Goal: Information Seeking & Learning: Learn about a topic

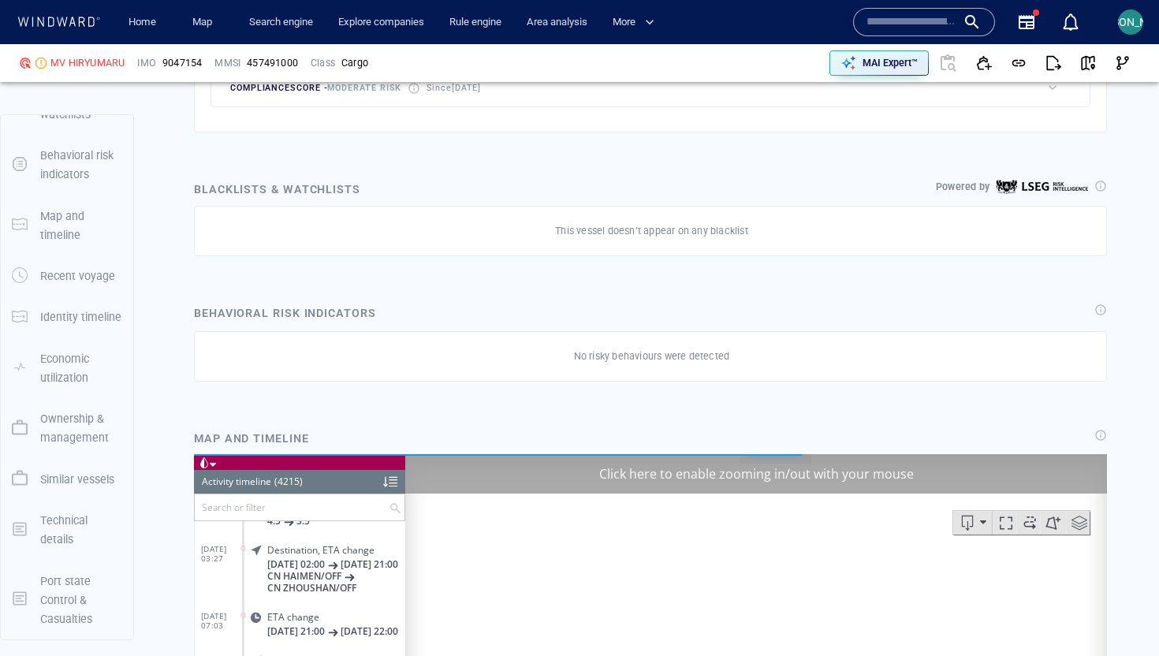
scroll to position [1396, 0]
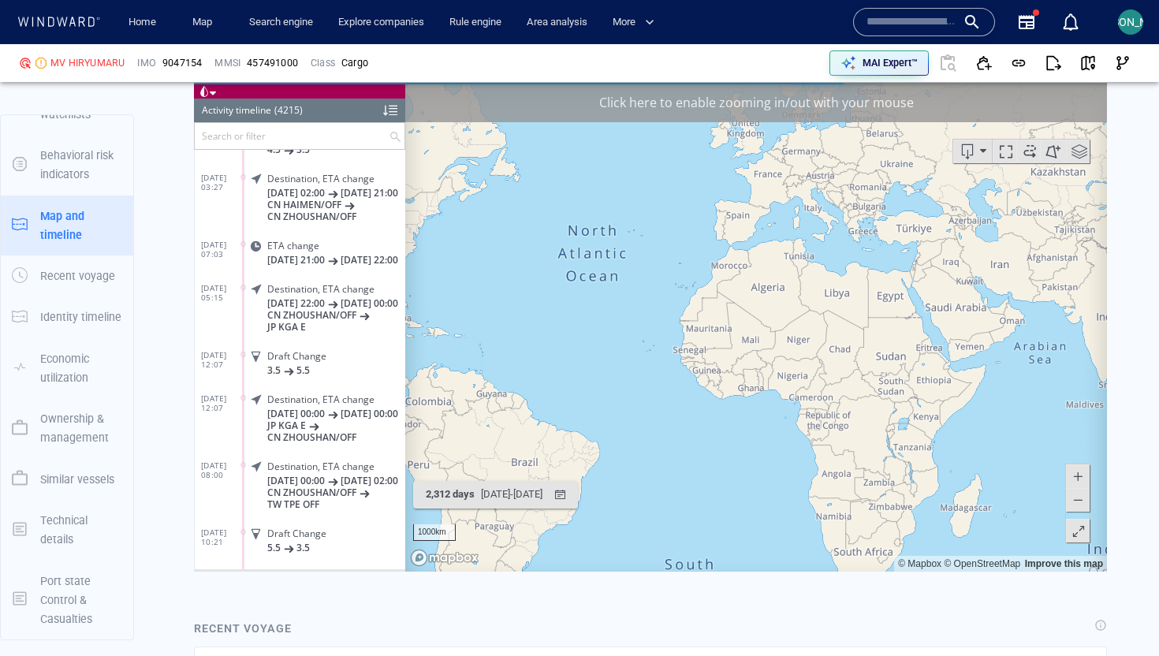
click at [772, 104] on div "Click here to enable zooming in/out with your mouse" at bounding box center [755, 101] width 701 height 39
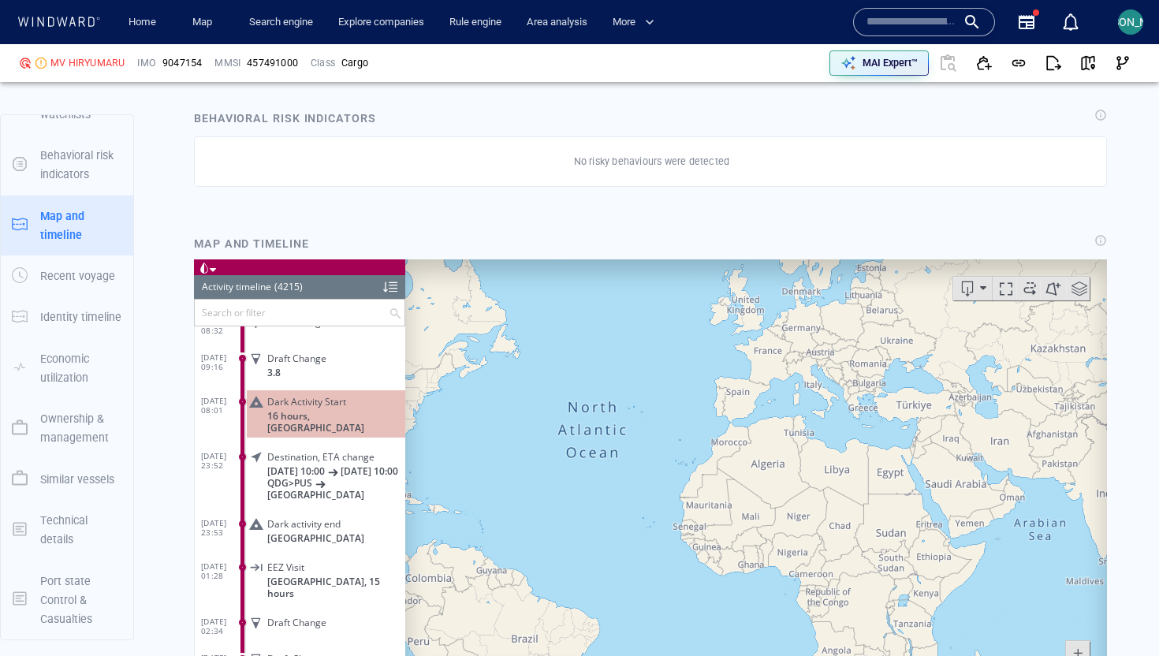
scroll to position [1360, 0]
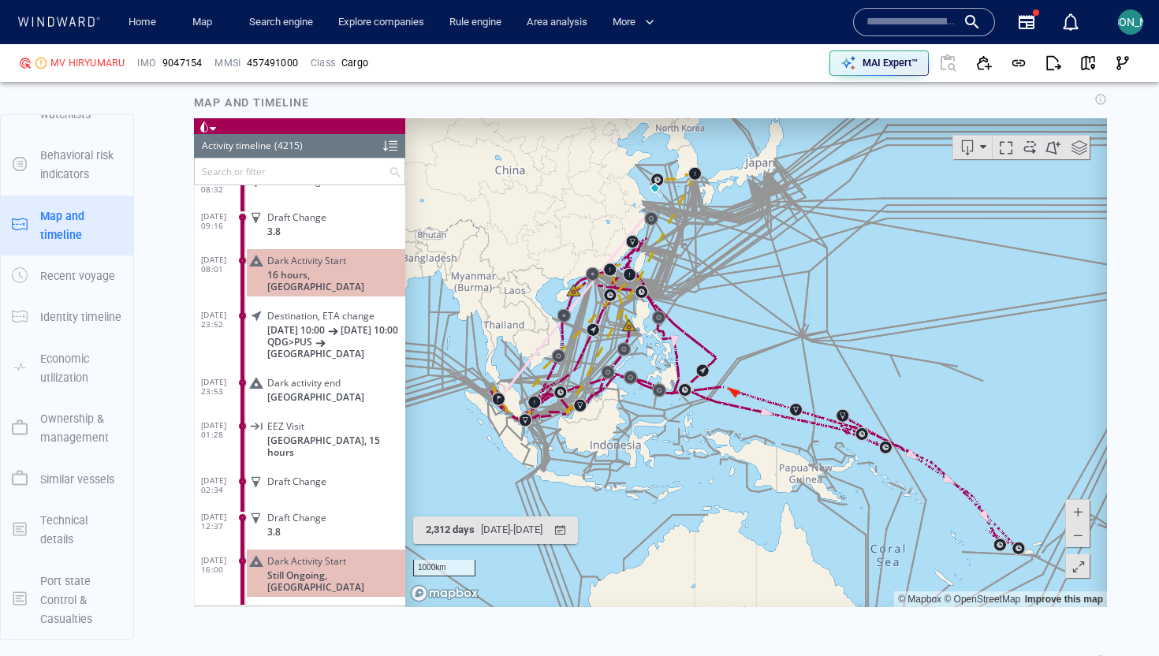
click at [772, 144] on span at bounding box center [1079, 147] width 24 height 24
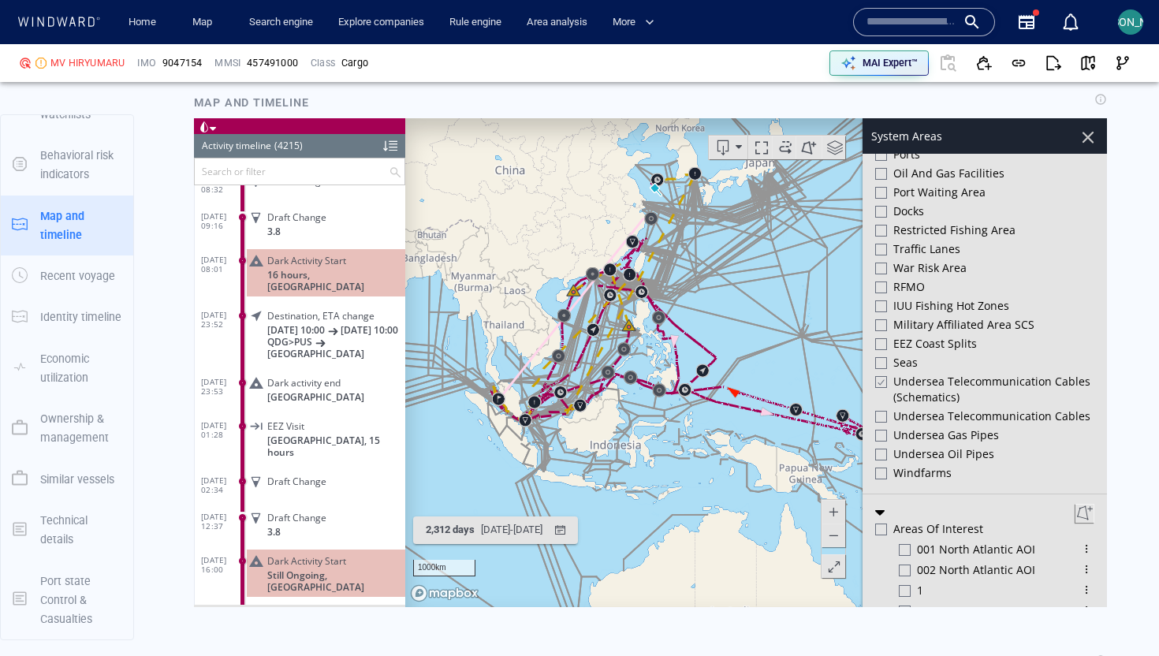
scroll to position [609, 0]
click at [772, 389] on div "Undersea Telecommunication cables (schematics)" at bounding box center [984, 389] width 219 height 35
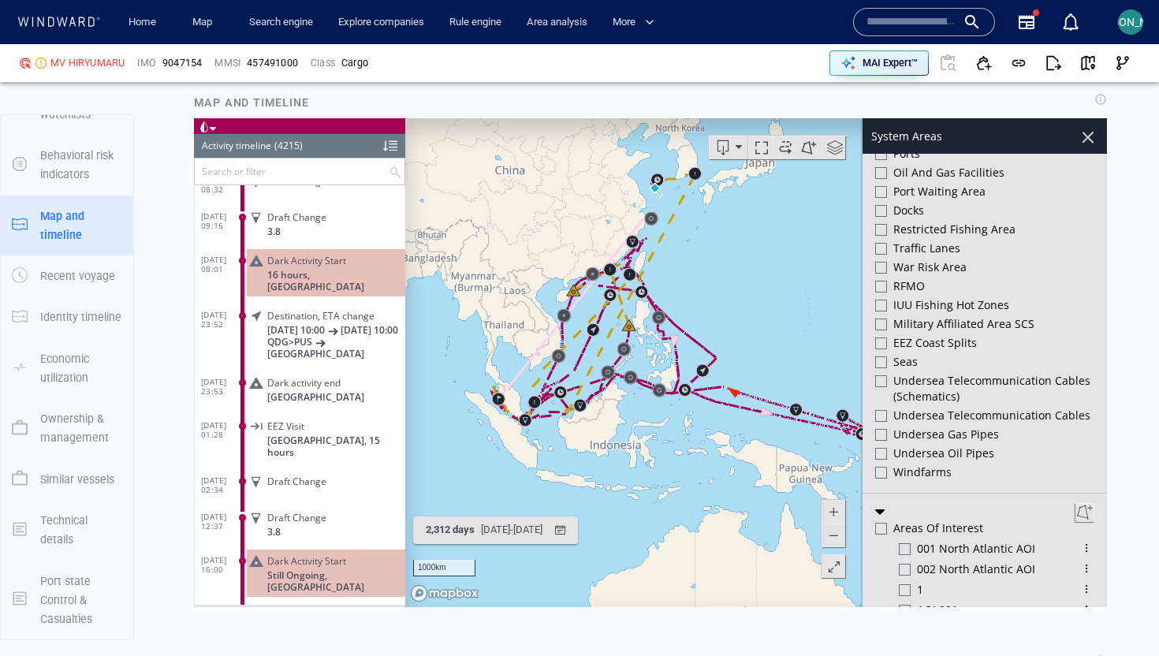
click at [772, 142] on div at bounding box center [1087, 136] width 27 height 27
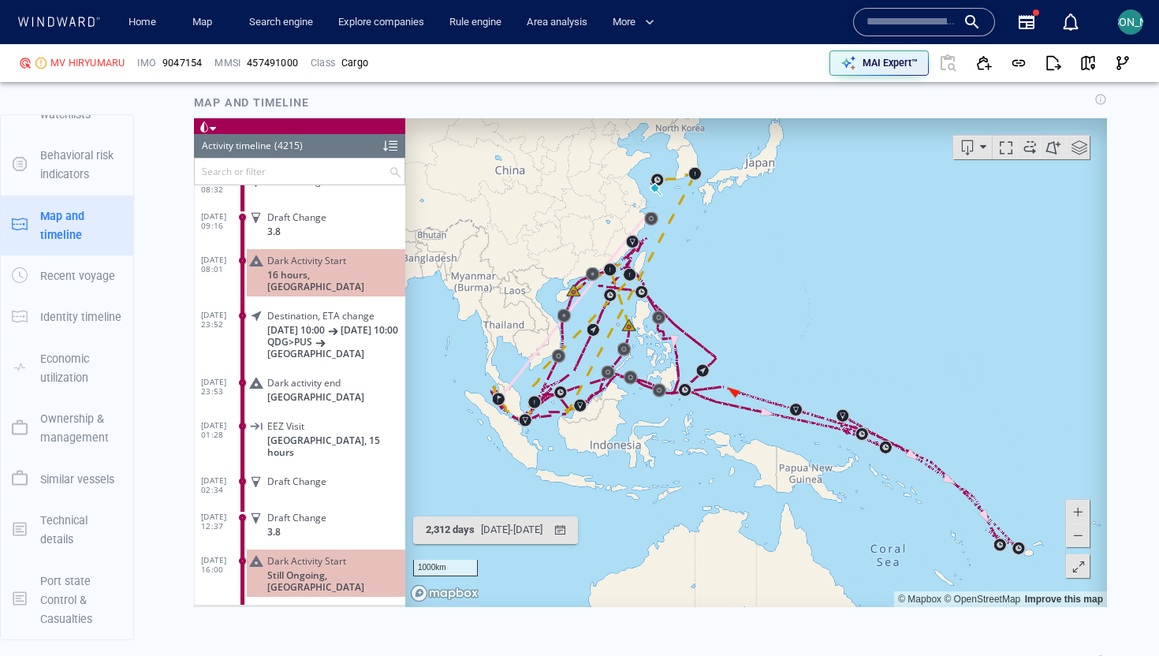
drag, startPoint x: 735, startPoint y: 284, endPoint x: 836, endPoint y: 340, distance: 115.8
click at [772, 340] on canvas "Map" at bounding box center [755, 361] width 701 height 489
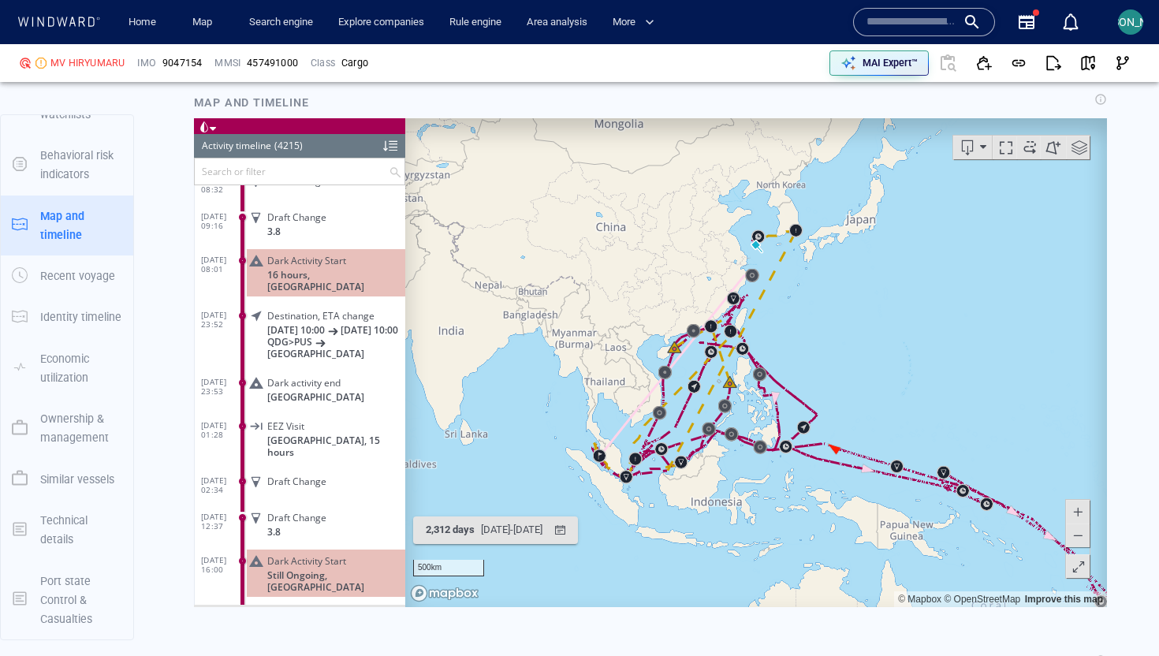
drag, startPoint x: 1322, startPoint y: 371, endPoint x: 949, endPoint y: 507, distance: 396.7
click at [772, 437] on canvas "Map" at bounding box center [755, 361] width 701 height 489
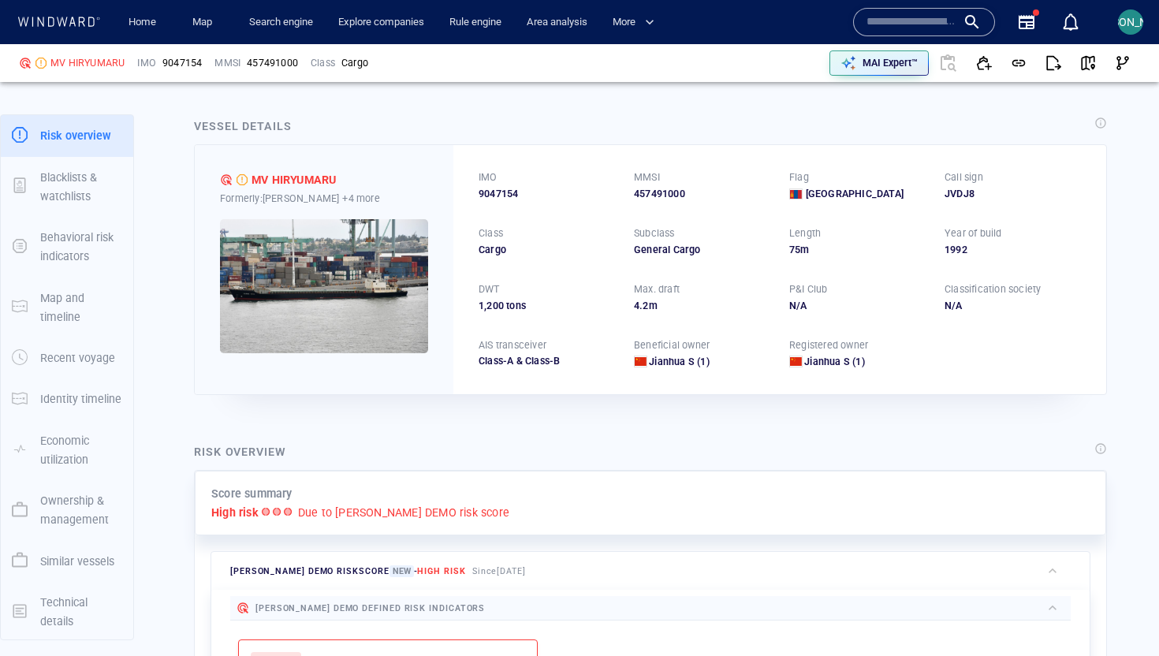
scroll to position [0, 0]
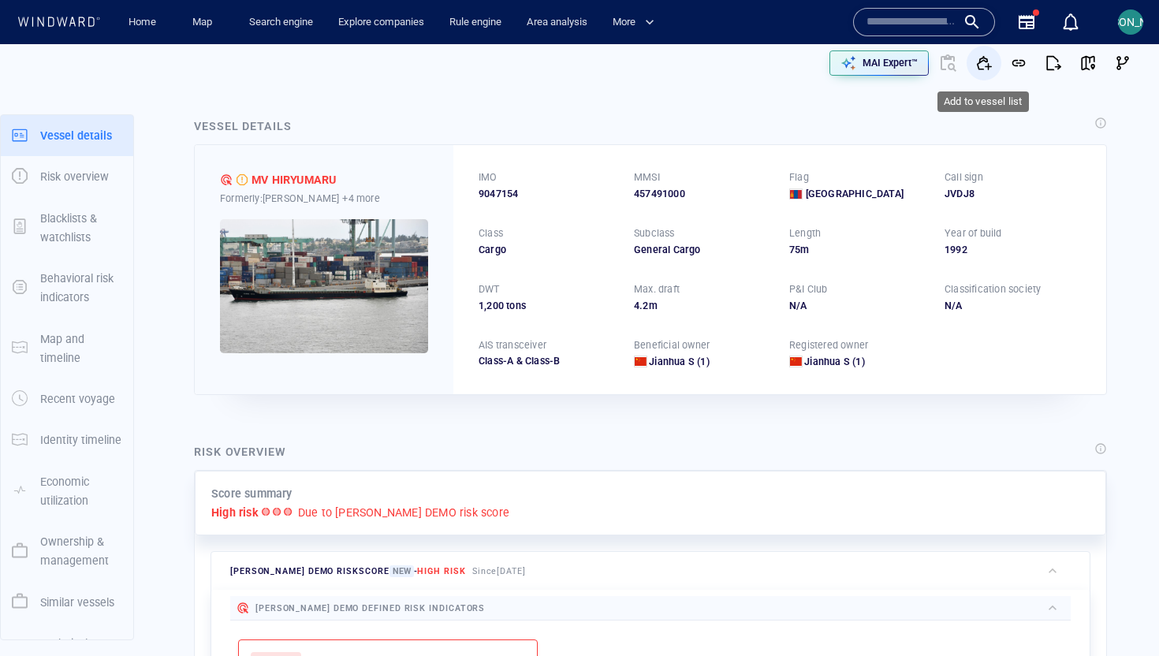
click at [772, 62] on span "button" at bounding box center [984, 63] width 16 height 16
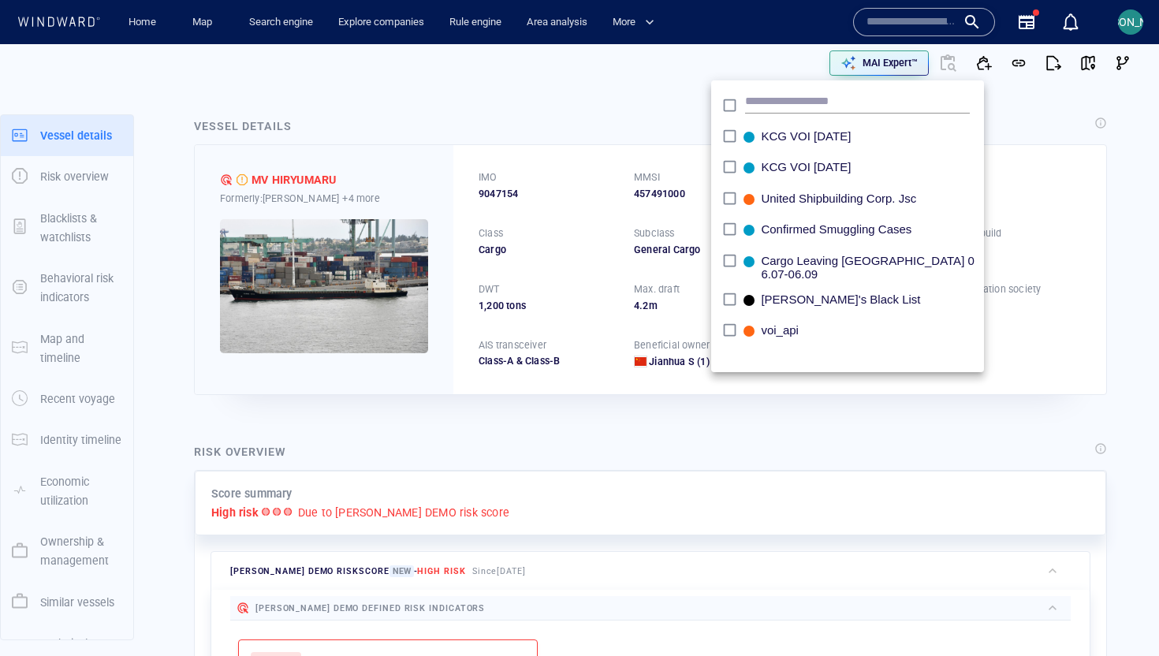
scroll to position [1356, 0]
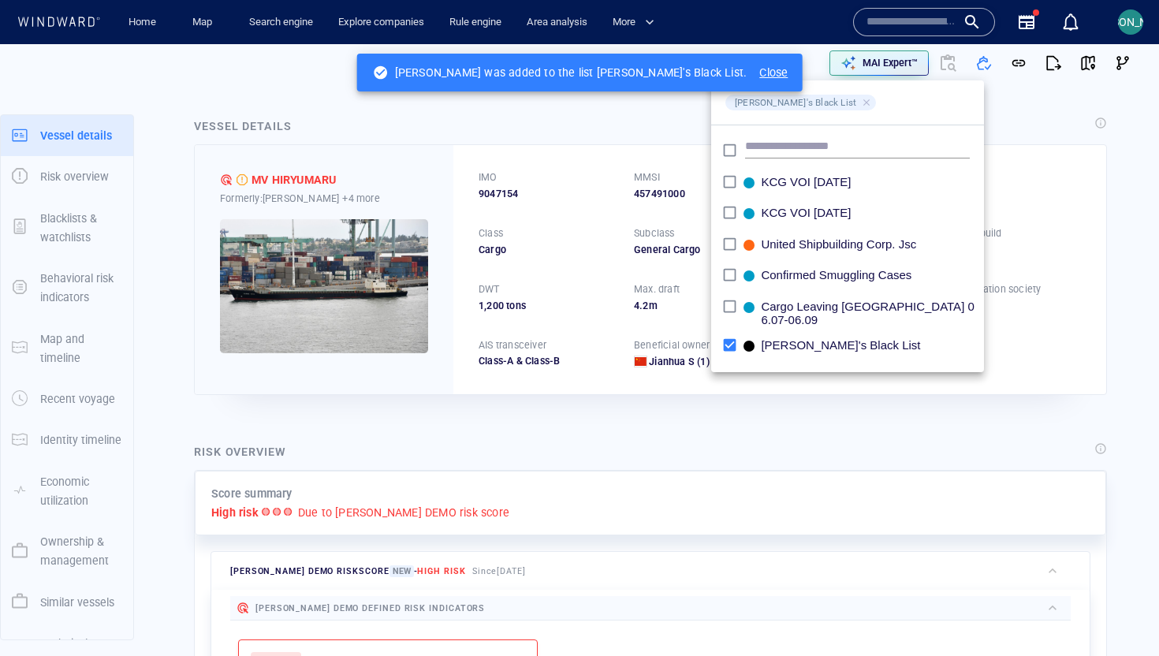
click at [503, 143] on div at bounding box center [579, 328] width 1159 height 656
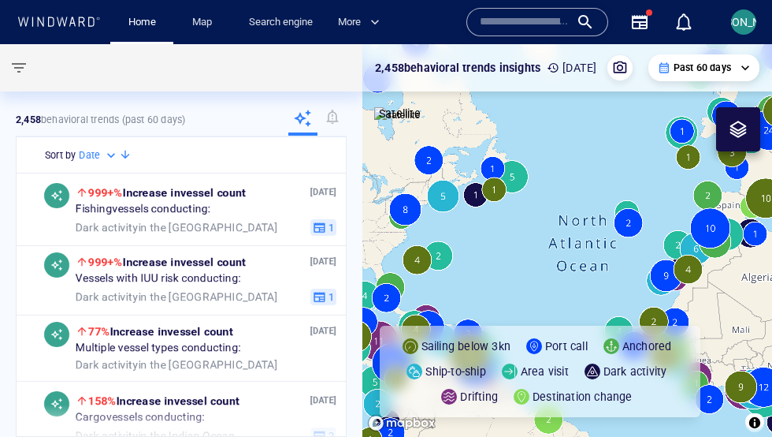
click at [499, 19] on input "text" at bounding box center [525, 22] width 90 height 24
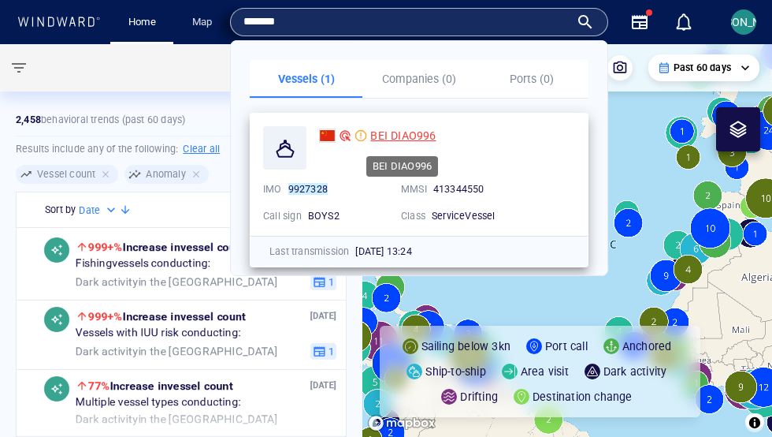
type input "*******"
click at [420, 132] on span "BEI DIAO996" at bounding box center [402, 135] width 65 height 13
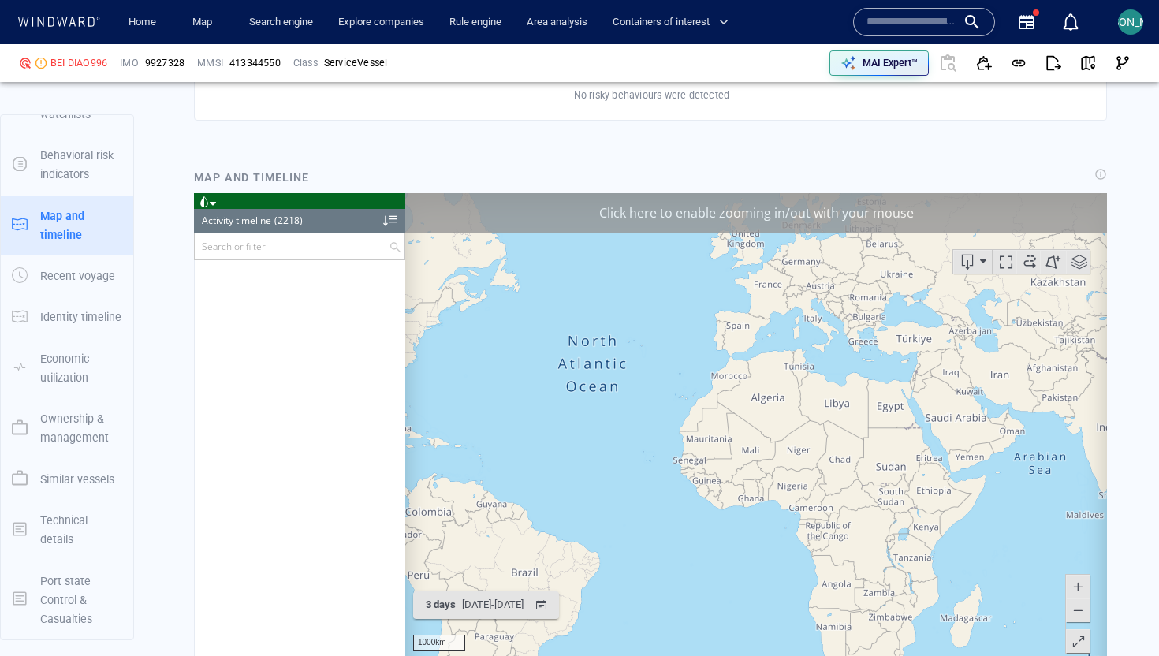
scroll to position [95731, 0]
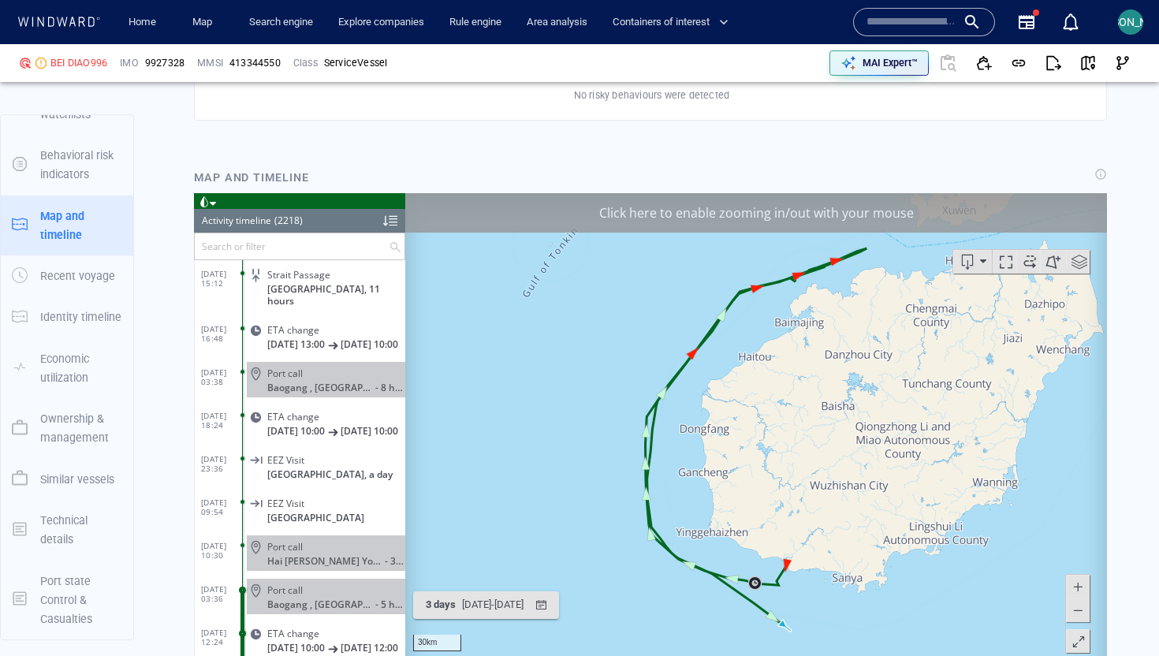
click at [988, 203] on div "Click here to enable zooming in/out with your mouse" at bounding box center [755, 211] width 701 height 39
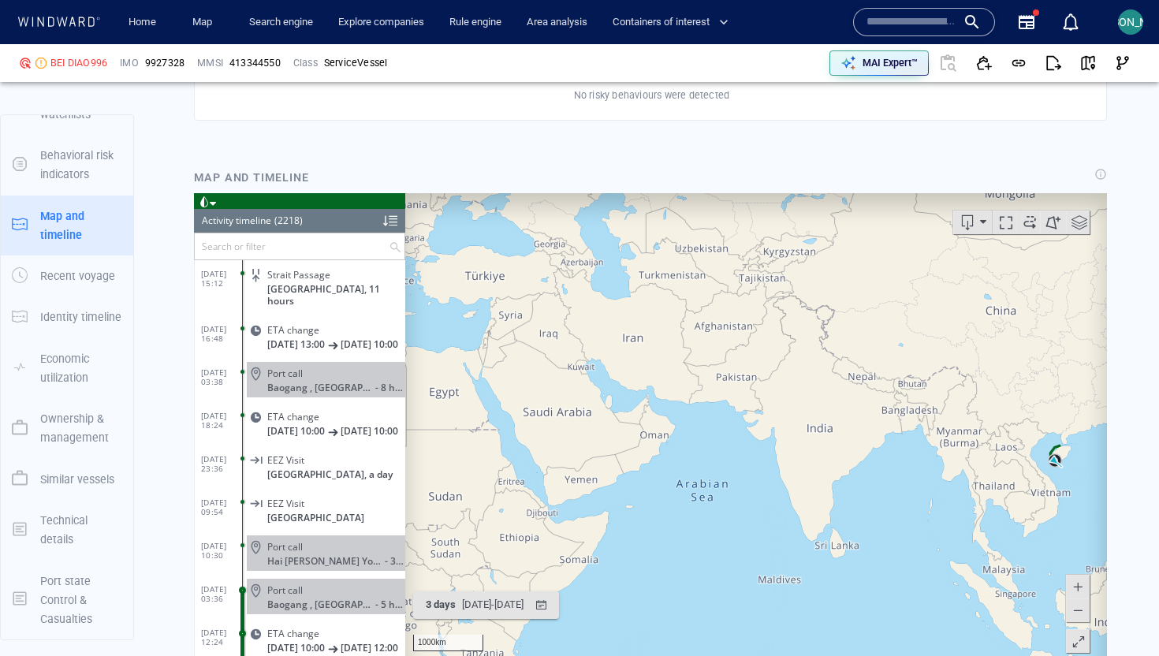
drag, startPoint x: 1070, startPoint y: 454, endPoint x: 902, endPoint y: 348, distance: 197.7
click at [902, 348] on canvas "Map" at bounding box center [755, 436] width 701 height 489
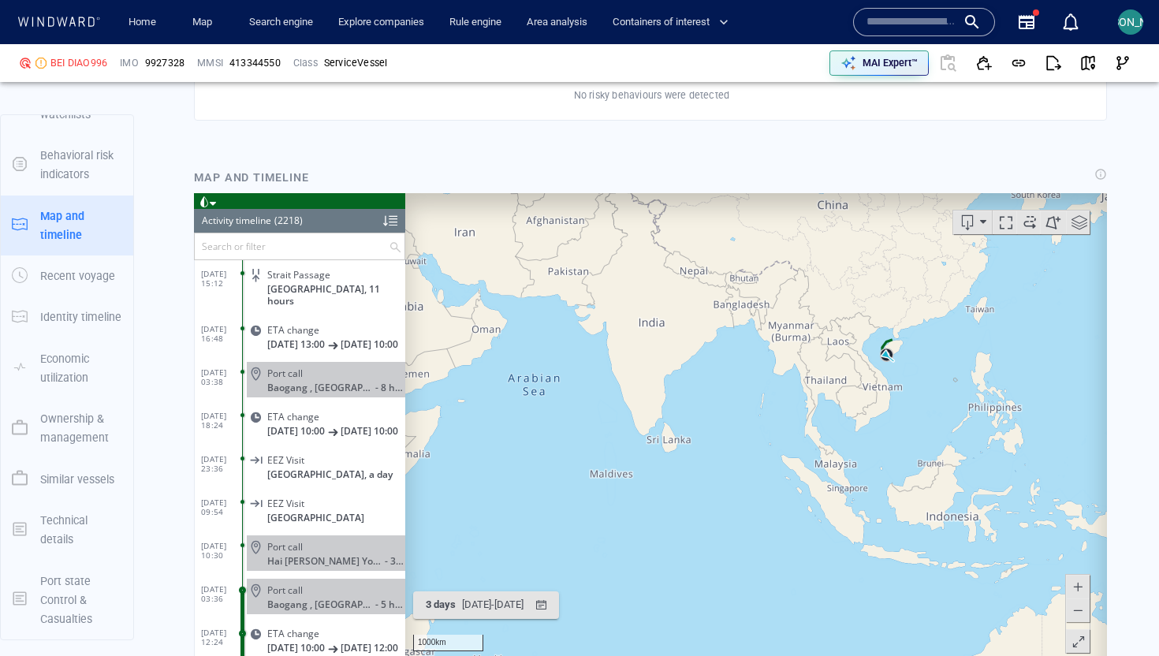
scroll to position [1526, 0]
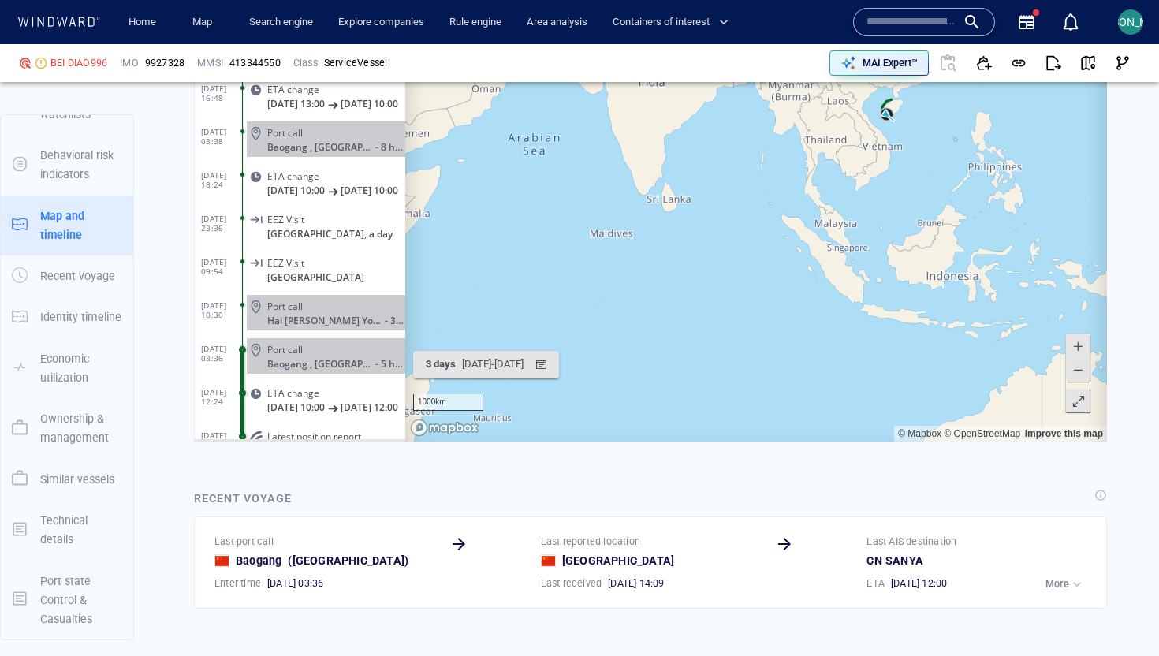
click at [1077, 399] on span at bounding box center [1078, 401] width 16 height 24
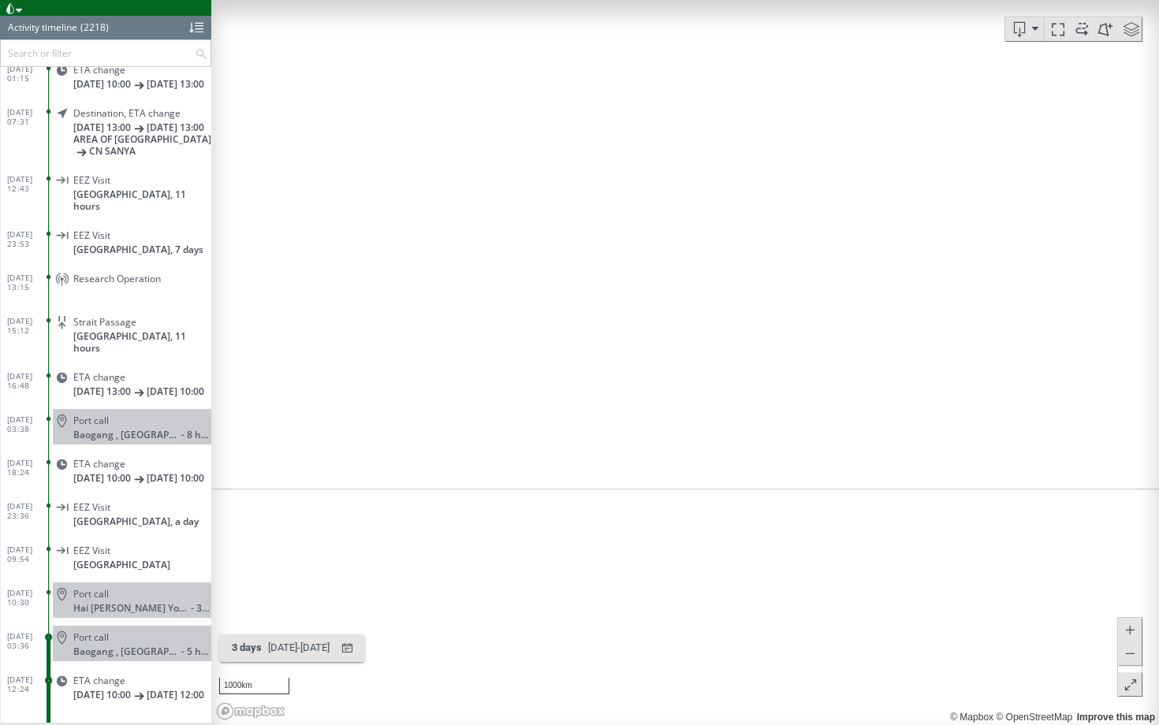
scroll to position [54, 0]
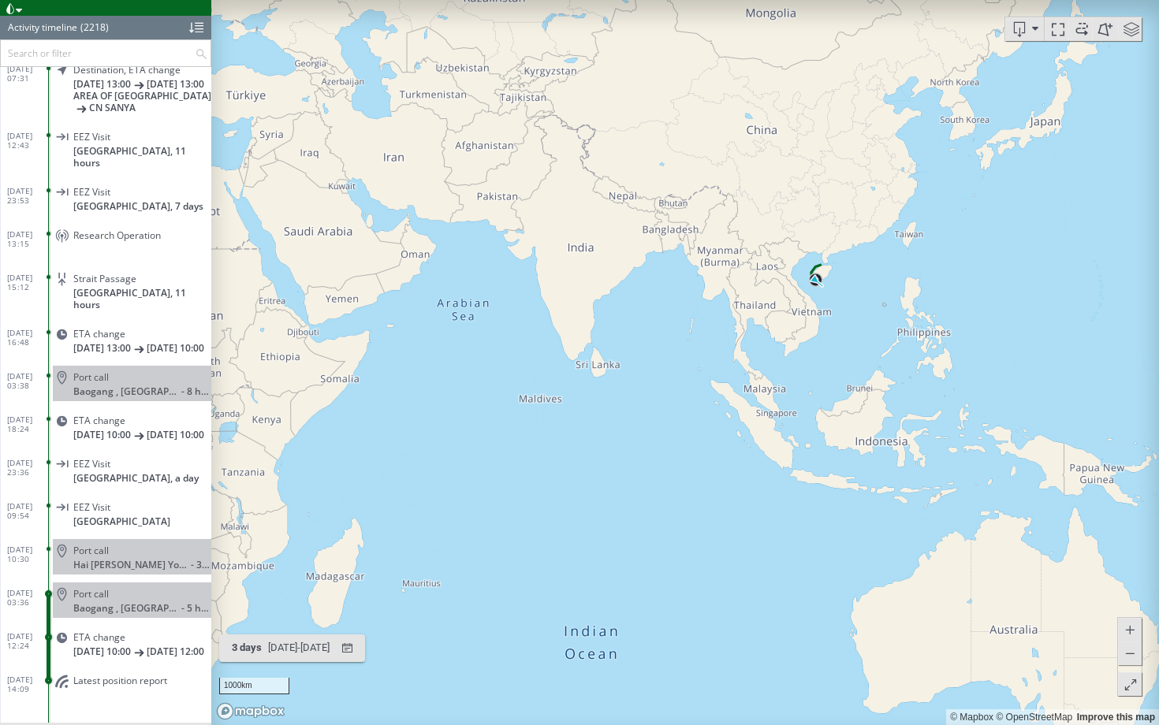
click at [18, 12] on span at bounding box center [19, 10] width 6 height 7
click at [64, 71] on li at bounding box center [60, 65] width 14 height 14
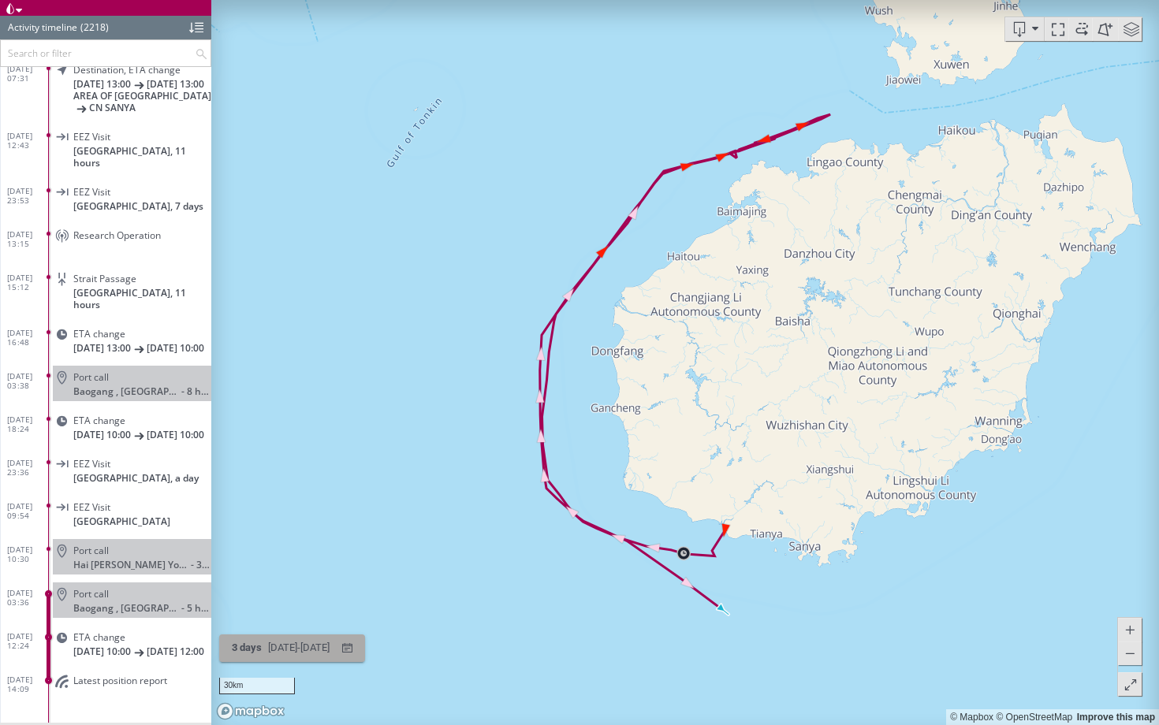
click at [333, 646] on div "26/09/2025 - 29/09/2025" at bounding box center [299, 648] width 68 height 24
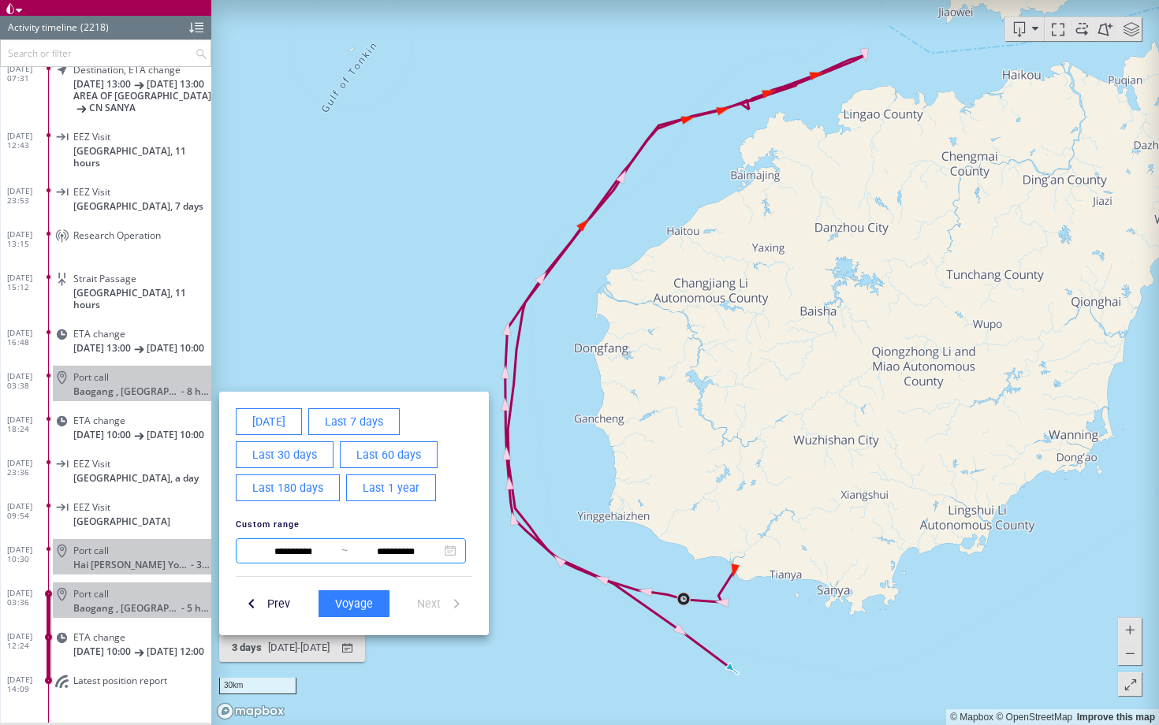
click at [308, 555] on input "**********" at bounding box center [293, 551] width 96 height 19
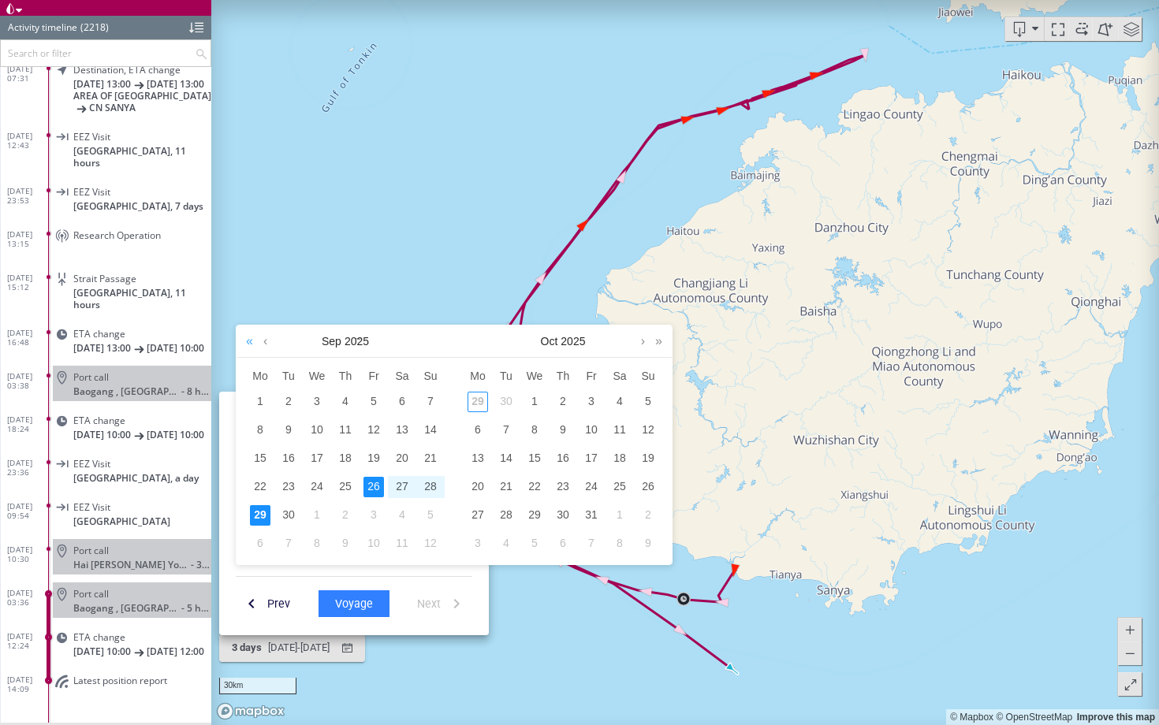
click at [256, 340] on link at bounding box center [249, 342] width 15 height 32
click at [261, 340] on link at bounding box center [265, 342] width 12 height 32
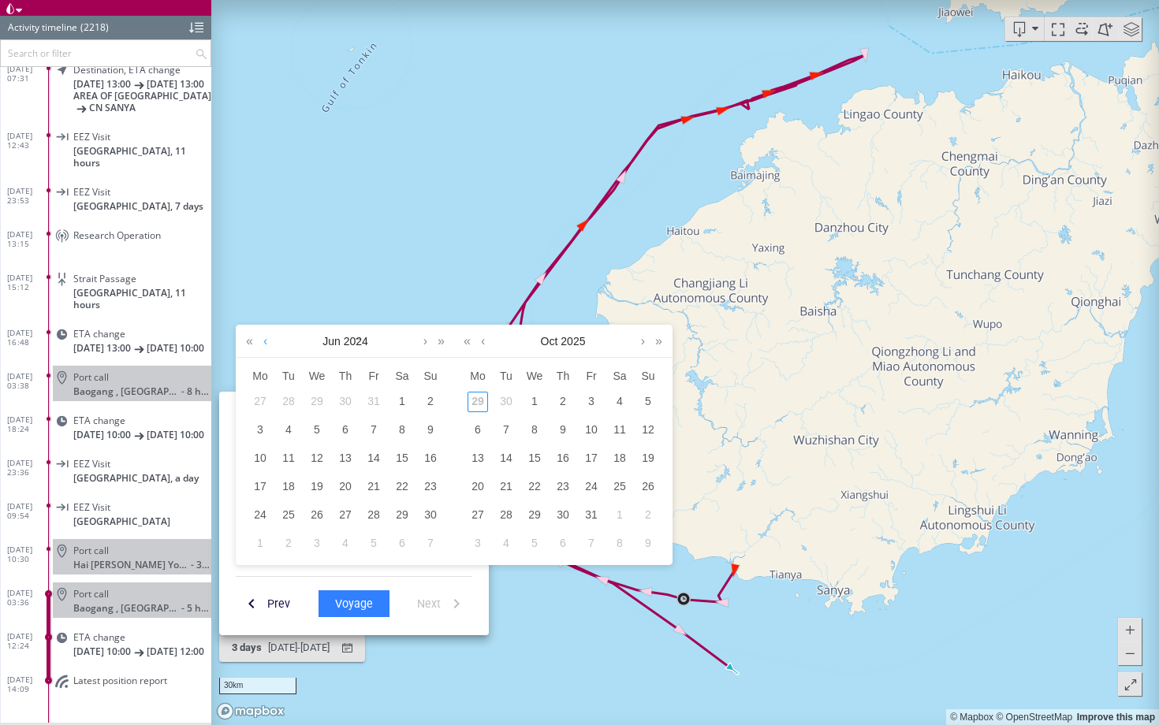
click at [261, 340] on link at bounding box center [265, 342] width 12 height 32
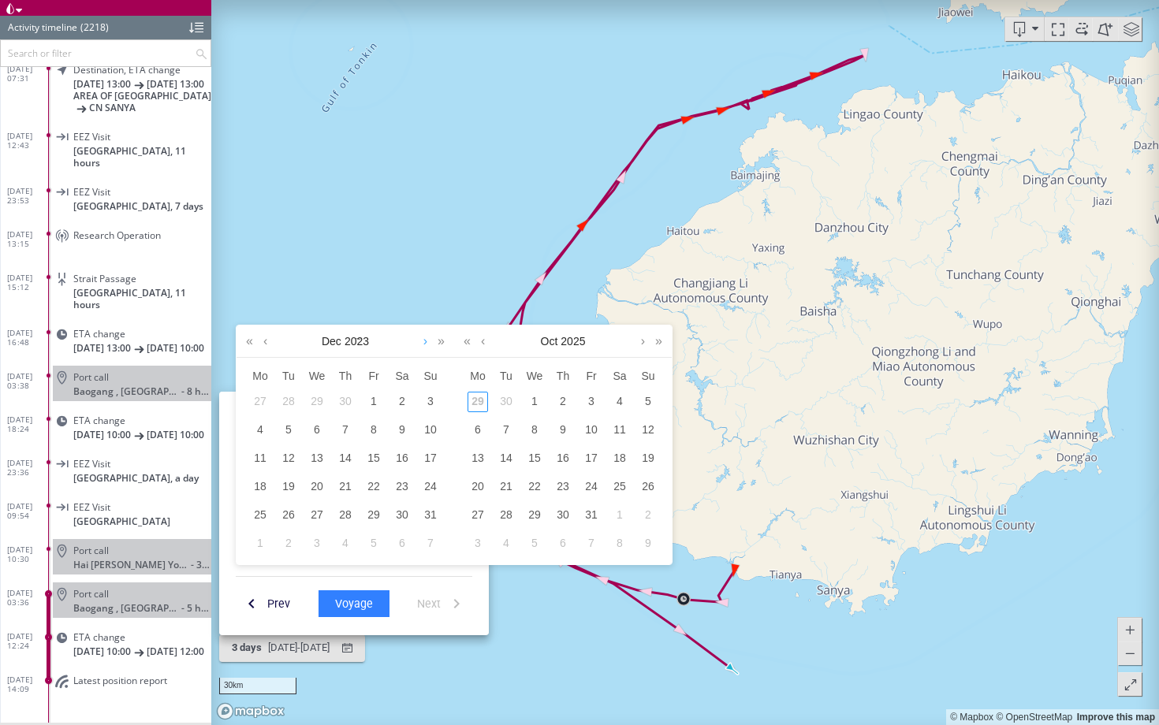
click at [427, 342] on link at bounding box center [425, 342] width 12 height 32
click at [375, 402] on div "5" at bounding box center [373, 402] width 20 height 20
click at [397, 404] on div "6" at bounding box center [402, 402] width 20 height 20
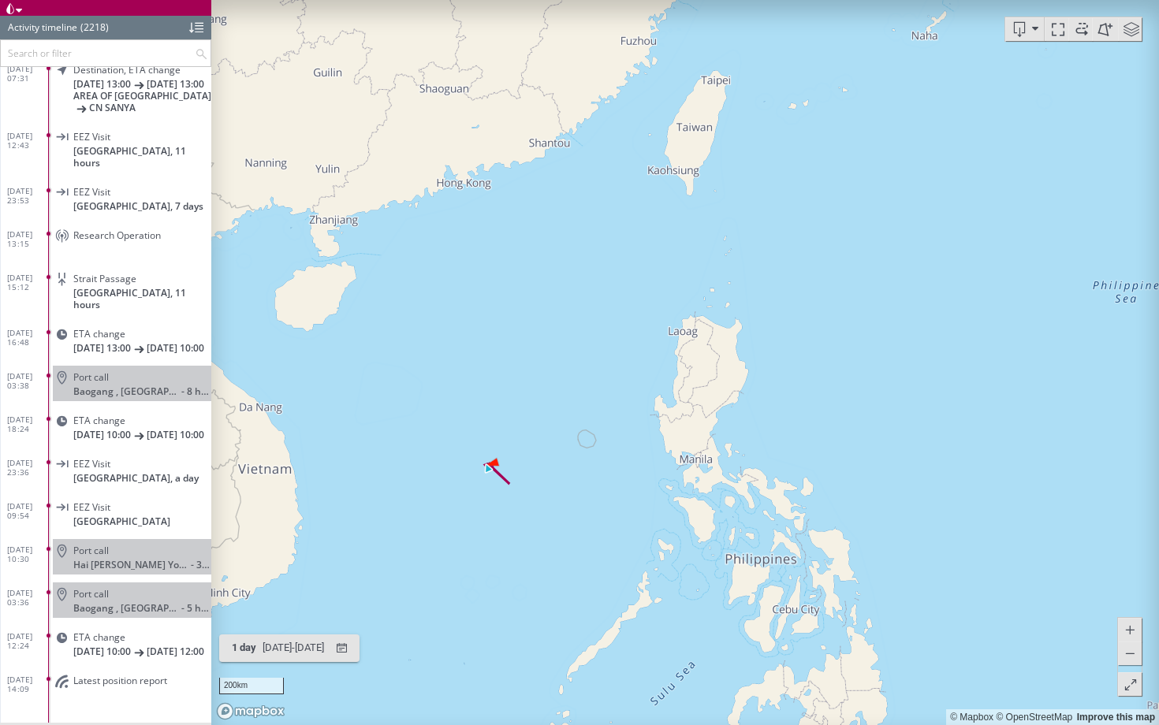
click at [1126, 34] on span at bounding box center [1131, 29] width 24 height 24
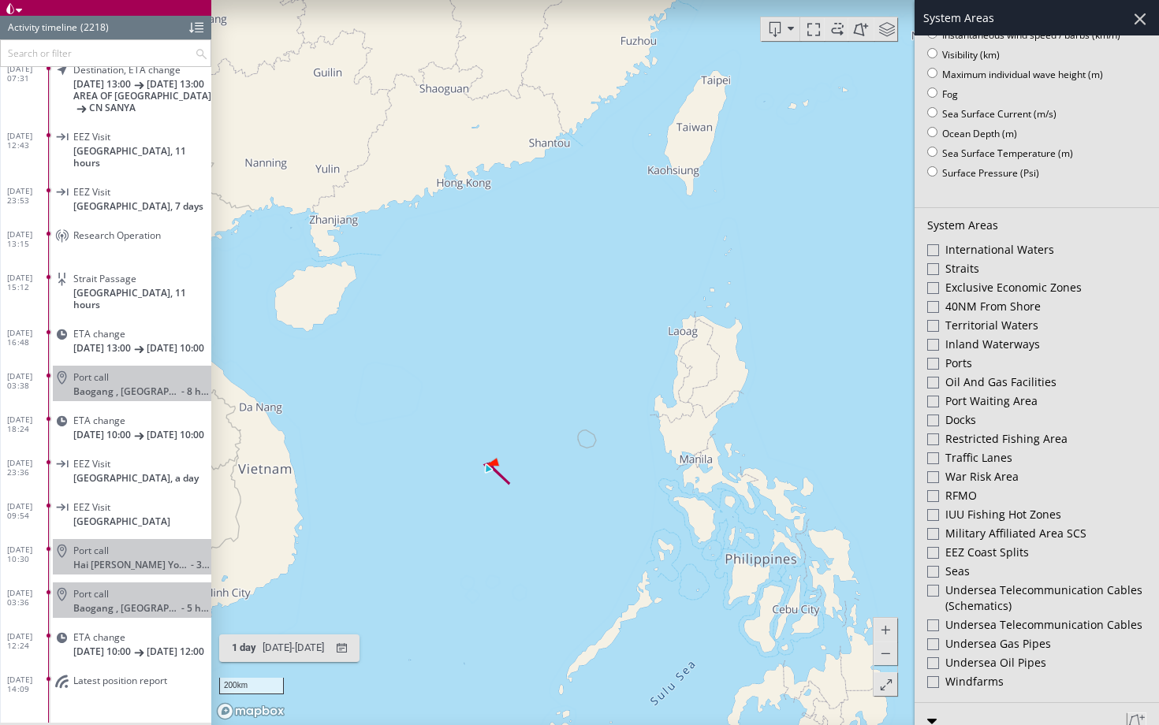
scroll to position [333, 0]
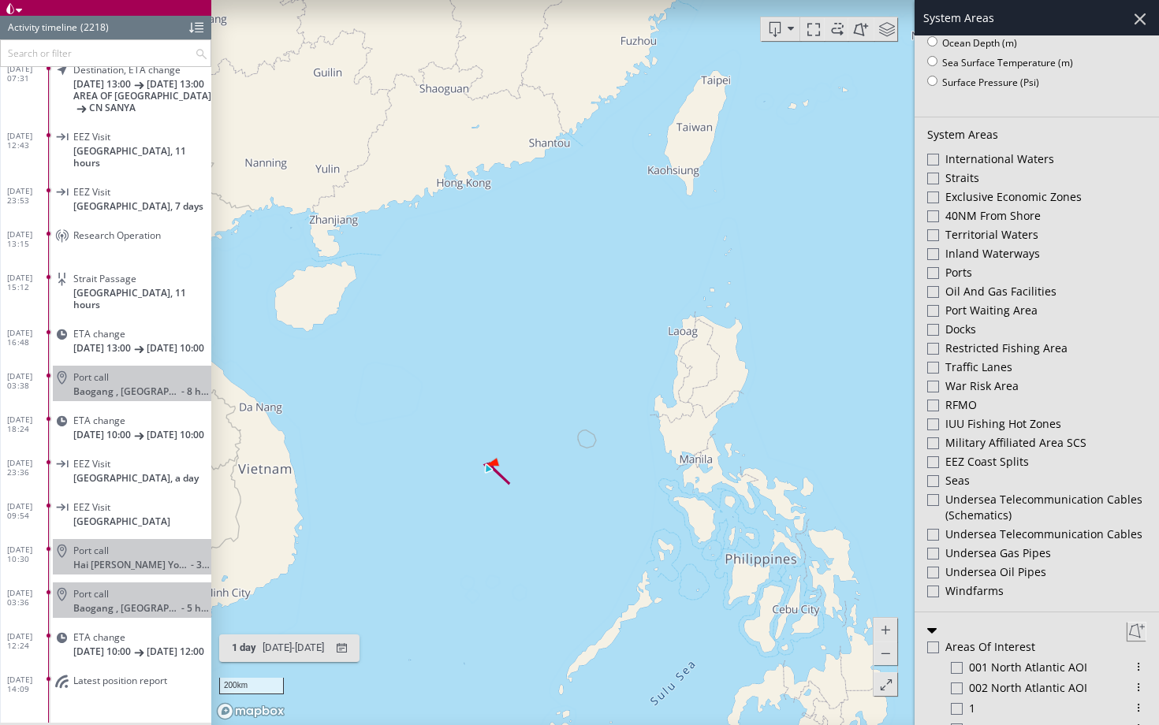
click at [928, 530] on div at bounding box center [933, 535] width 12 height 12
click at [318, 651] on div "05/01/2024 - 06/01/2024" at bounding box center [293, 648] width 68 height 24
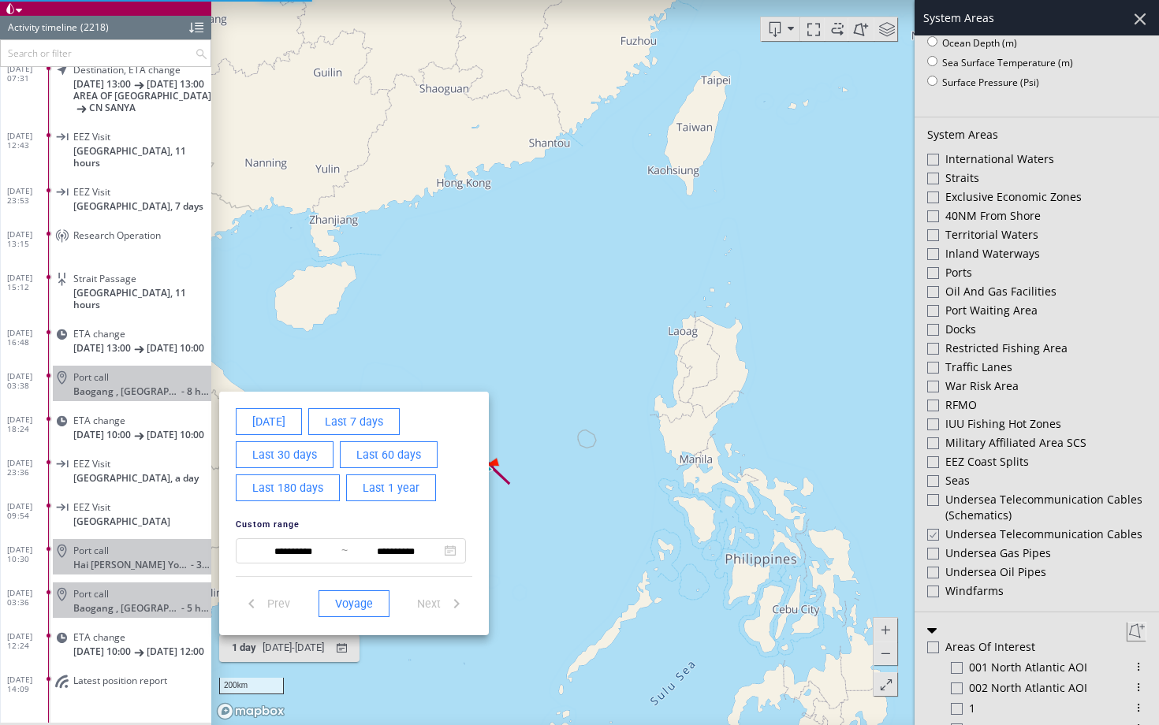
click at [328, 420] on span "Last 7 days" at bounding box center [354, 422] width 58 height 20
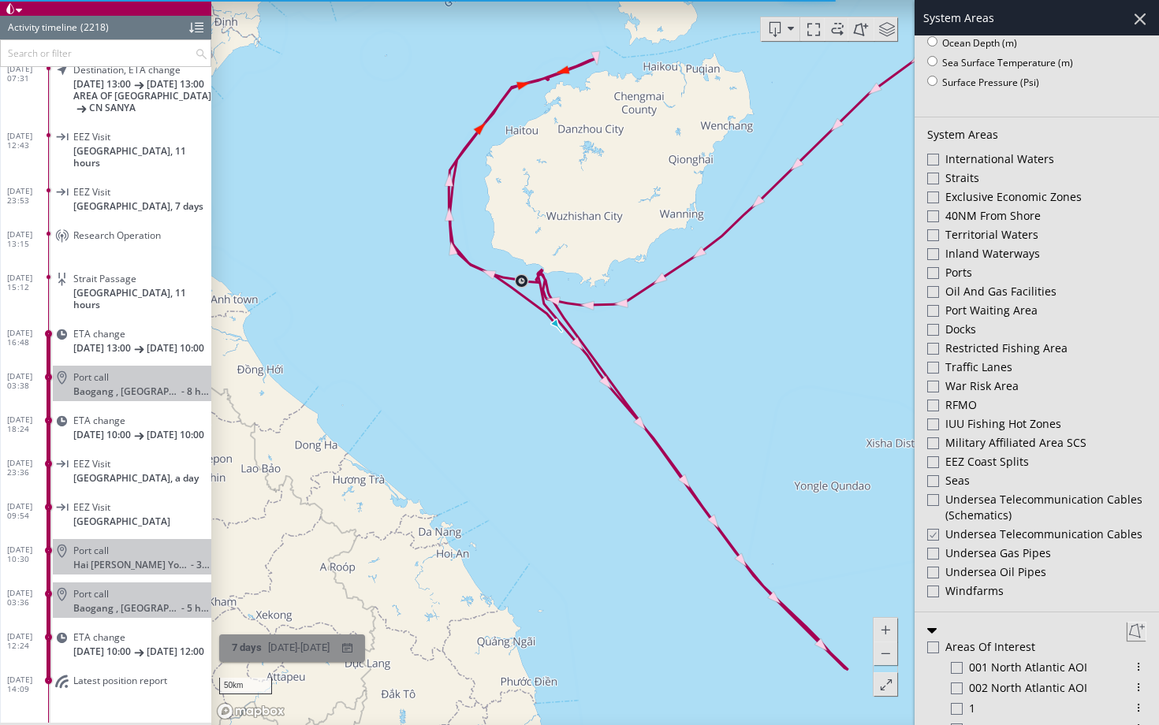
click at [259, 645] on span "7 days" at bounding box center [247, 648] width 30 height 12
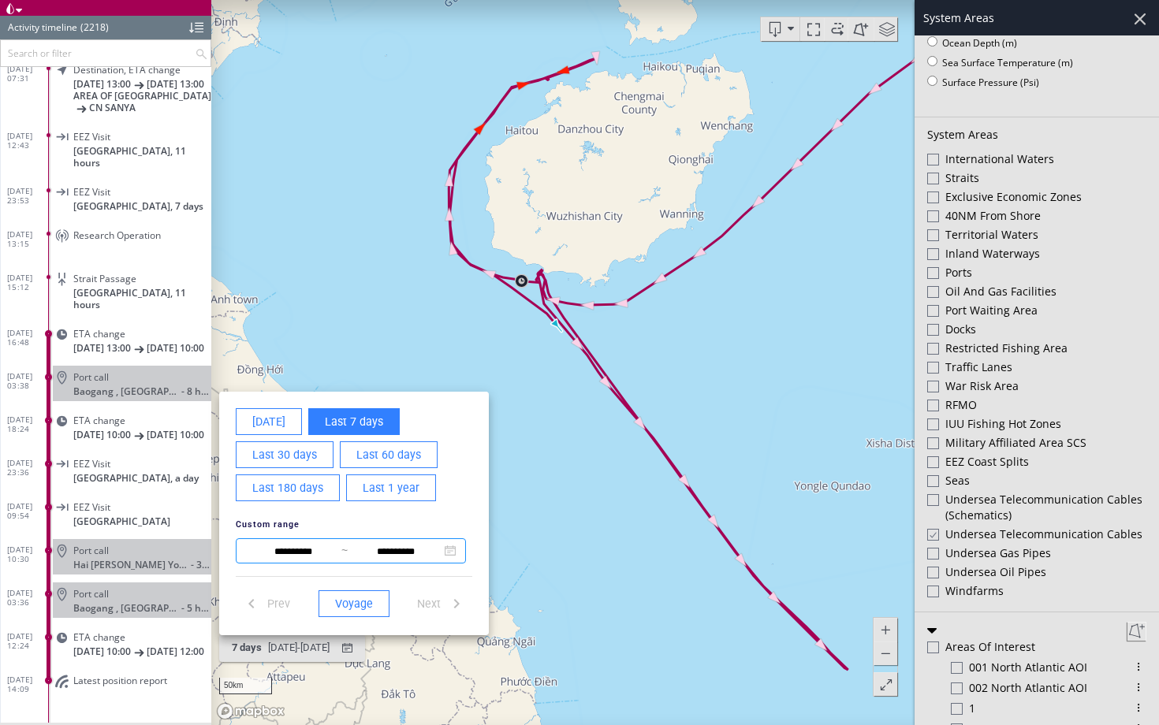
click at [265, 553] on input "**********" at bounding box center [293, 551] width 96 height 19
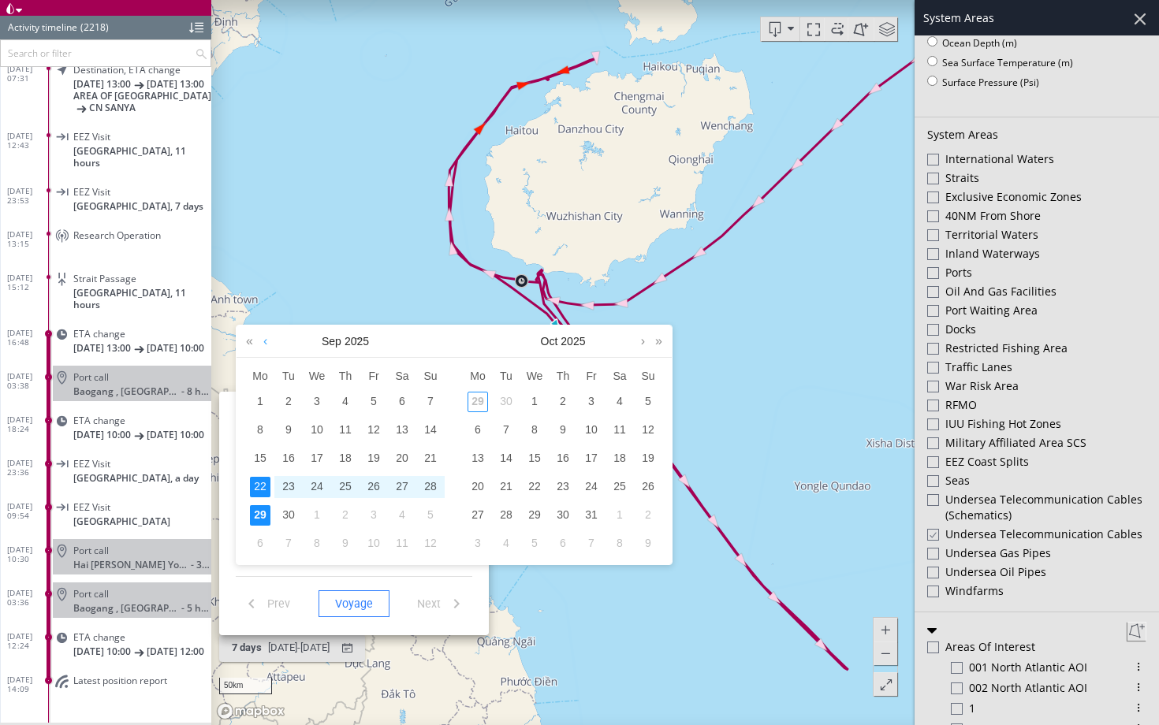
click at [262, 335] on link at bounding box center [265, 342] width 12 height 32
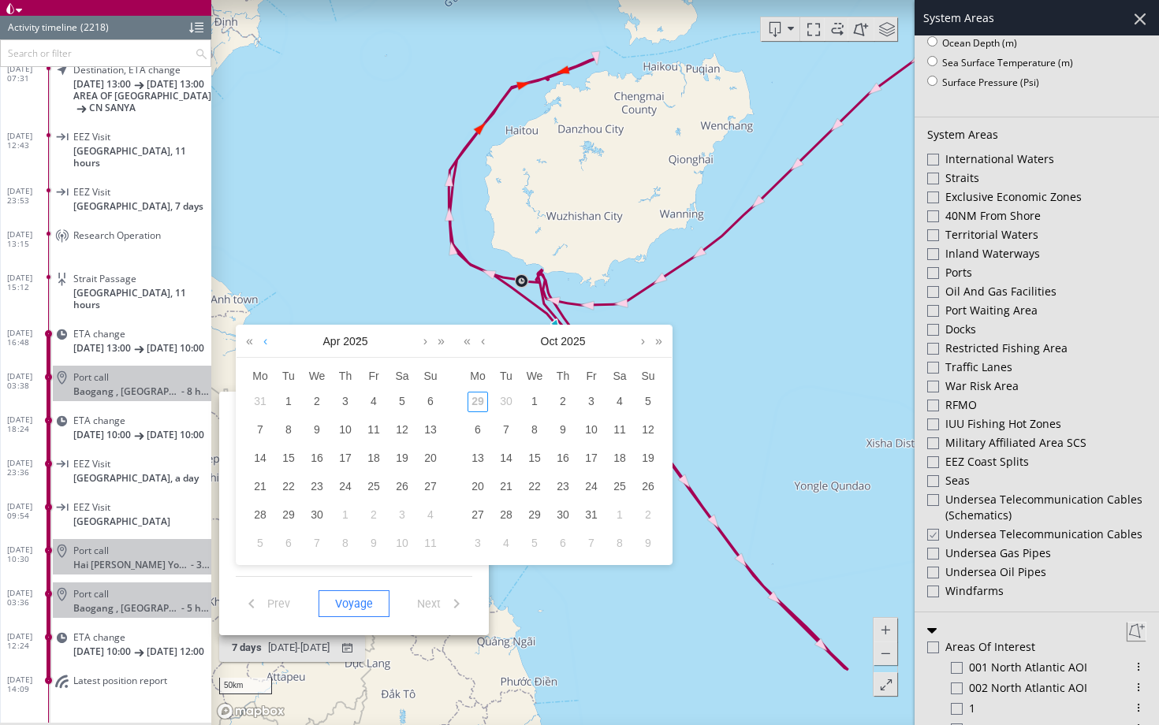
click at [262, 335] on link at bounding box center [265, 342] width 12 height 32
click at [316, 404] on div "1" at bounding box center [317, 402] width 20 height 20
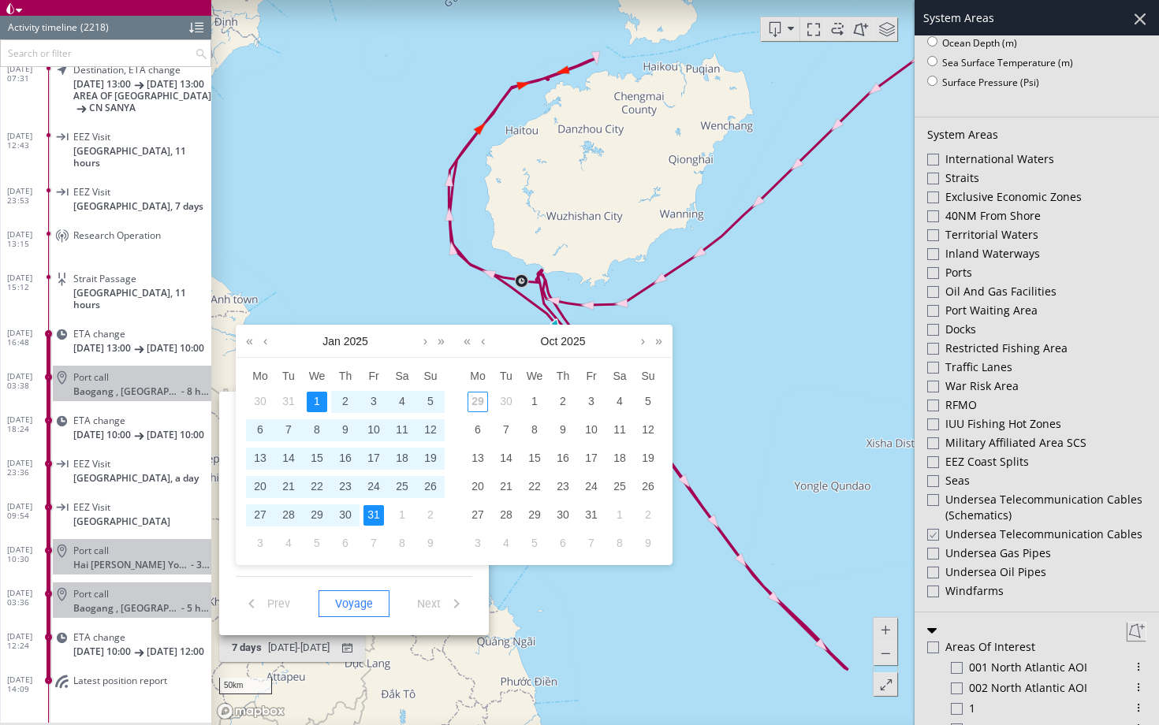
click at [374, 517] on div "31" at bounding box center [373, 515] width 20 height 20
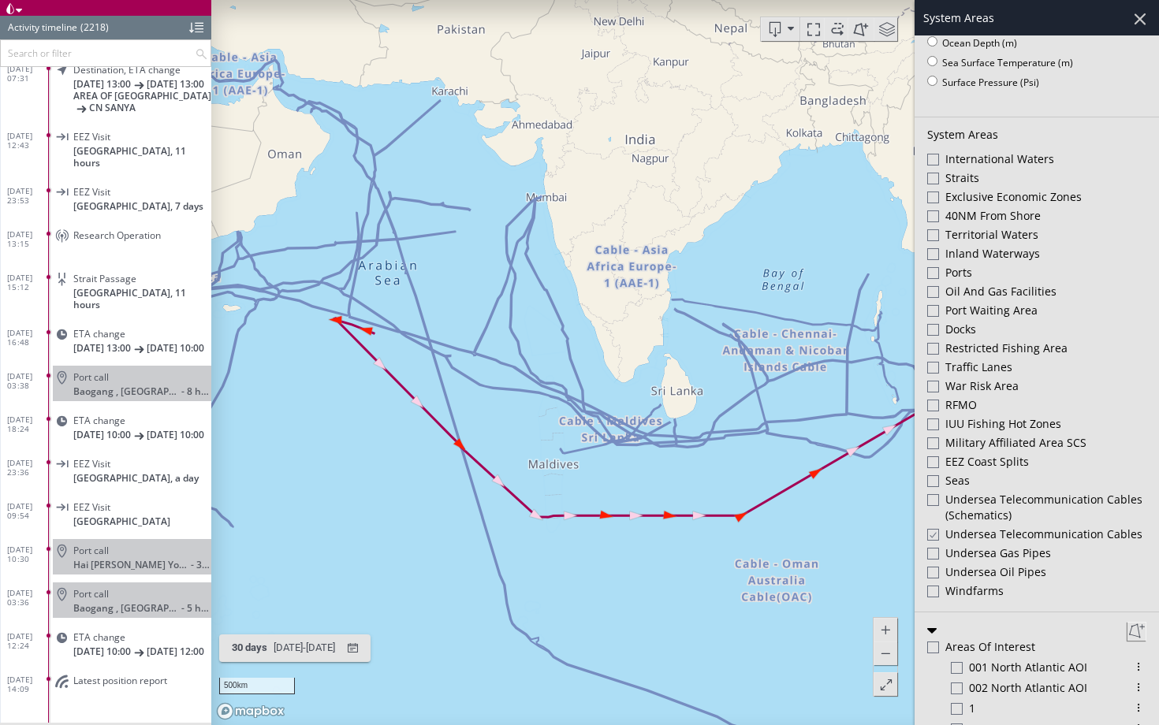
drag, startPoint x: 594, startPoint y: 487, endPoint x: 353, endPoint y: 466, distance: 242.1
click at [352, 466] on canvas "Map" at bounding box center [684, 362] width 947 height 725
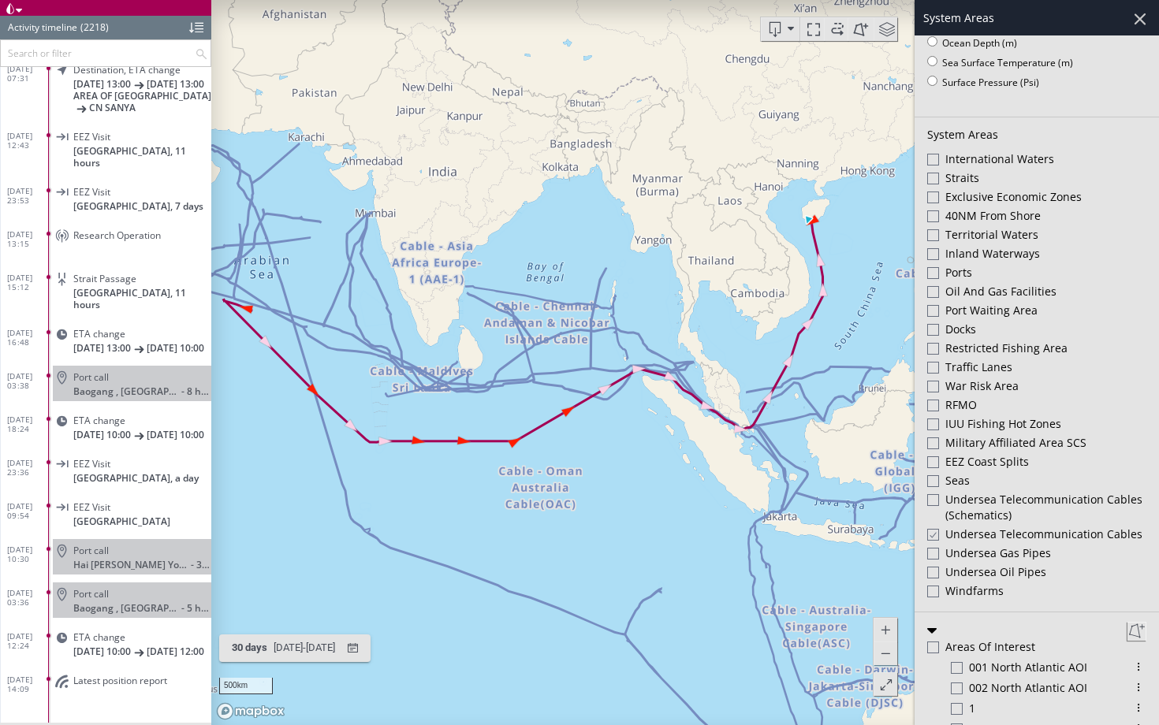
drag, startPoint x: 527, startPoint y: 527, endPoint x: 661, endPoint y: 478, distance: 143.4
click at [661, 478] on canvas "Map" at bounding box center [684, 362] width 947 height 725
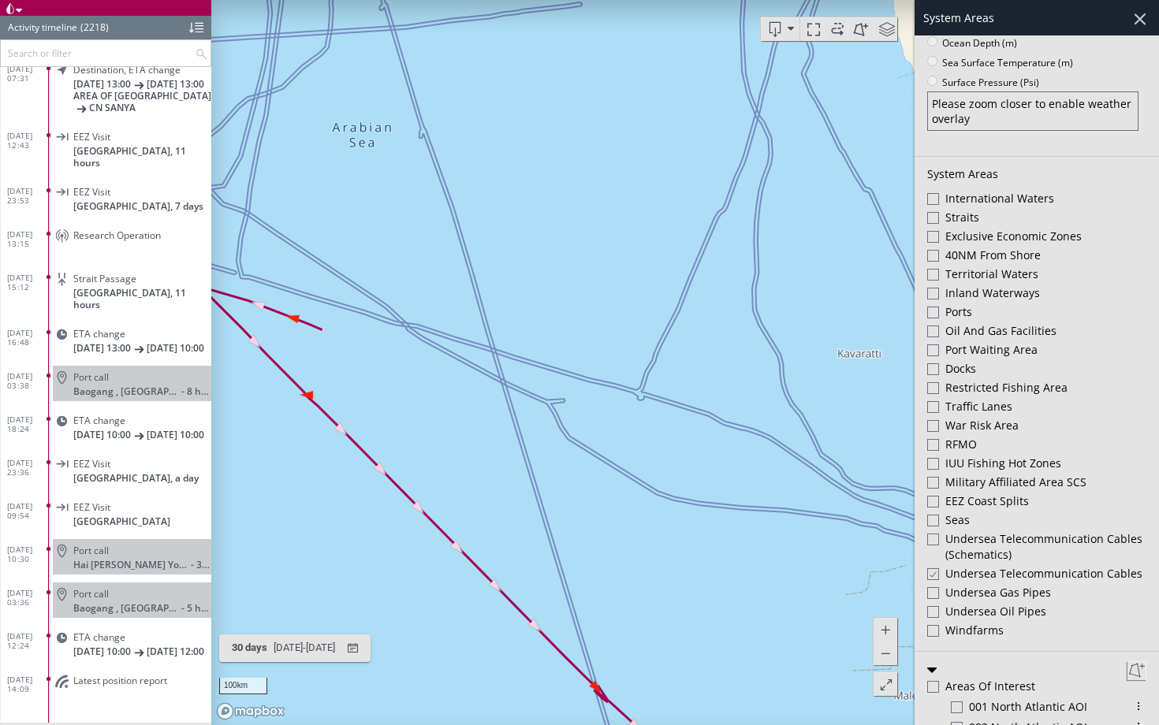
drag, startPoint x: 370, startPoint y: 437, endPoint x: 367, endPoint y: 229, distance: 208.1
click at [367, 229] on canvas "Map" at bounding box center [684, 362] width 947 height 725
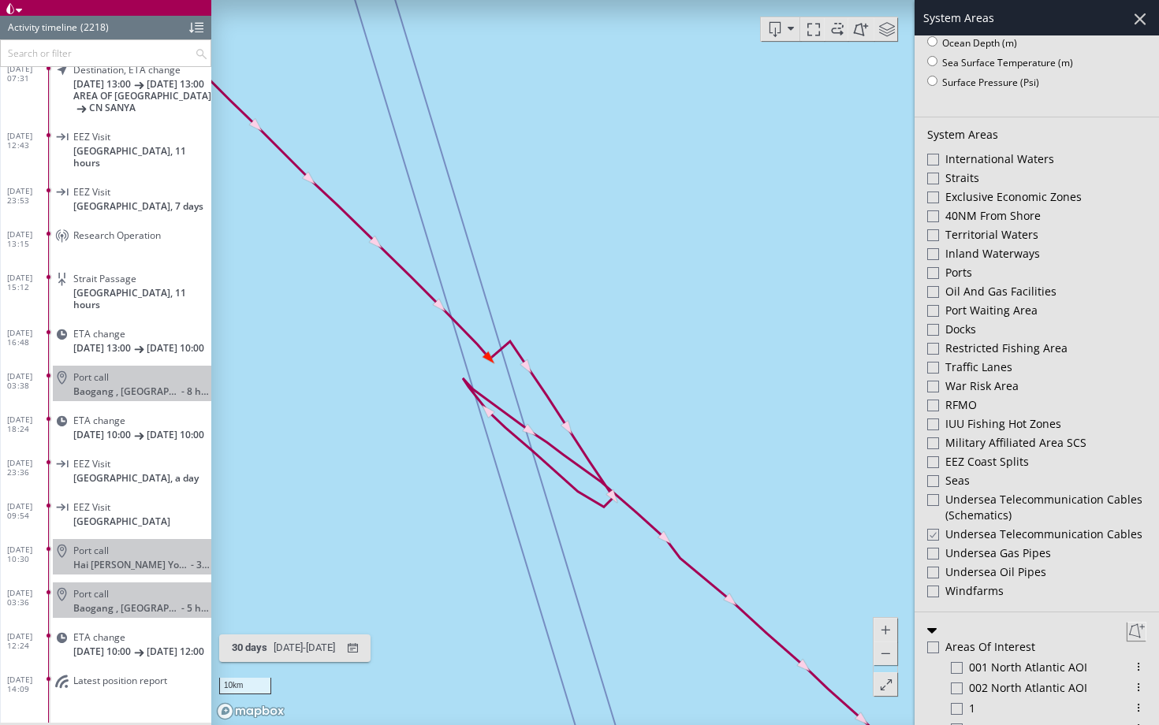
click at [486, 352] on canvas "Map" at bounding box center [684, 362] width 947 height 725
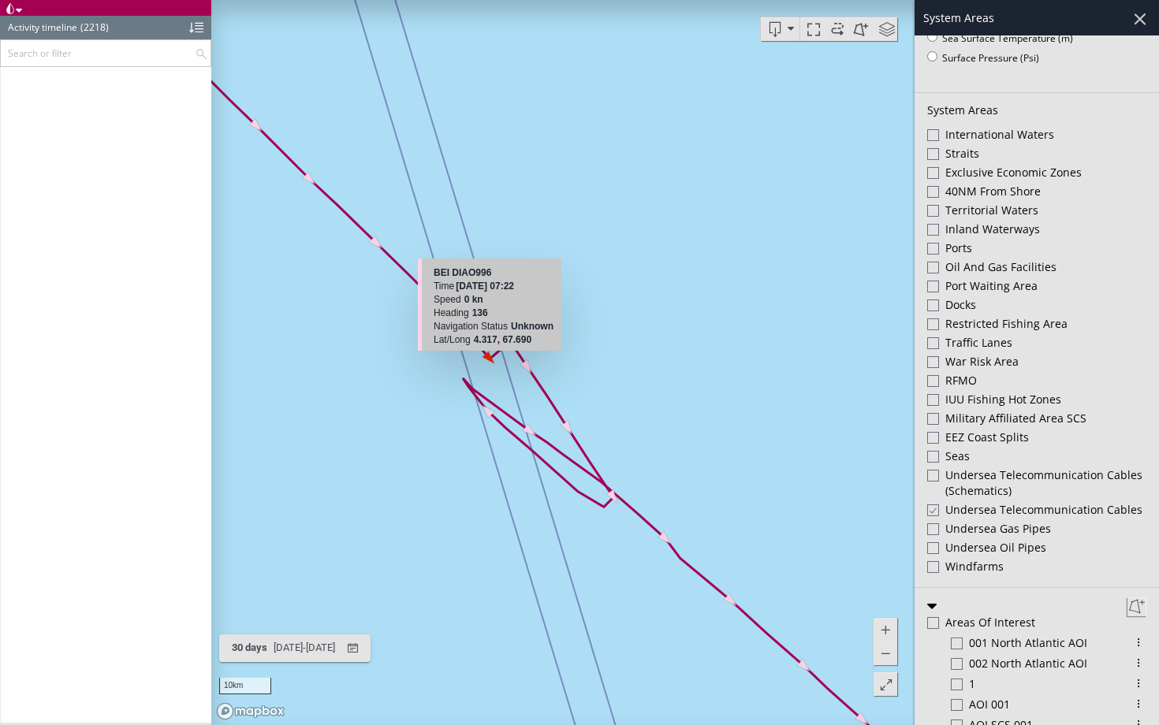
scroll to position [308, 0]
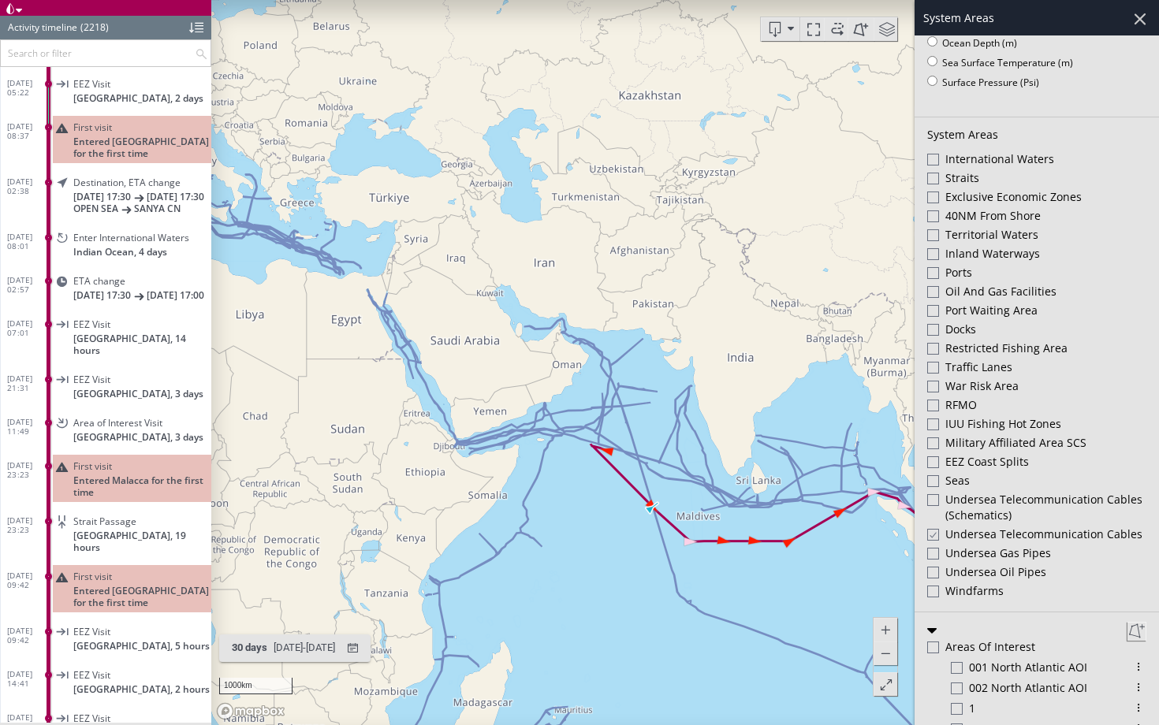
drag, startPoint x: 684, startPoint y: 550, endPoint x: 404, endPoint y: 427, distance: 306.4
click at [403, 427] on canvas "Map" at bounding box center [684, 362] width 947 height 725
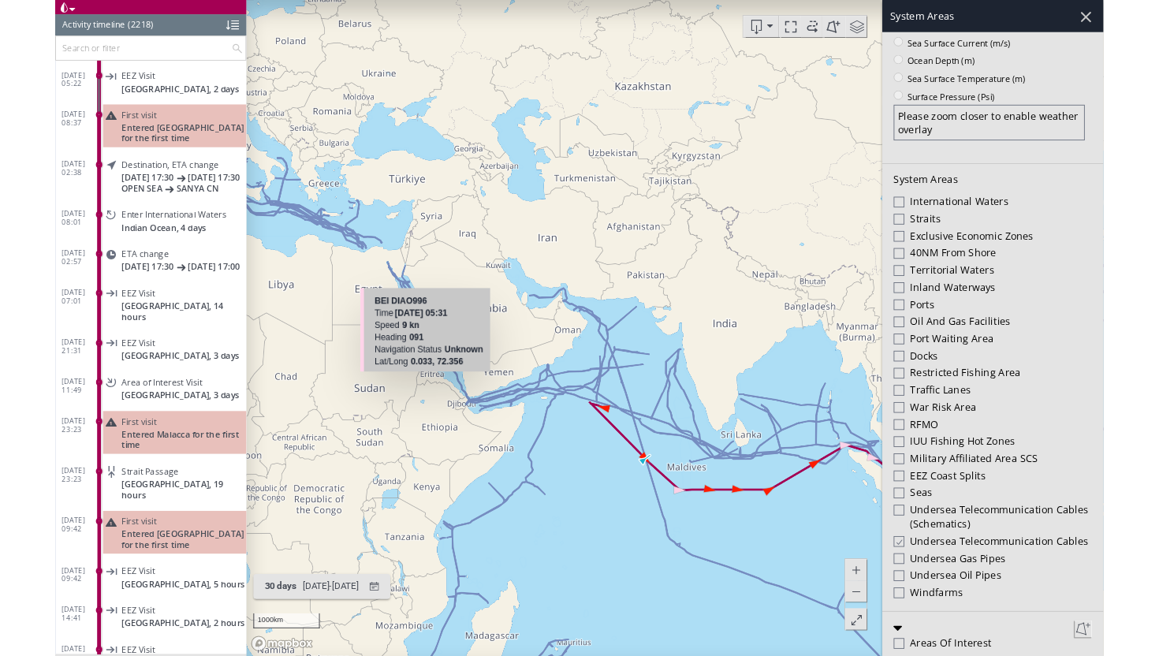
scroll to position [333, 0]
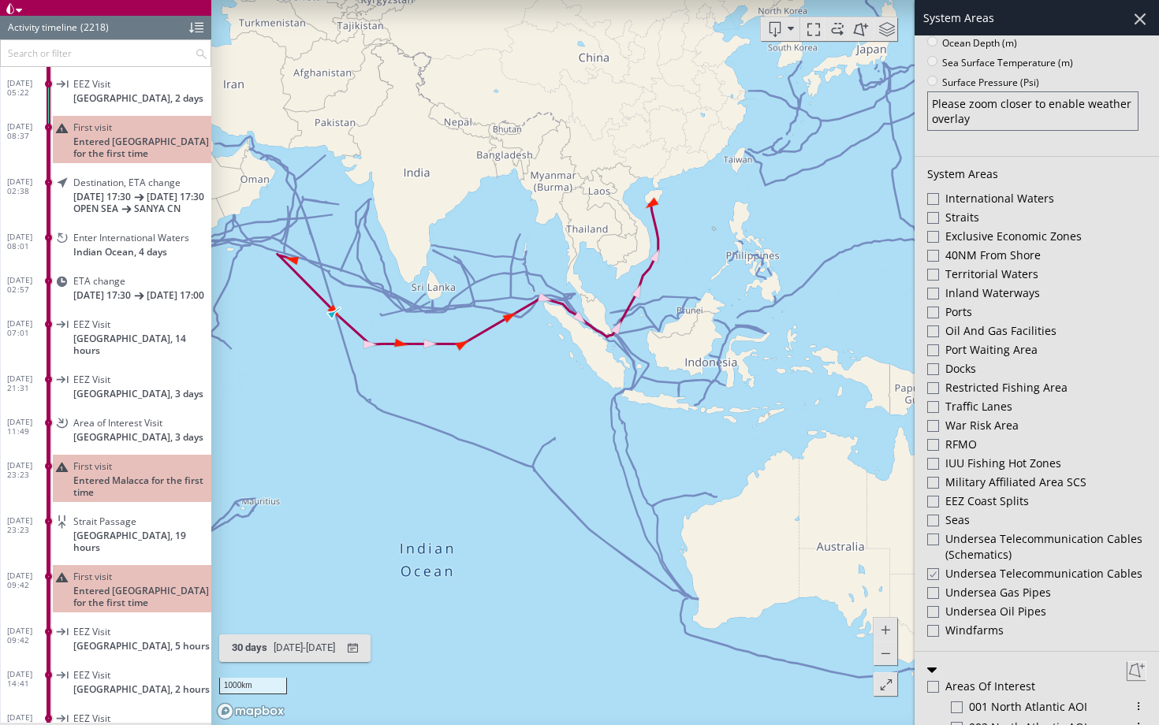
drag, startPoint x: 541, startPoint y: 463, endPoint x: 510, endPoint y: 392, distance: 77.3
click at [509, 392] on canvas "Map" at bounding box center [684, 362] width 947 height 725
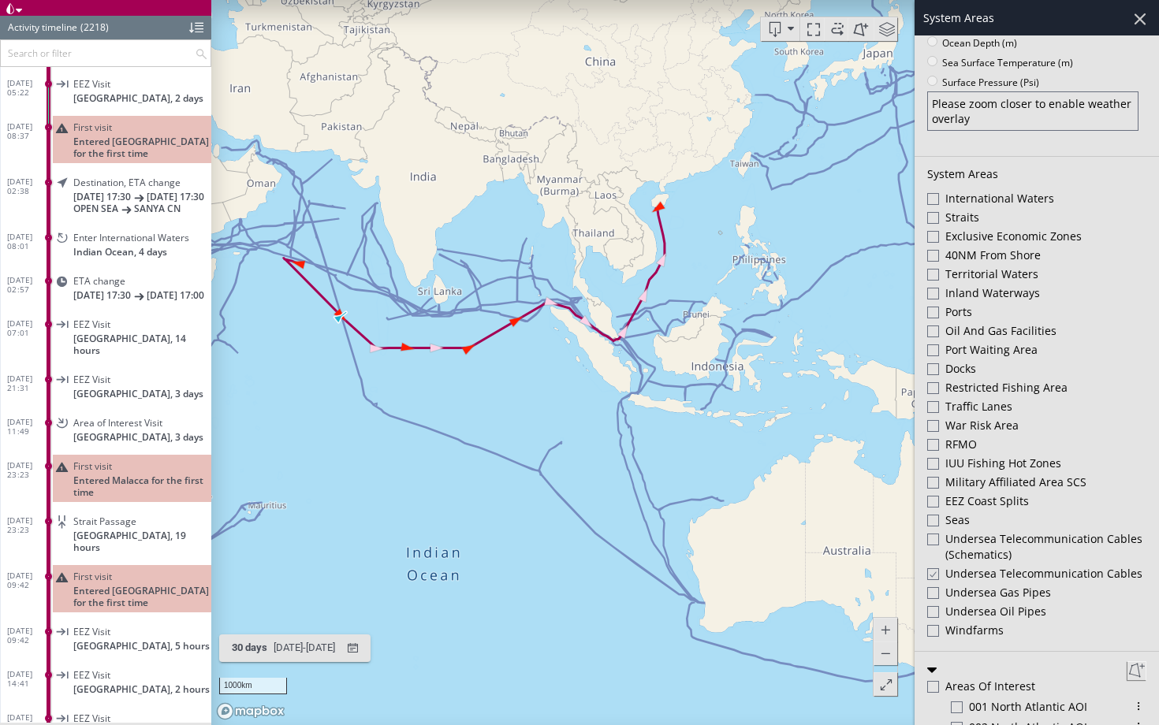
click at [1142, 16] on div at bounding box center [1139, 19] width 27 height 27
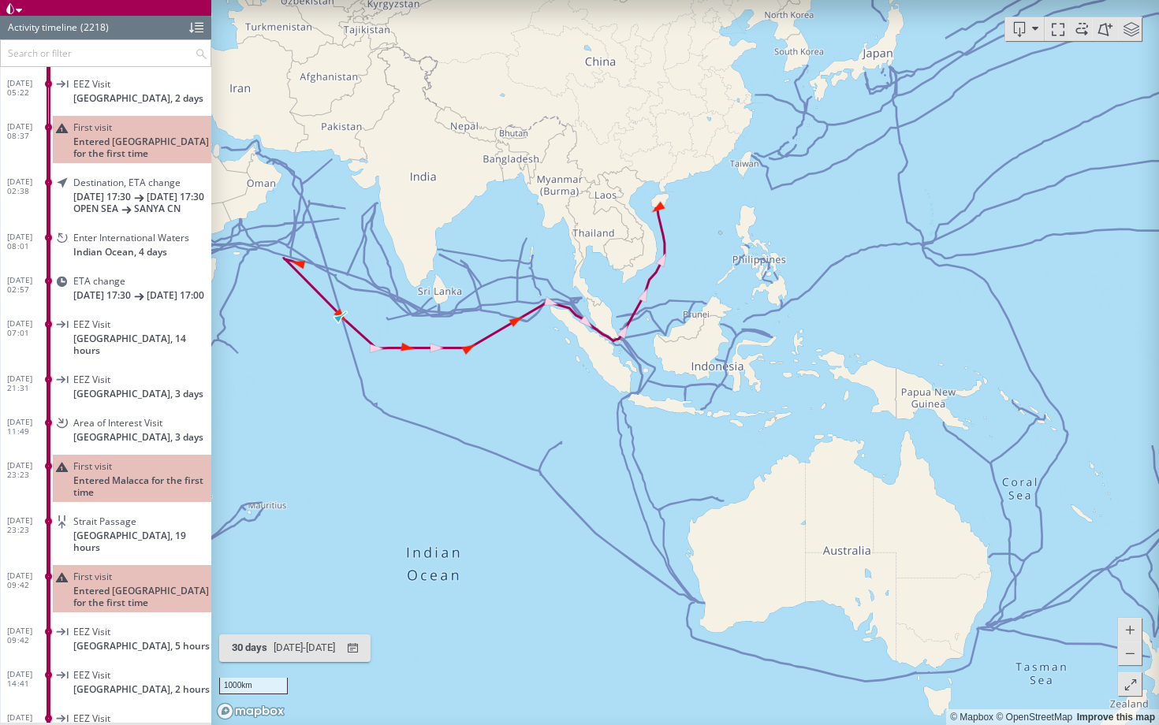
drag, startPoint x: 579, startPoint y: 397, endPoint x: 653, endPoint y: 442, distance: 87.3
click at [653, 442] on canvas "Map" at bounding box center [684, 362] width 947 height 725
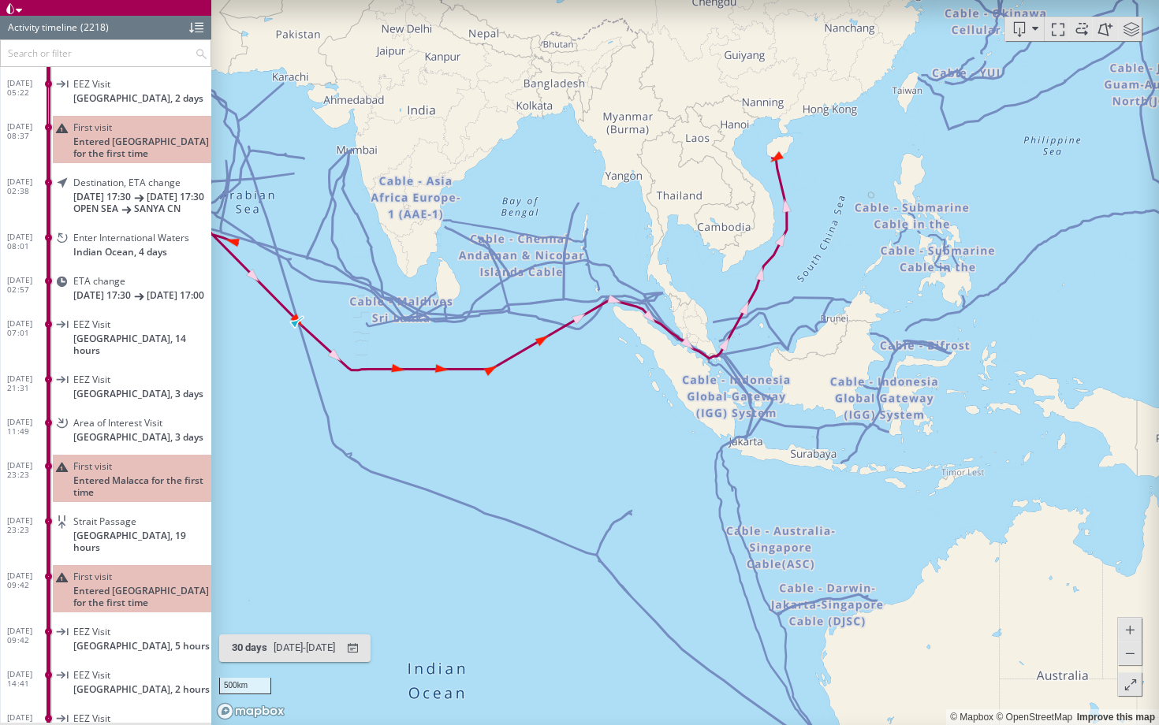
drag, startPoint x: 653, startPoint y: 442, endPoint x: 697, endPoint y: 371, distance: 83.1
click at [697, 371] on canvas "Map" at bounding box center [684, 362] width 947 height 725
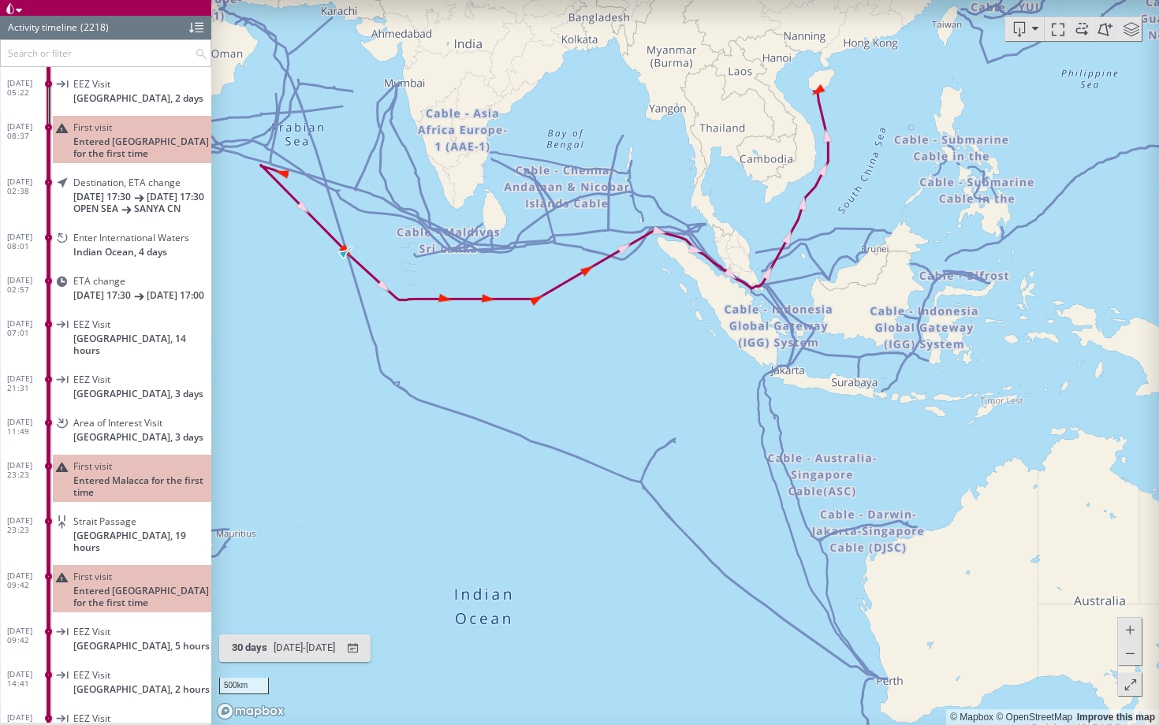
drag, startPoint x: 697, startPoint y: 371, endPoint x: 680, endPoint y: 374, distance: 16.8
click at [680, 375] on canvas "Map" at bounding box center [684, 362] width 947 height 725
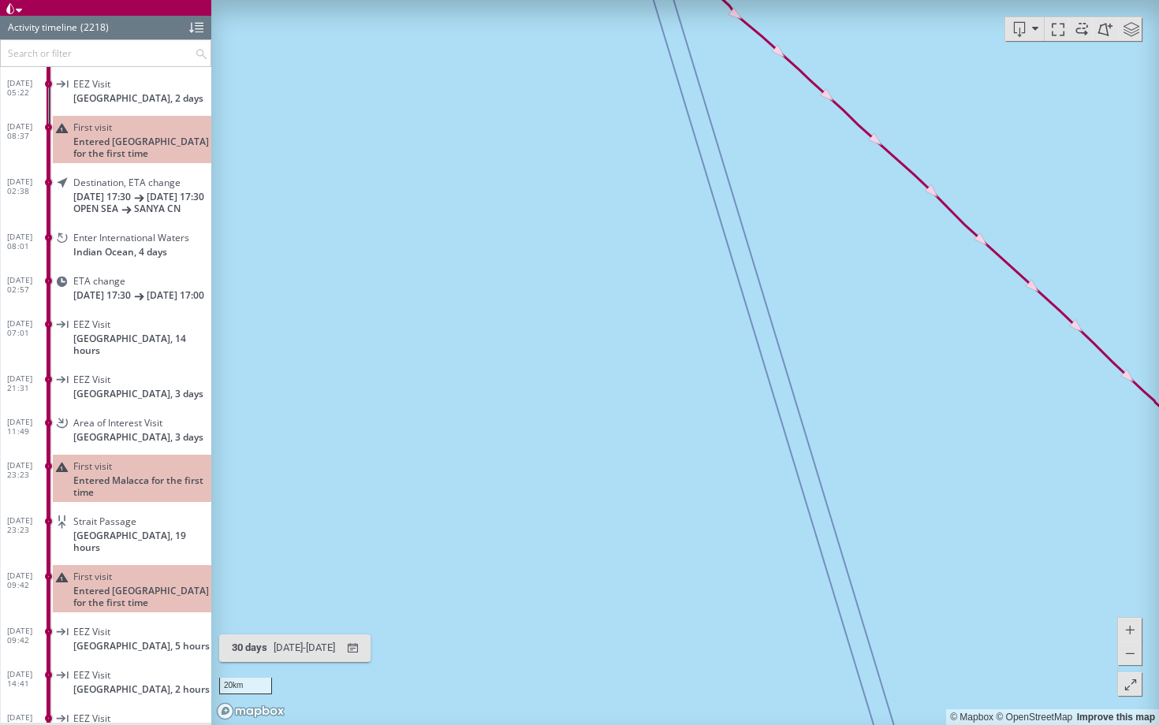
drag, startPoint x: 482, startPoint y: 178, endPoint x: 407, endPoint y: 573, distance: 402.1
click at [407, 573] on canvas "Map" at bounding box center [684, 362] width 947 height 725
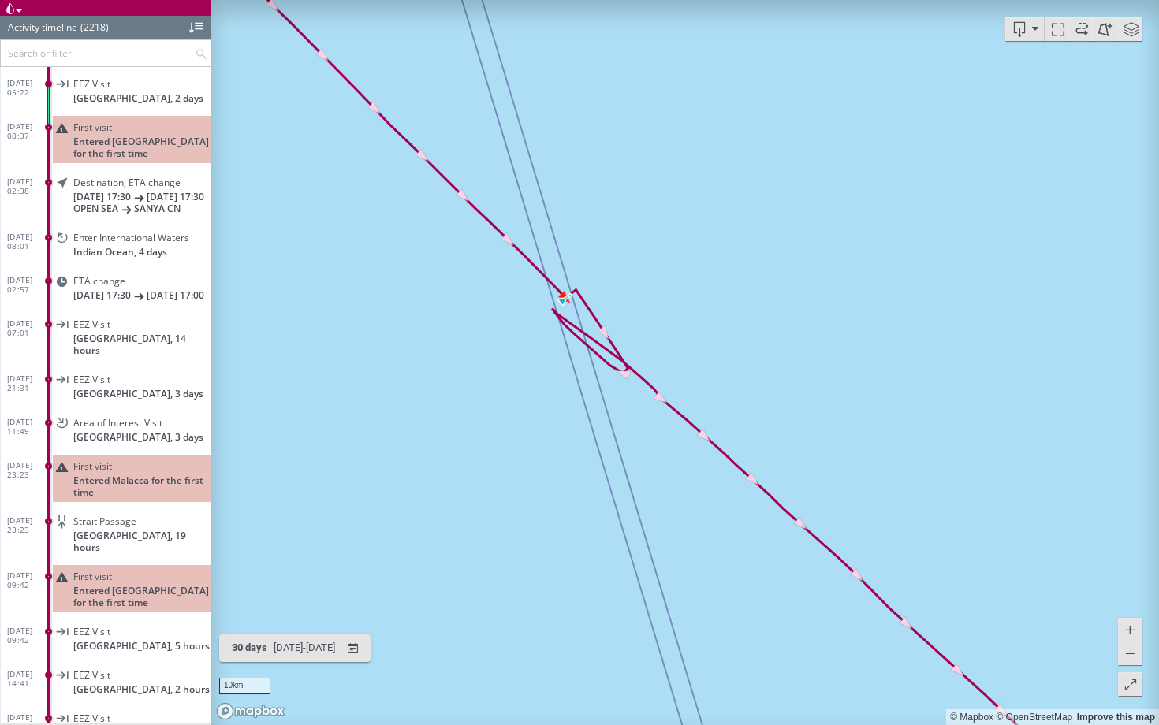
drag, startPoint x: 573, startPoint y: 293, endPoint x: 456, endPoint y: 445, distance: 191.6
click at [456, 445] on canvas "Map" at bounding box center [684, 362] width 947 height 725
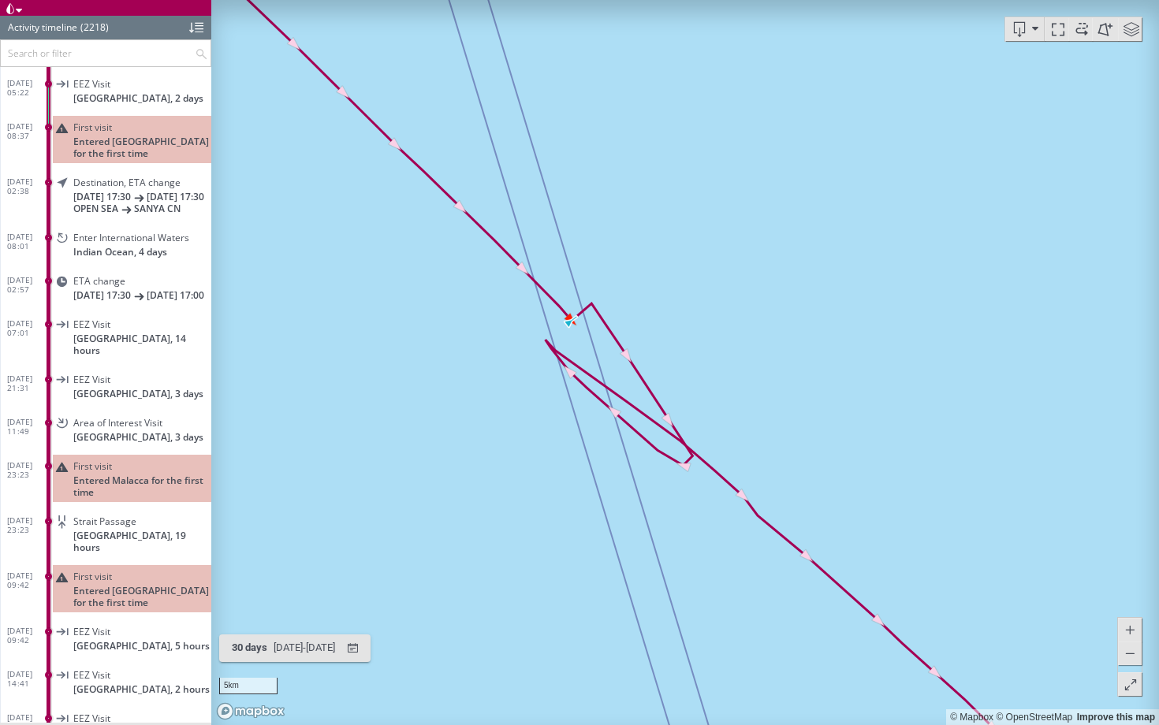
drag, startPoint x: 533, startPoint y: 337, endPoint x: 452, endPoint y: 337, distance: 81.2
click at [451, 337] on canvas "Map" at bounding box center [684, 362] width 947 height 725
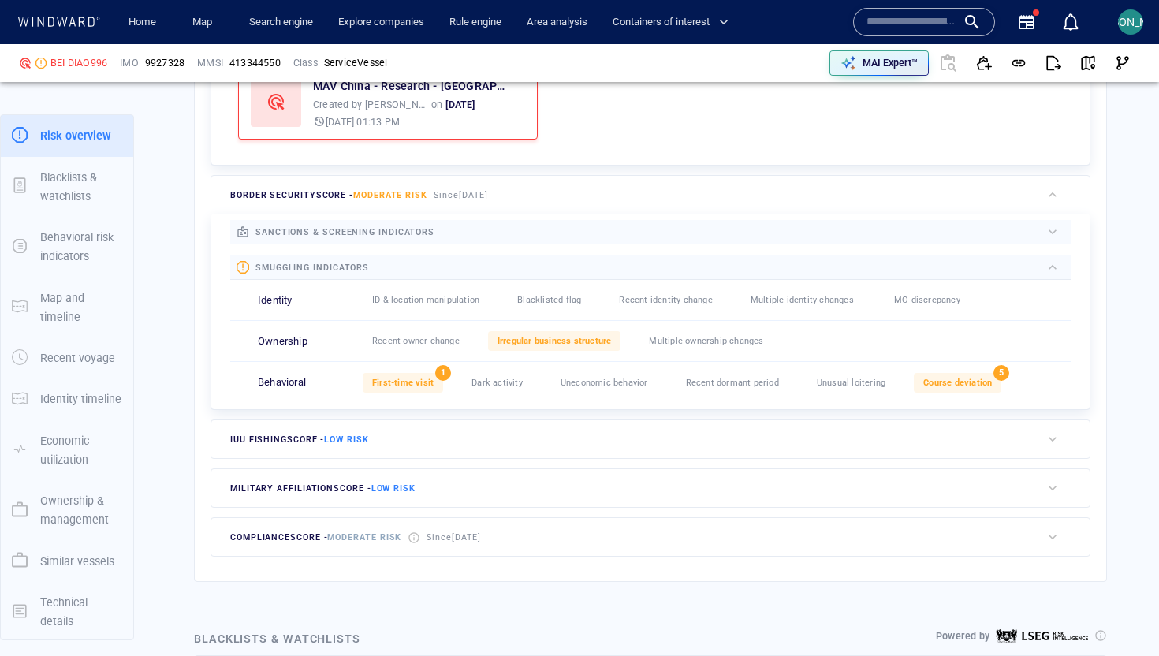
scroll to position [586, 0]
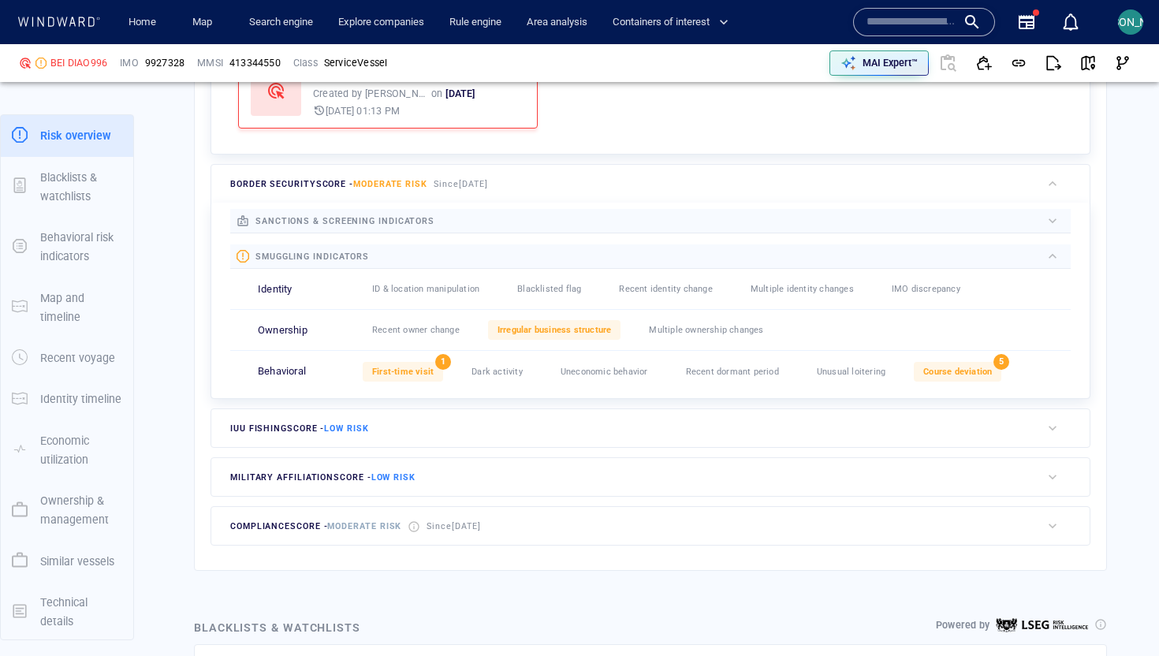
click at [376, 478] on span "Low risk" at bounding box center [393, 477] width 44 height 10
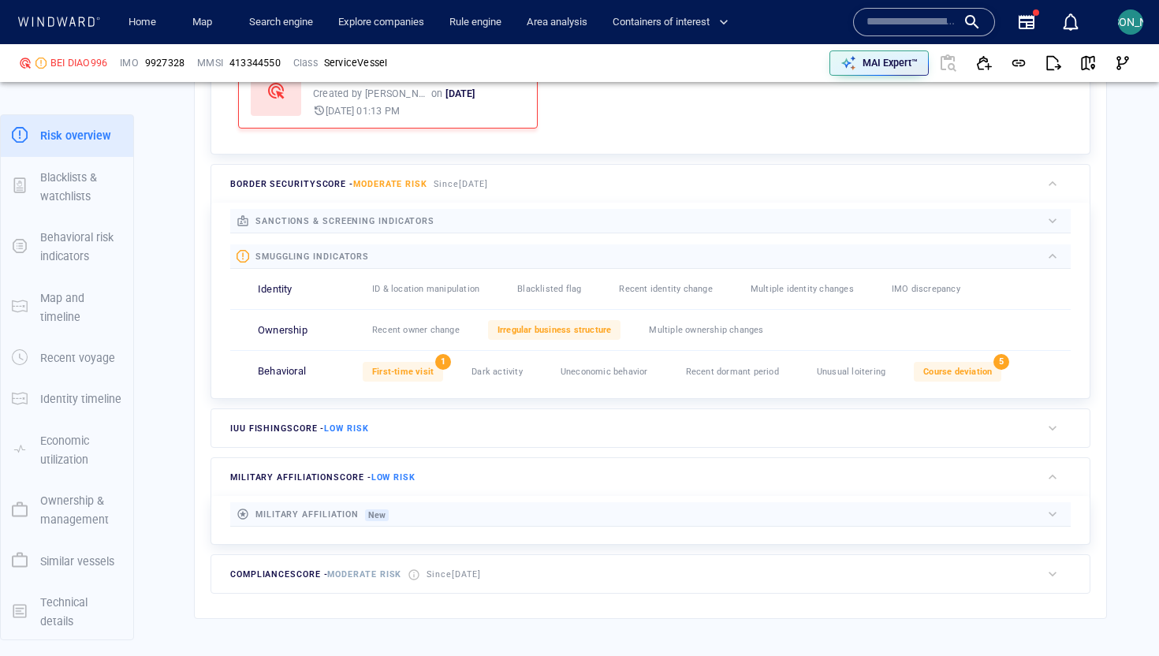
click at [807, 509] on div at bounding box center [715, 514] width 652 height 18
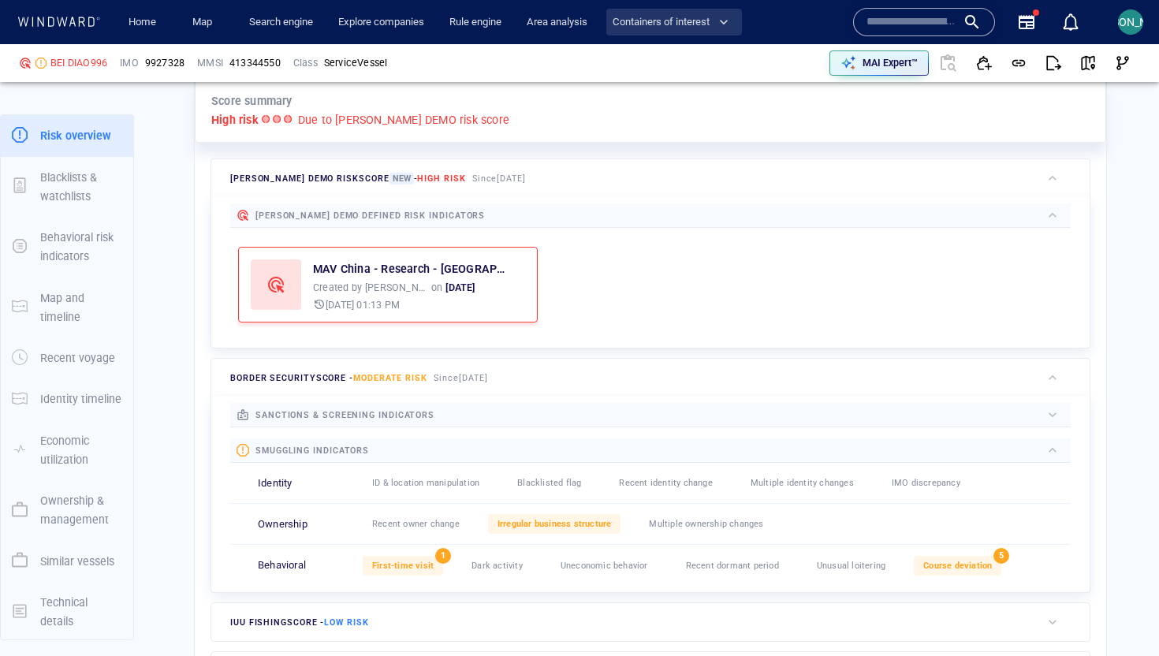
scroll to position [390, 0]
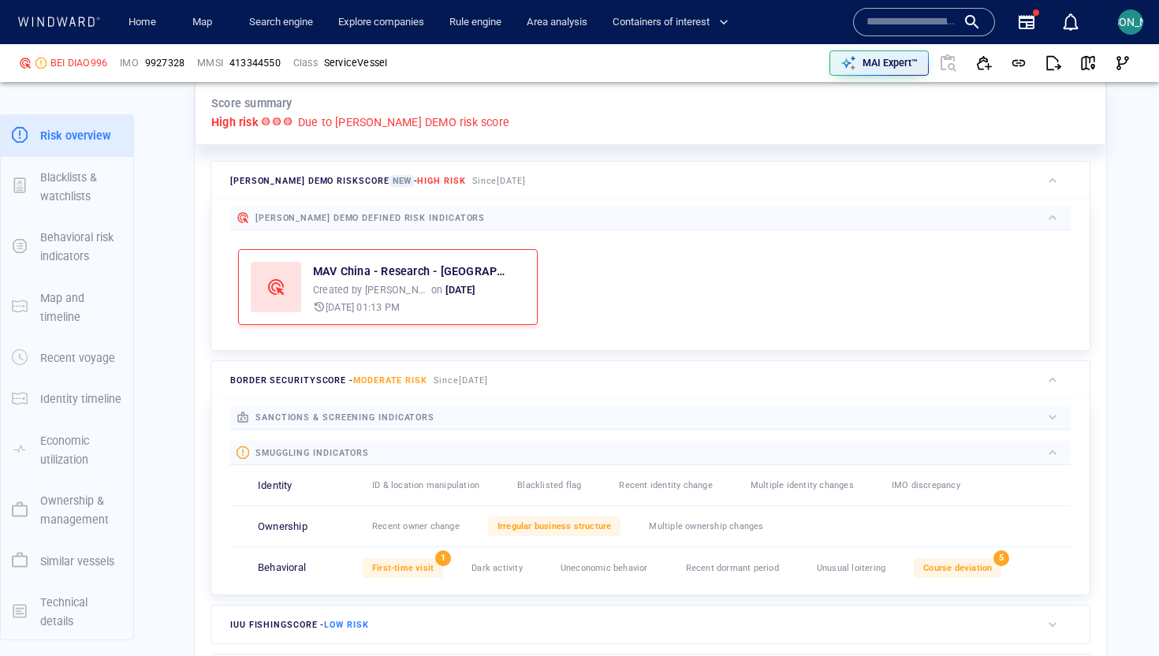
click at [660, 456] on div at bounding box center [705, 453] width 672 height 18
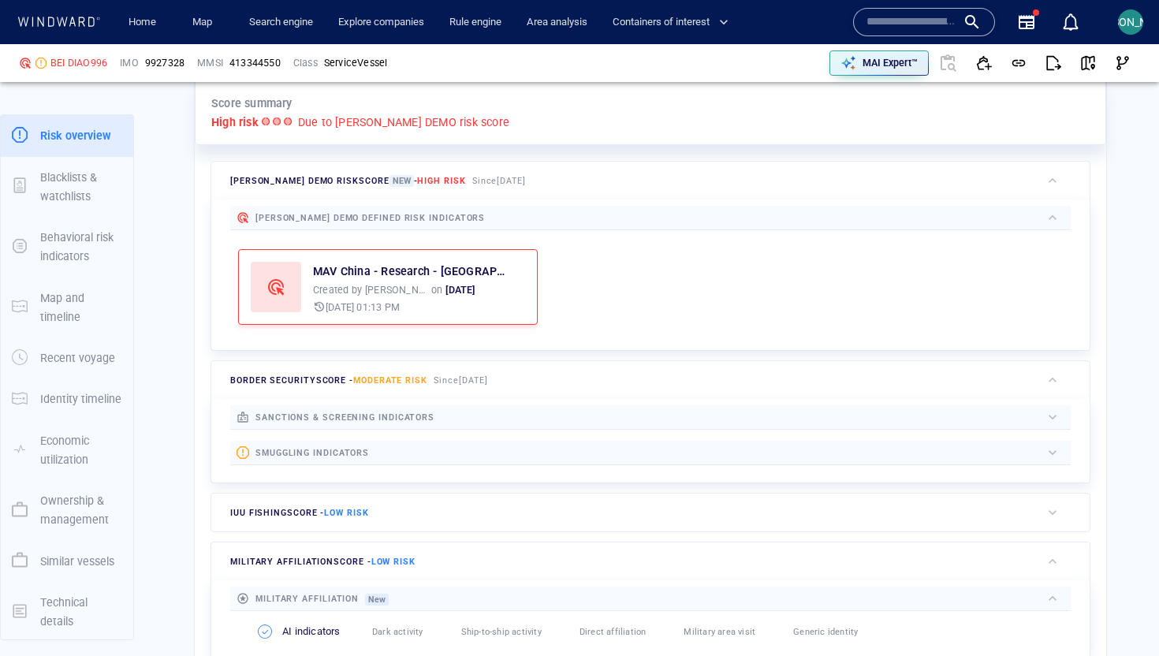
scroll to position [442, 0]
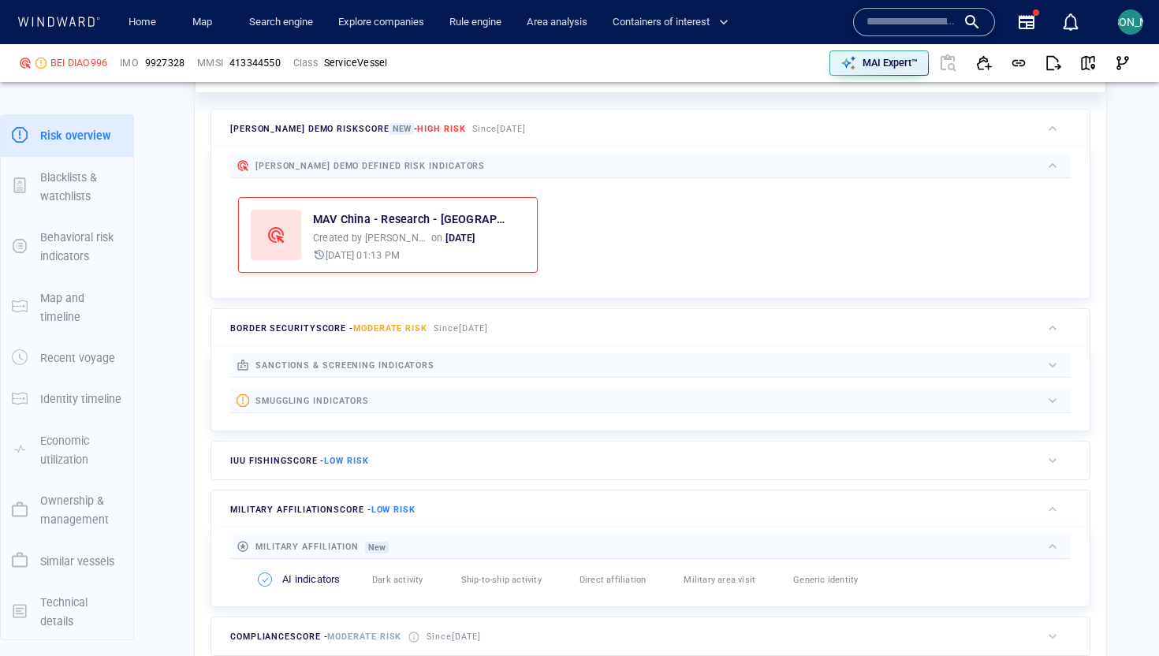
click at [653, 464] on div "IUU Fishing score - Low risk" at bounding box center [625, 460] width 829 height 38
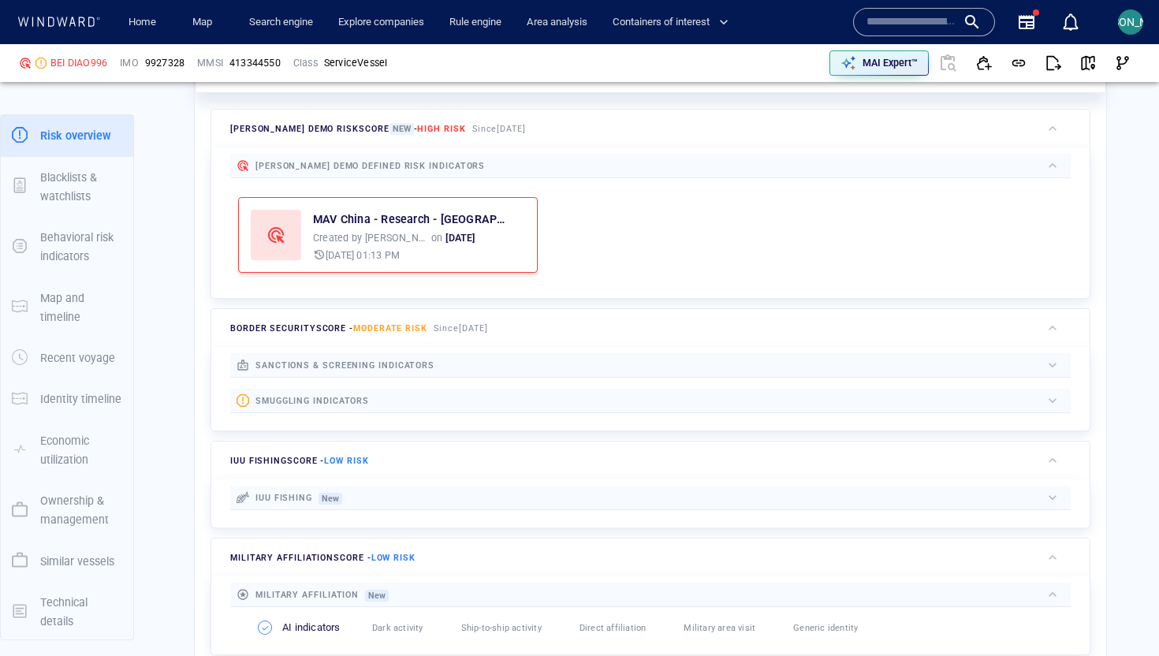
click at [653, 464] on div "IUU Fishing score - Low risk" at bounding box center [625, 460] width 829 height 38
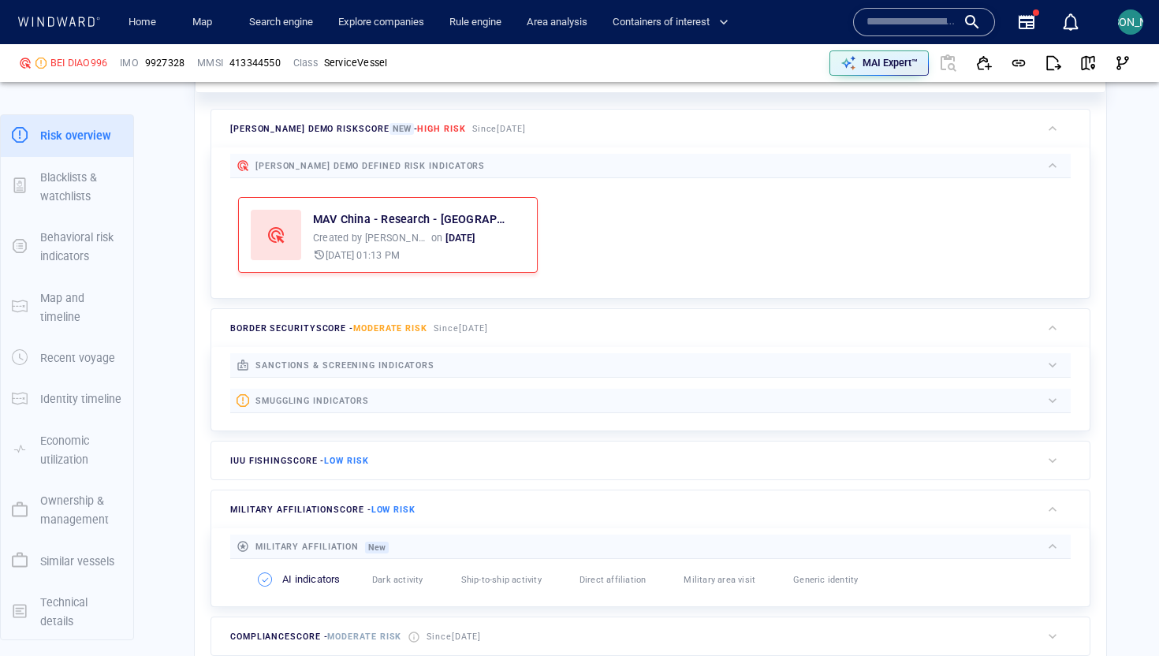
click at [627, 502] on div "military affiliation score - Low risk" at bounding box center [625, 509] width 829 height 38
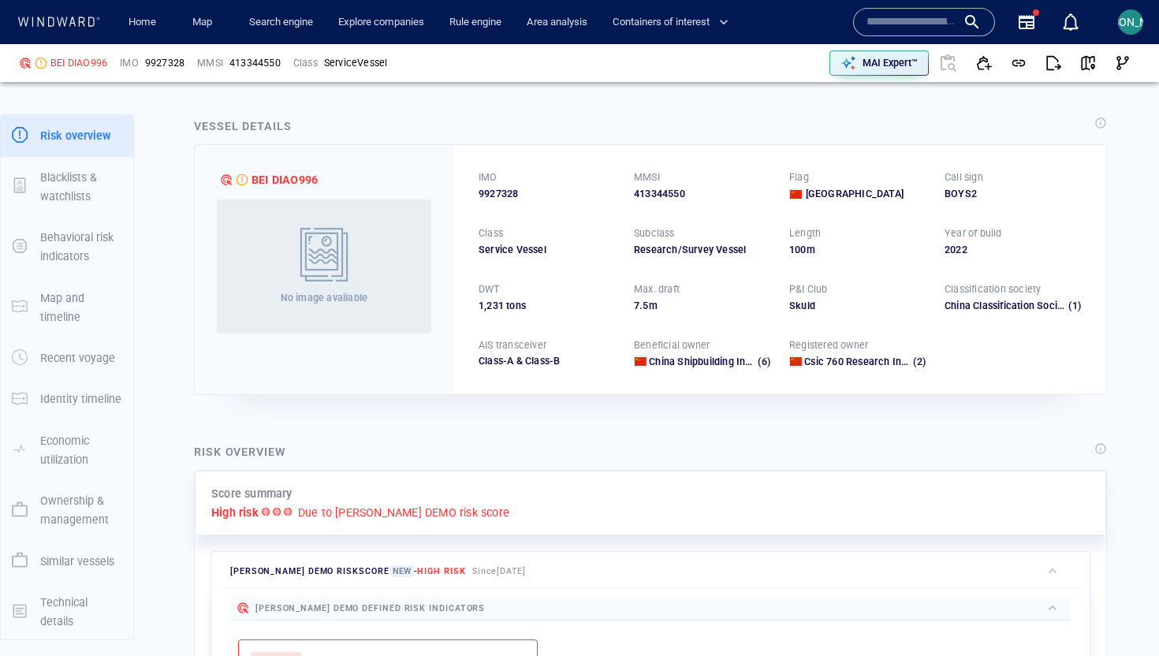
scroll to position [0, 0]
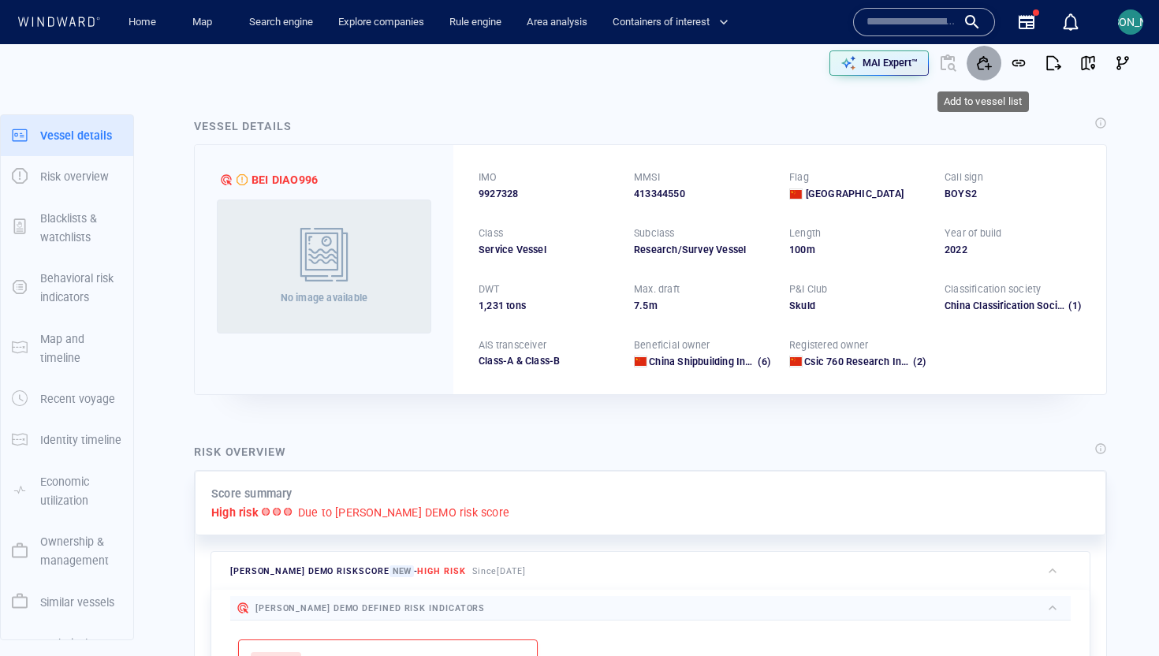
click at [978, 61] on span "button" at bounding box center [984, 63] width 16 height 16
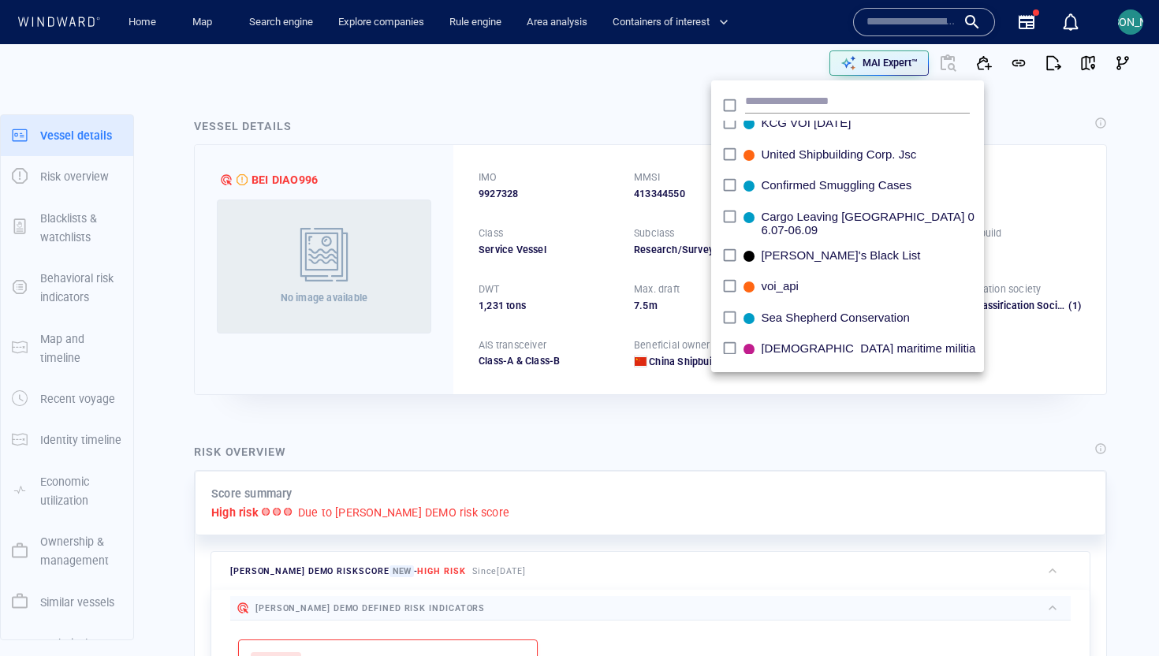
scroll to position [1376, 0]
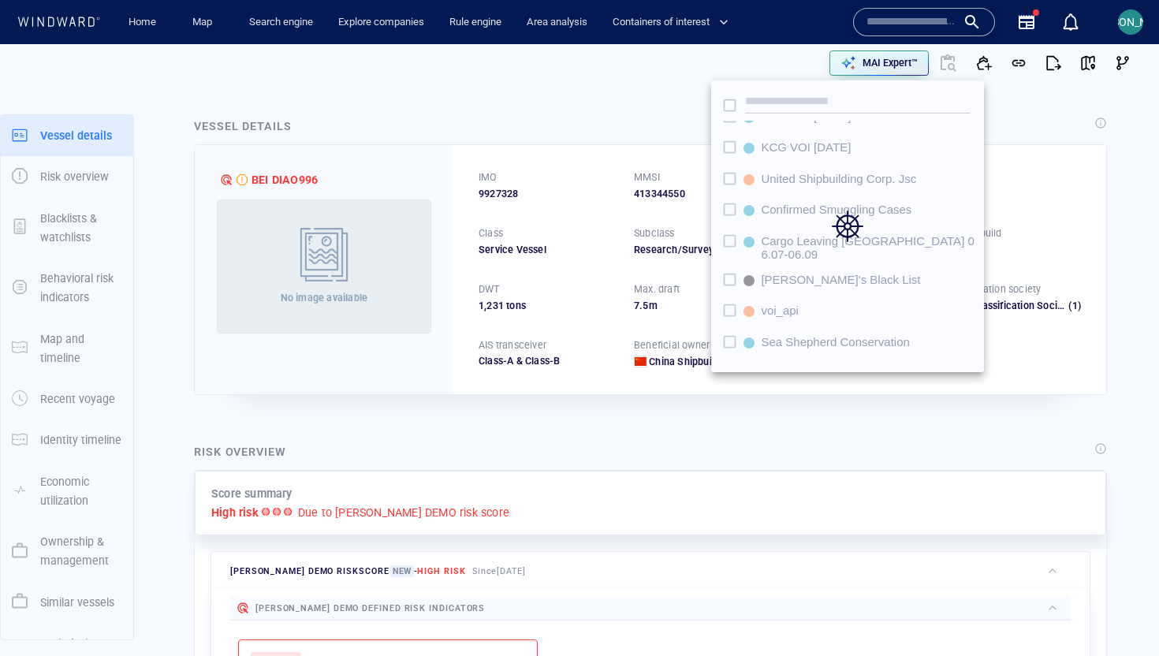
click at [650, 82] on div at bounding box center [579, 328] width 1159 height 656
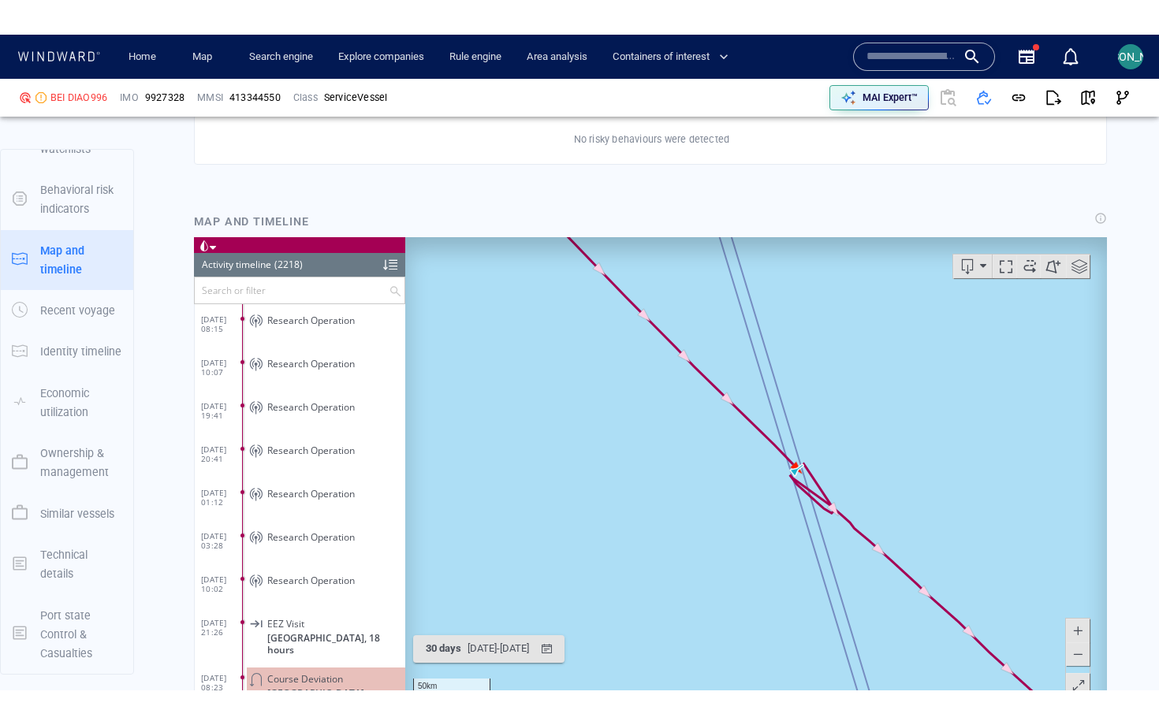
scroll to position [1275, 0]
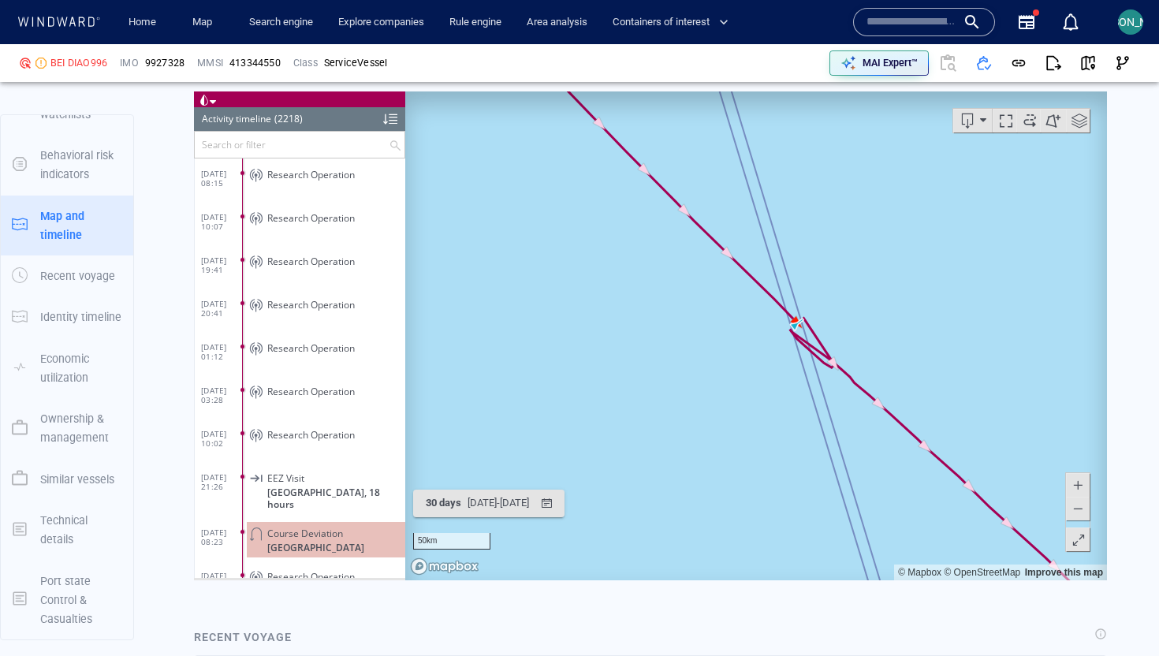
click at [1082, 541] on span at bounding box center [1078, 539] width 16 height 24
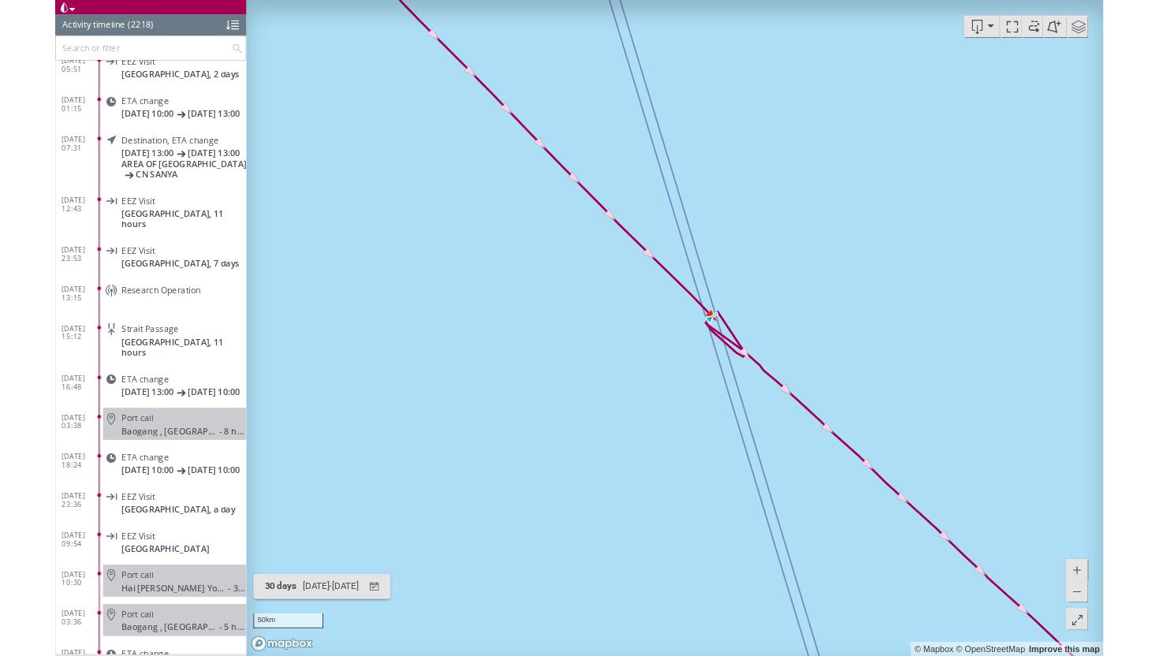
scroll to position [95605, 0]
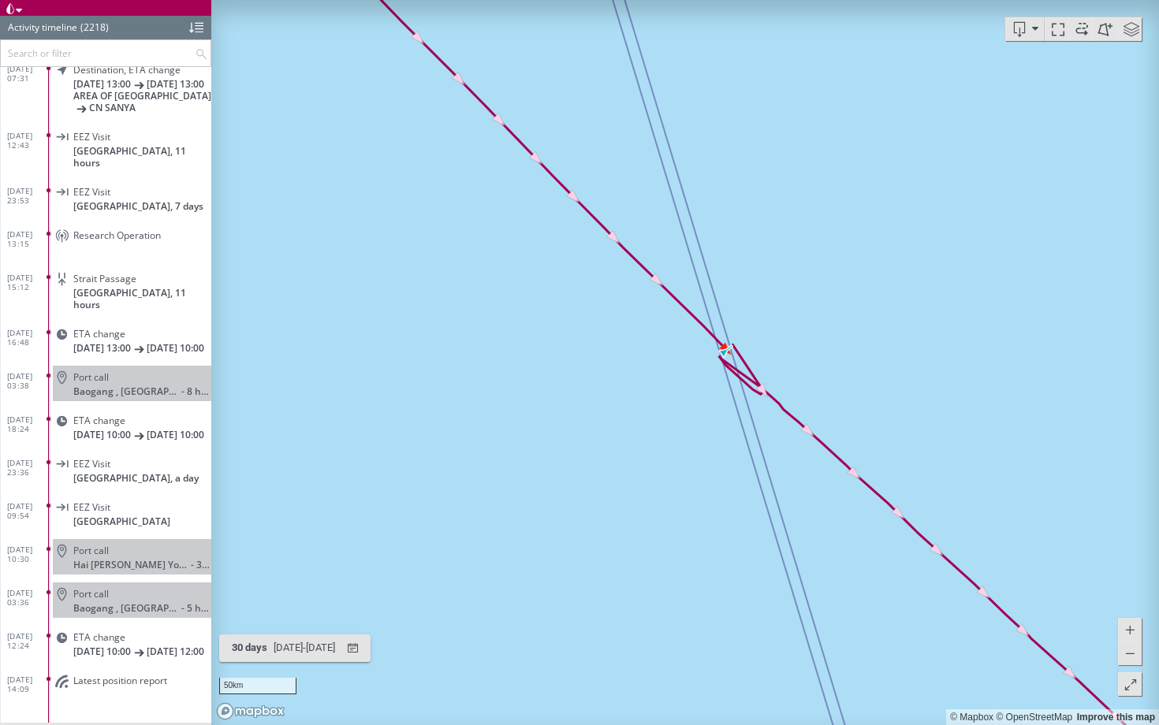
click at [128, 655] on span "Latest position report" at bounding box center [120, 681] width 94 height 12
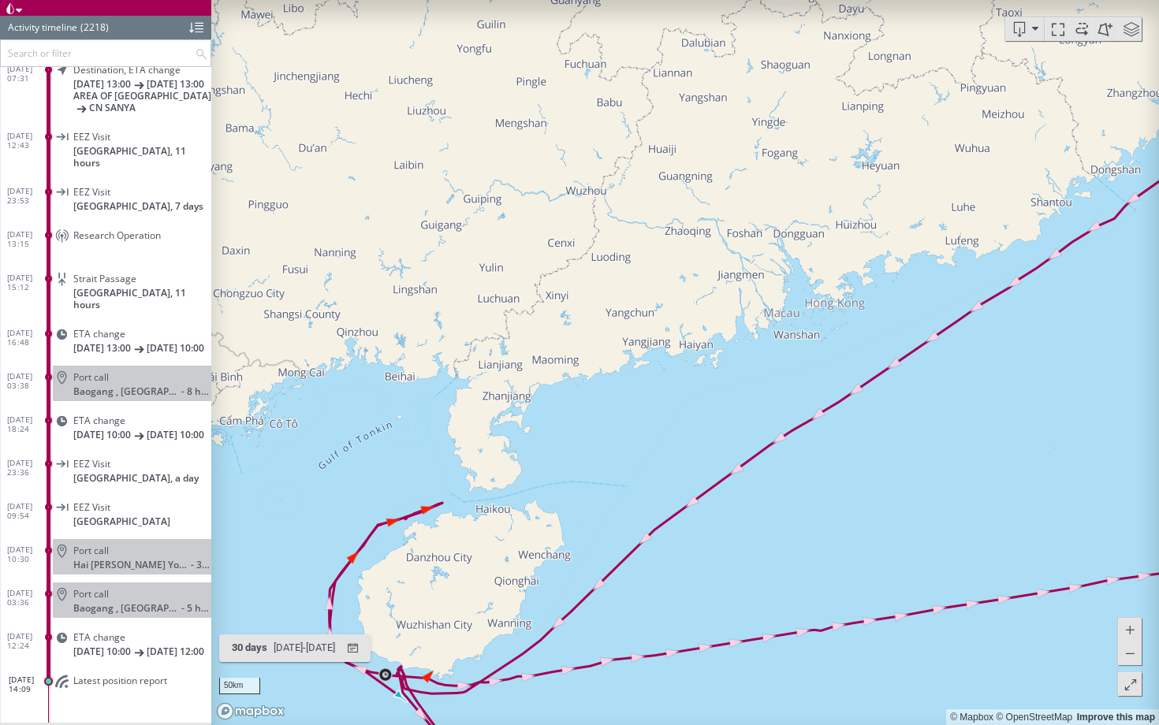
drag, startPoint x: 473, startPoint y: 579, endPoint x: 607, endPoint y: 247, distance: 358.6
click at [607, 245] on canvas "Map" at bounding box center [684, 362] width 947 height 725
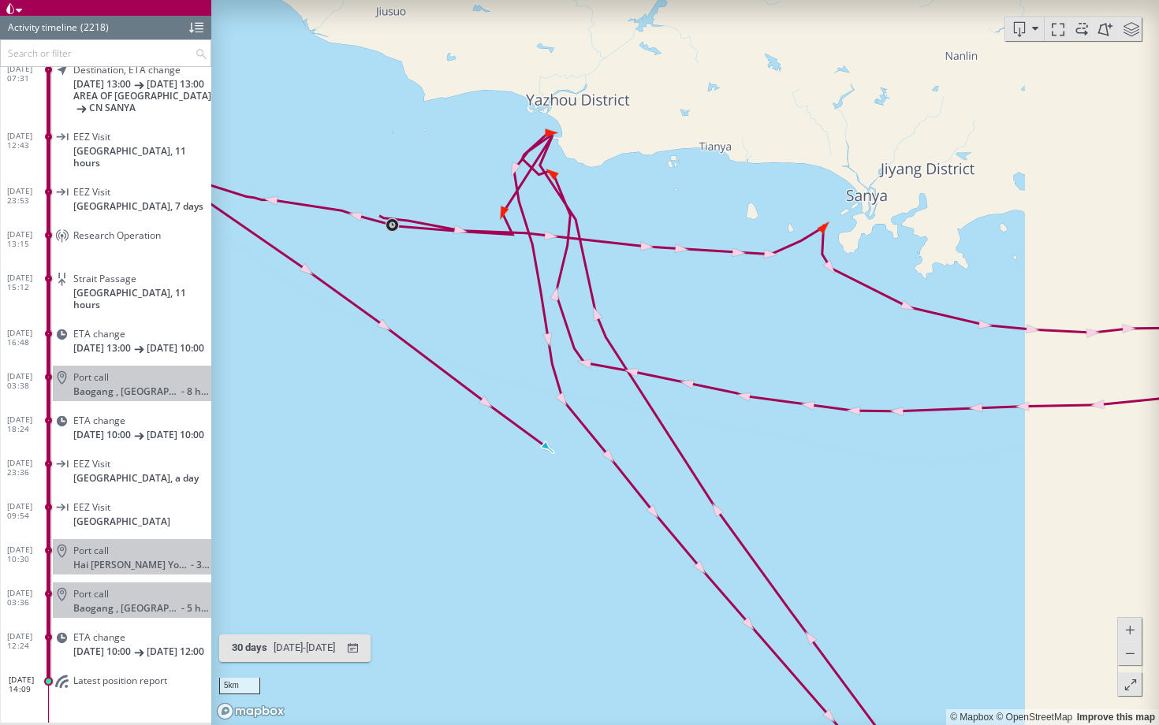
drag, startPoint x: 910, startPoint y: 213, endPoint x: 687, endPoint y: 213, distance: 223.1
click at [685, 213] on canvas "Map" at bounding box center [684, 362] width 947 height 725
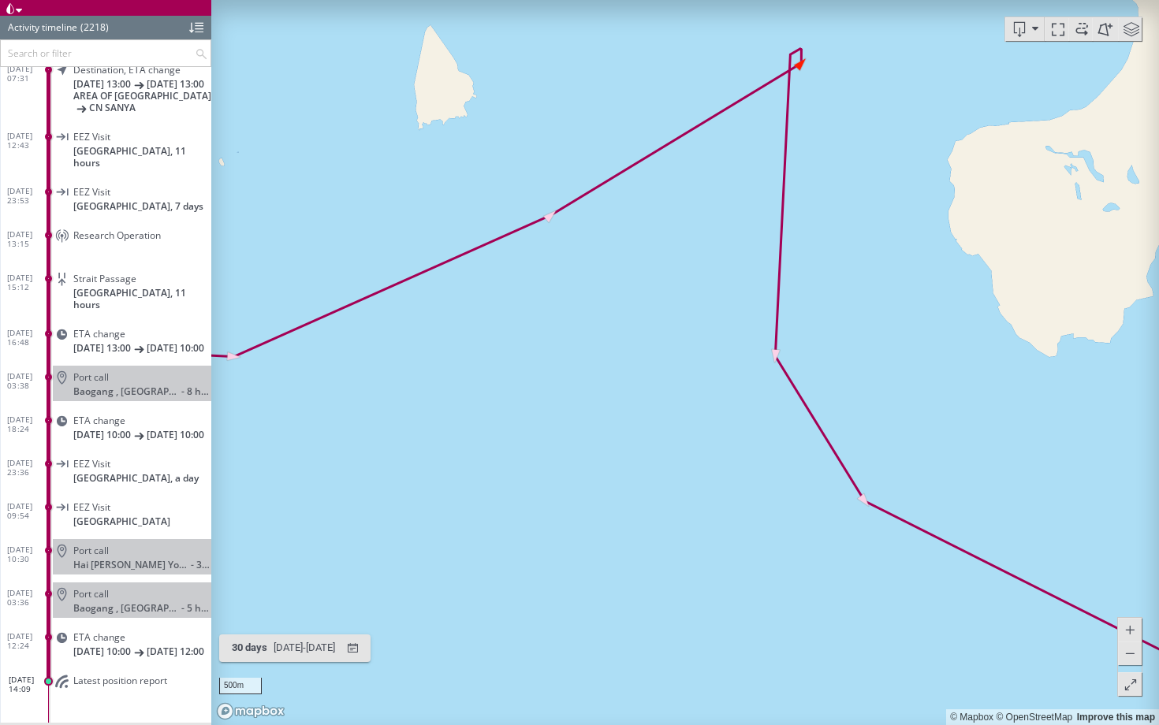
drag, startPoint x: 833, startPoint y: 70, endPoint x: 769, endPoint y: 324, distance: 261.7
click at [769, 324] on canvas "Map" at bounding box center [684, 362] width 947 height 725
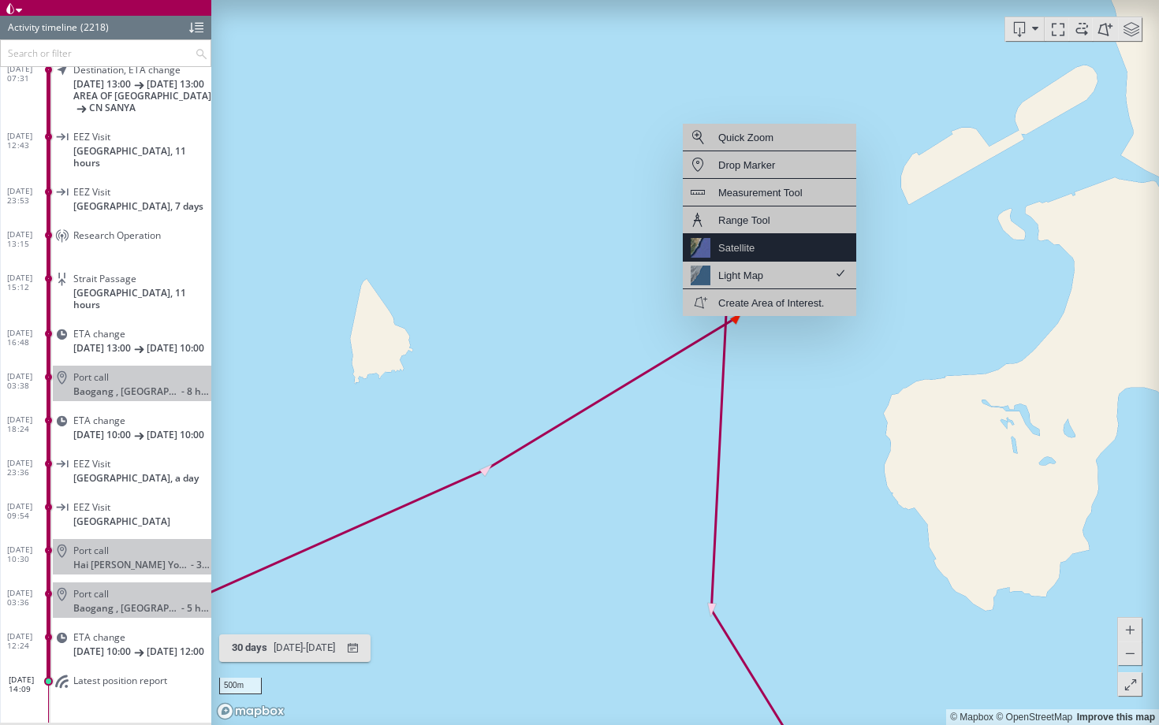
click at [752, 241] on div "Satellite" at bounding box center [736, 248] width 36 height 20
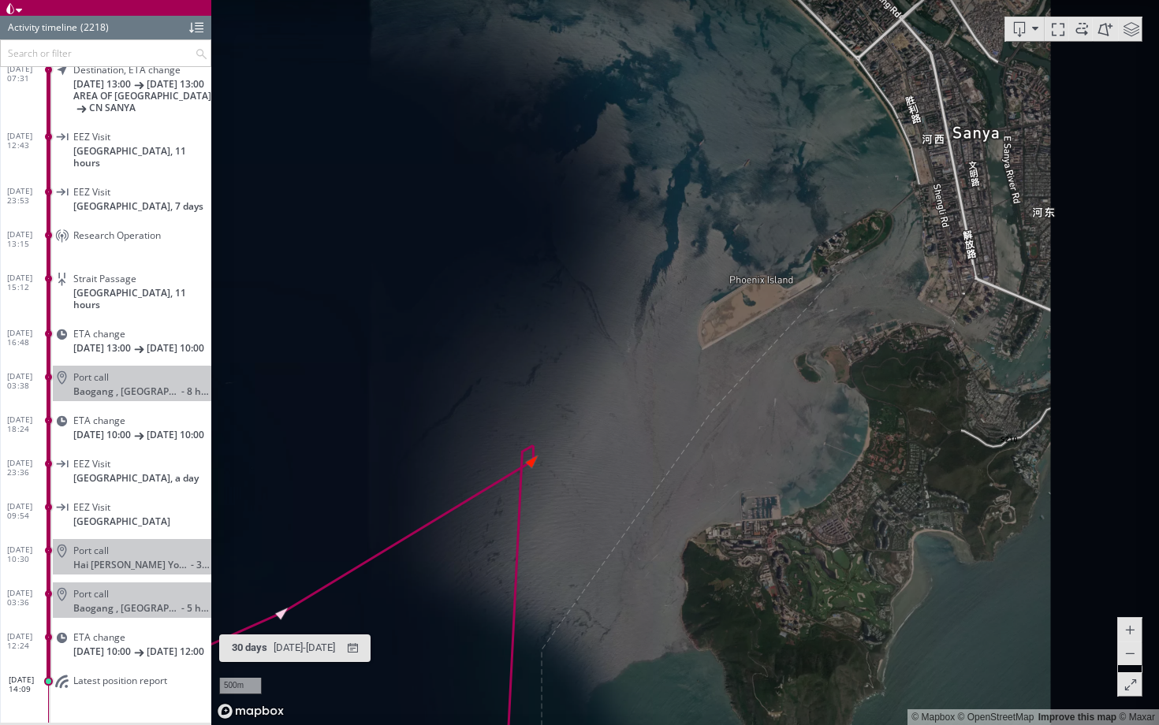
drag, startPoint x: 880, startPoint y: 240, endPoint x: 676, endPoint y: 383, distance: 248.4
click at [676, 383] on canvas "Map" at bounding box center [684, 362] width 947 height 725
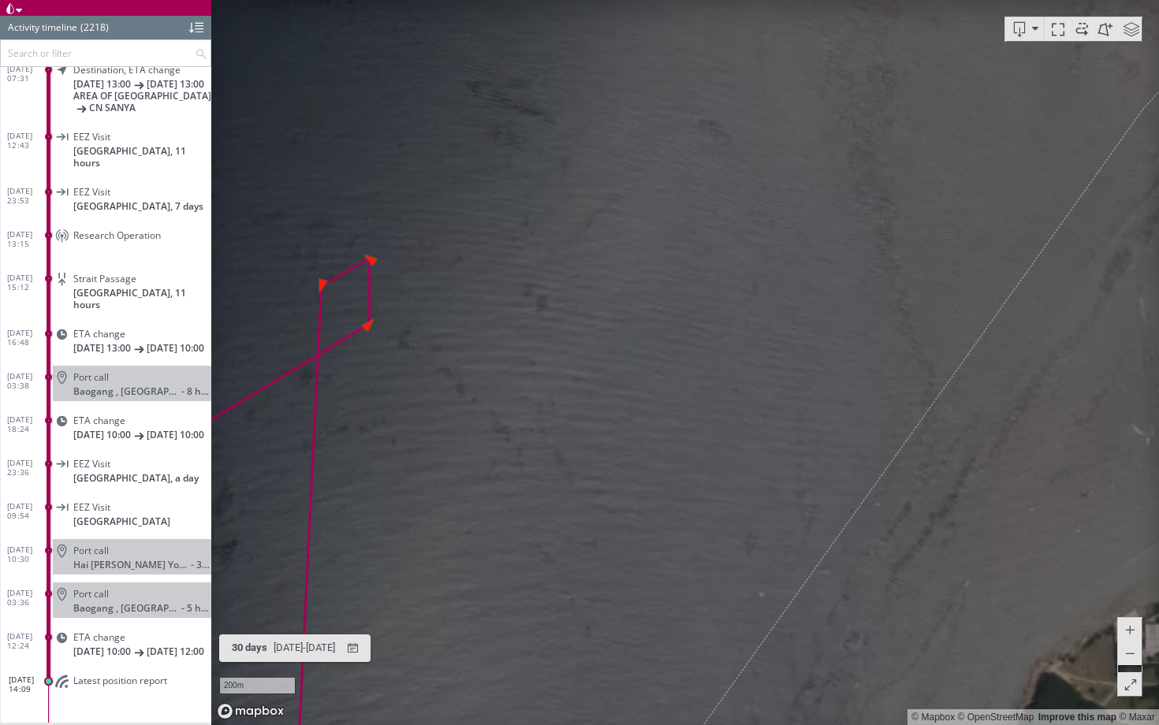
drag, startPoint x: 807, startPoint y: 470, endPoint x: 452, endPoint y: 329, distance: 381.4
click at [452, 329] on canvas "Map" at bounding box center [684, 362] width 947 height 725
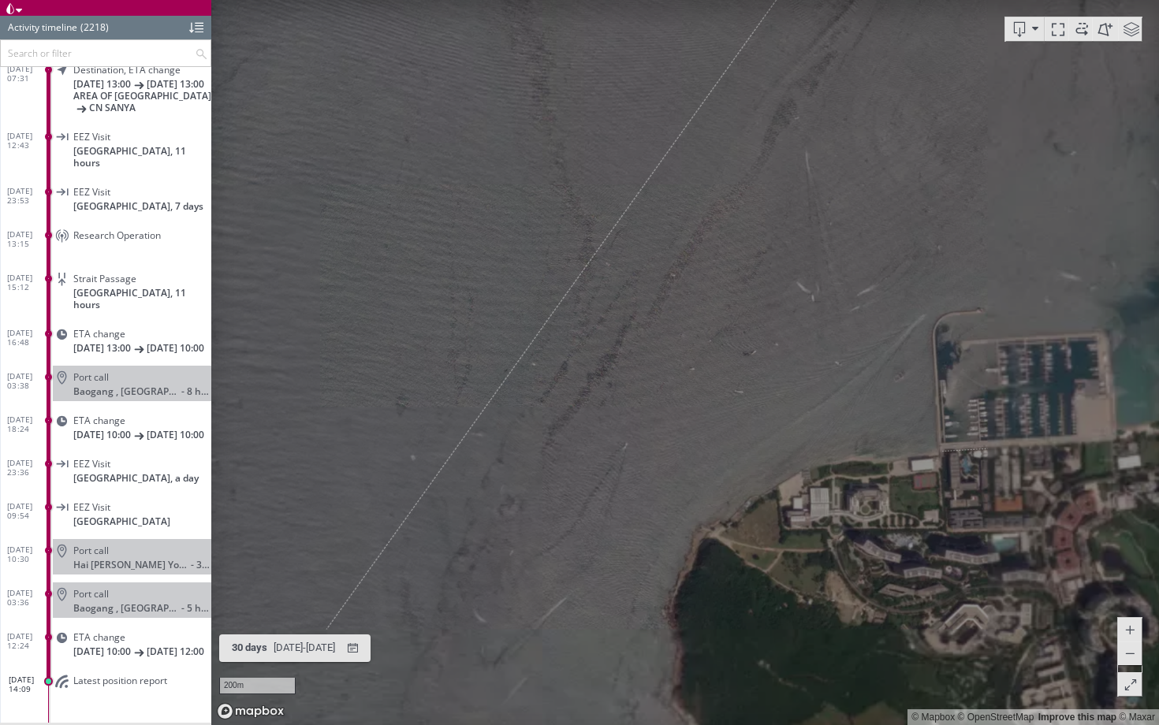
drag, startPoint x: 859, startPoint y: 288, endPoint x: 526, endPoint y: 275, distance: 333.7
click at [526, 275] on canvas "Map" at bounding box center [684, 362] width 947 height 725
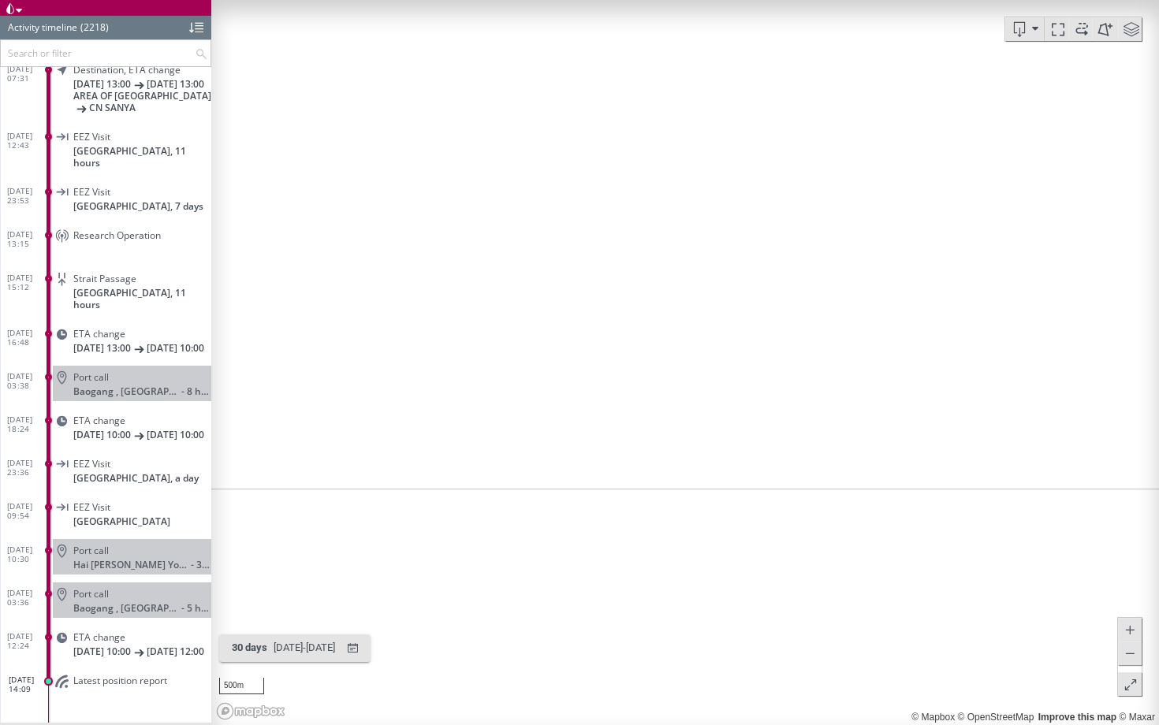
drag, startPoint x: 547, startPoint y: 201, endPoint x: 547, endPoint y: 460, distance: 259.3
click at [547, 460] on canvas "Map" at bounding box center [684, 362] width 947 height 725
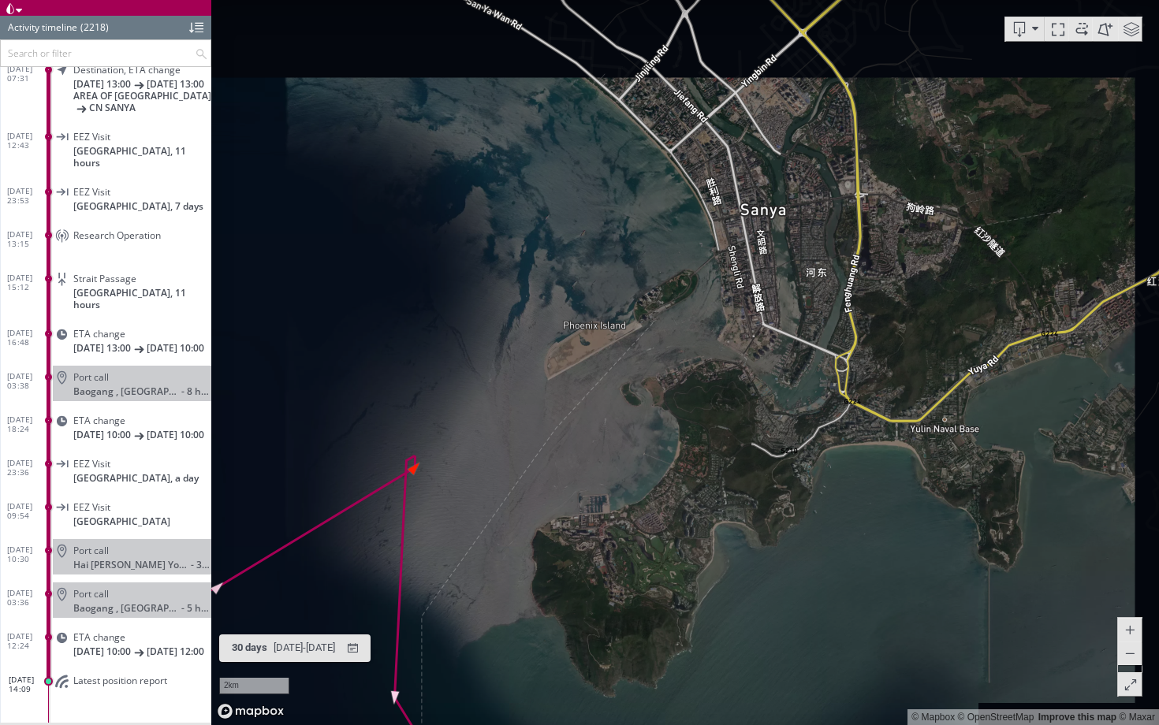
drag, startPoint x: 649, startPoint y: 387, endPoint x: 402, endPoint y: 190, distance: 315.7
click at [401, 190] on canvas "Map" at bounding box center [684, 362] width 947 height 725
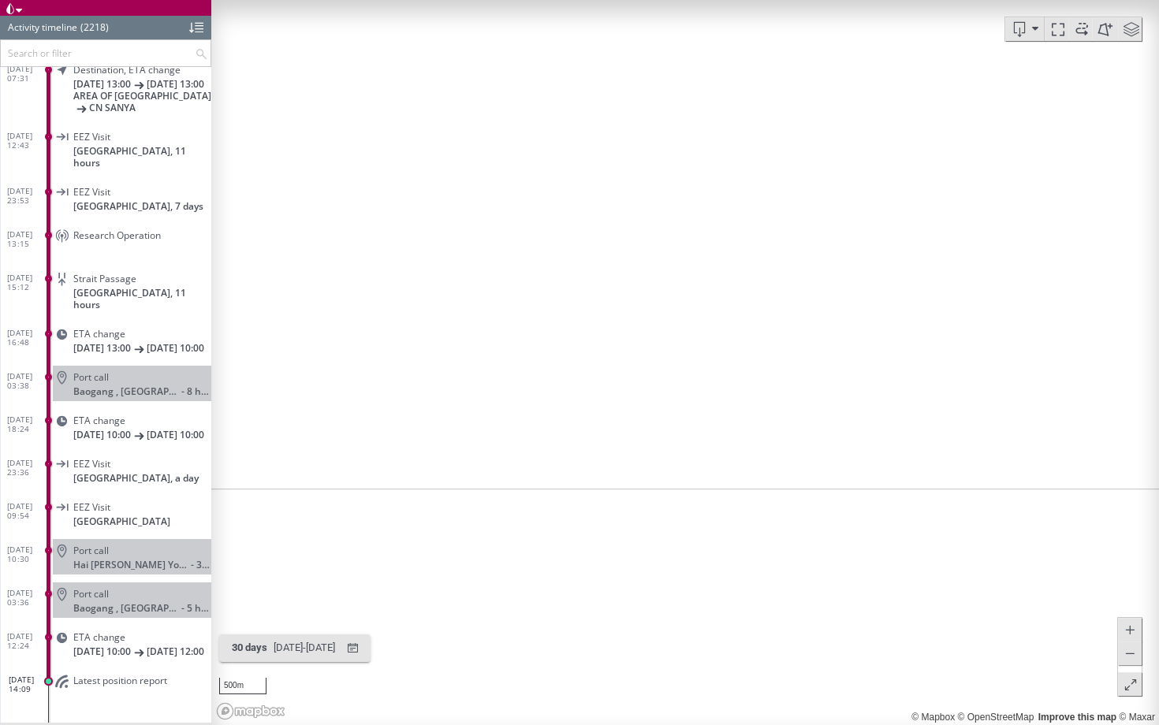
drag, startPoint x: 666, startPoint y: 284, endPoint x: 667, endPoint y: 388, distance: 104.0
click at [667, 388] on canvas "Map" at bounding box center [684, 362] width 947 height 725
drag, startPoint x: 590, startPoint y: 557, endPoint x: 1077, endPoint y: 556, distance: 487.1
click at [1077, 556] on canvas "Map" at bounding box center [684, 362] width 947 height 725
drag, startPoint x: 709, startPoint y: 273, endPoint x: 425, endPoint y: 254, distance: 284.4
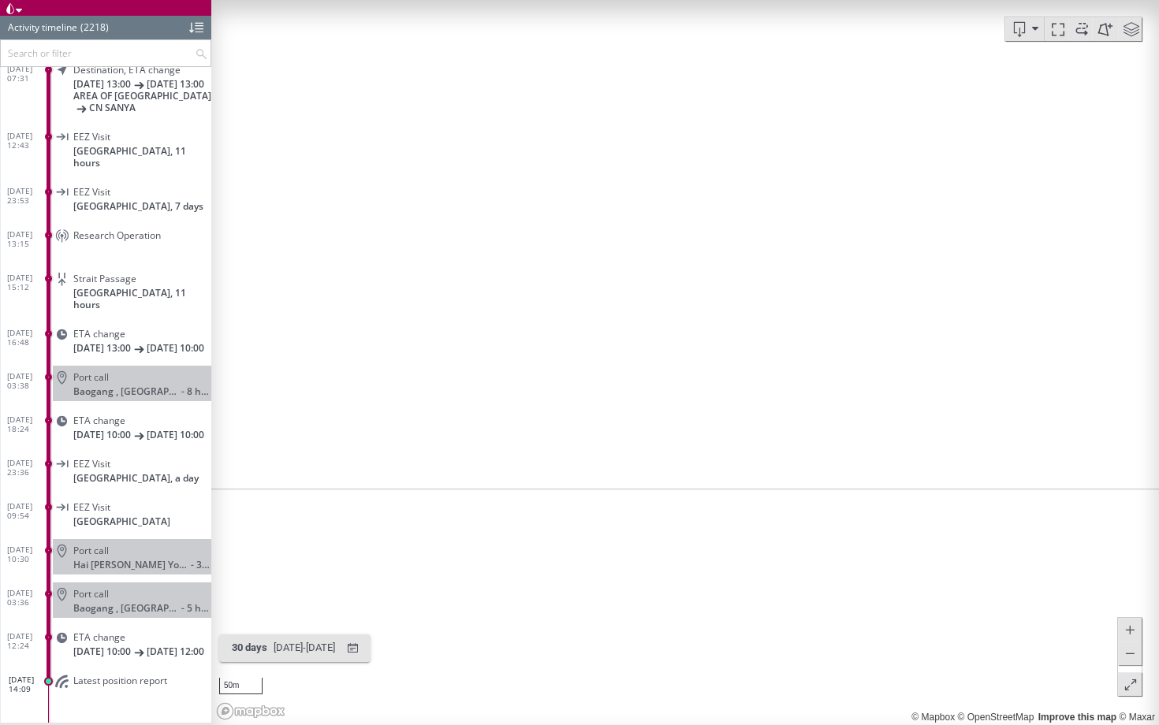
click at [425, 254] on canvas "Map" at bounding box center [684, 362] width 947 height 725
drag, startPoint x: 600, startPoint y: 227, endPoint x: 571, endPoint y: 419, distance: 193.6
click at [571, 419] on canvas "Map" at bounding box center [684, 362] width 947 height 725
drag, startPoint x: 573, startPoint y: 342, endPoint x: 1066, endPoint y: 77, distance: 559.3
click at [1066, 78] on canvas "Map" at bounding box center [684, 362] width 947 height 725
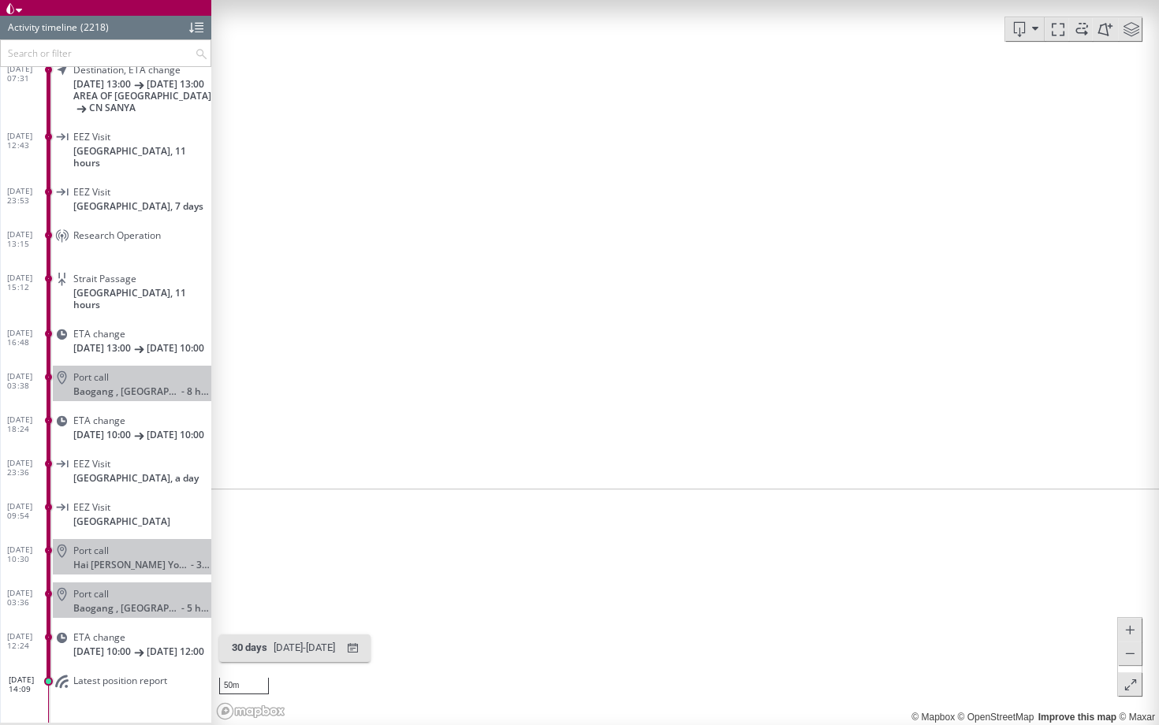
drag, startPoint x: 716, startPoint y: 252, endPoint x: 862, endPoint y: 222, distance: 149.6
click at [864, 222] on canvas "Map" at bounding box center [684, 362] width 947 height 725
drag, startPoint x: 943, startPoint y: 259, endPoint x: 579, endPoint y: 202, distance: 369.3
click at [579, 202] on canvas "Map" at bounding box center [684, 362] width 947 height 725
drag, startPoint x: 724, startPoint y: 438, endPoint x: 724, endPoint y: 212, distance: 226.2
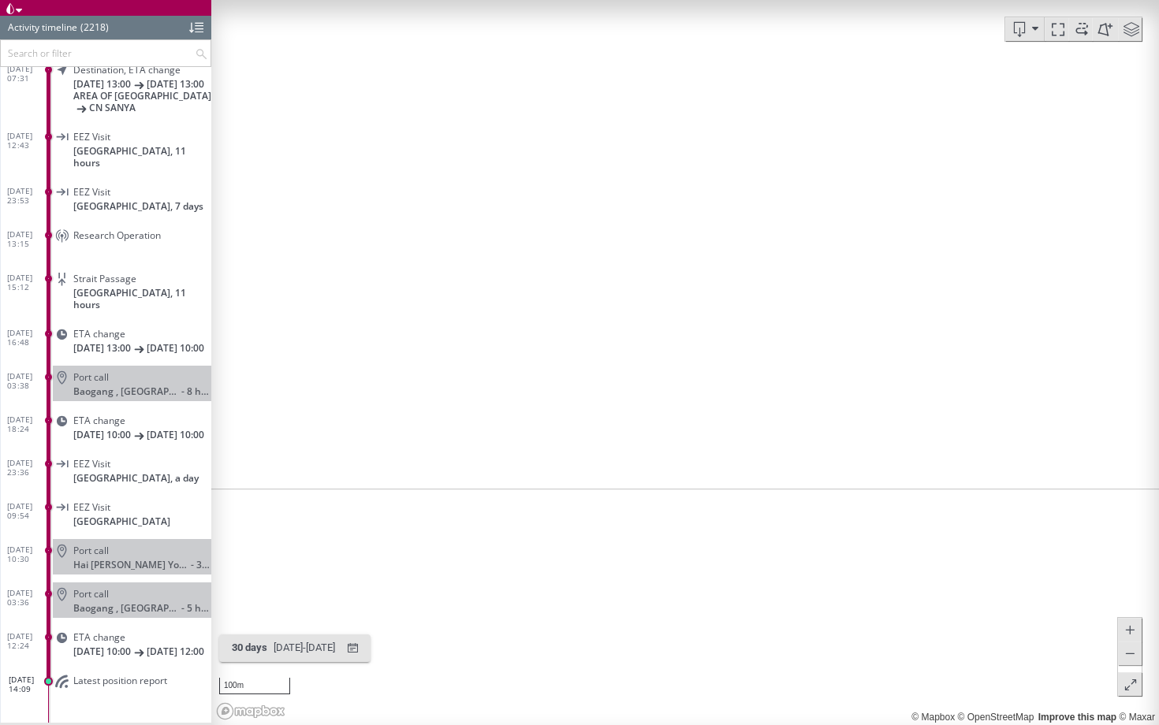
click at [724, 212] on canvas "Map" at bounding box center [684, 362] width 947 height 725
drag, startPoint x: 989, startPoint y: 177, endPoint x: 657, endPoint y: 263, distance: 343.7
click at [657, 263] on canvas "Map" at bounding box center [684, 362] width 947 height 725
drag, startPoint x: 731, startPoint y: 282, endPoint x: 565, endPoint y: 118, distance: 233.0
click at [565, 118] on canvas "Map" at bounding box center [684, 362] width 947 height 725
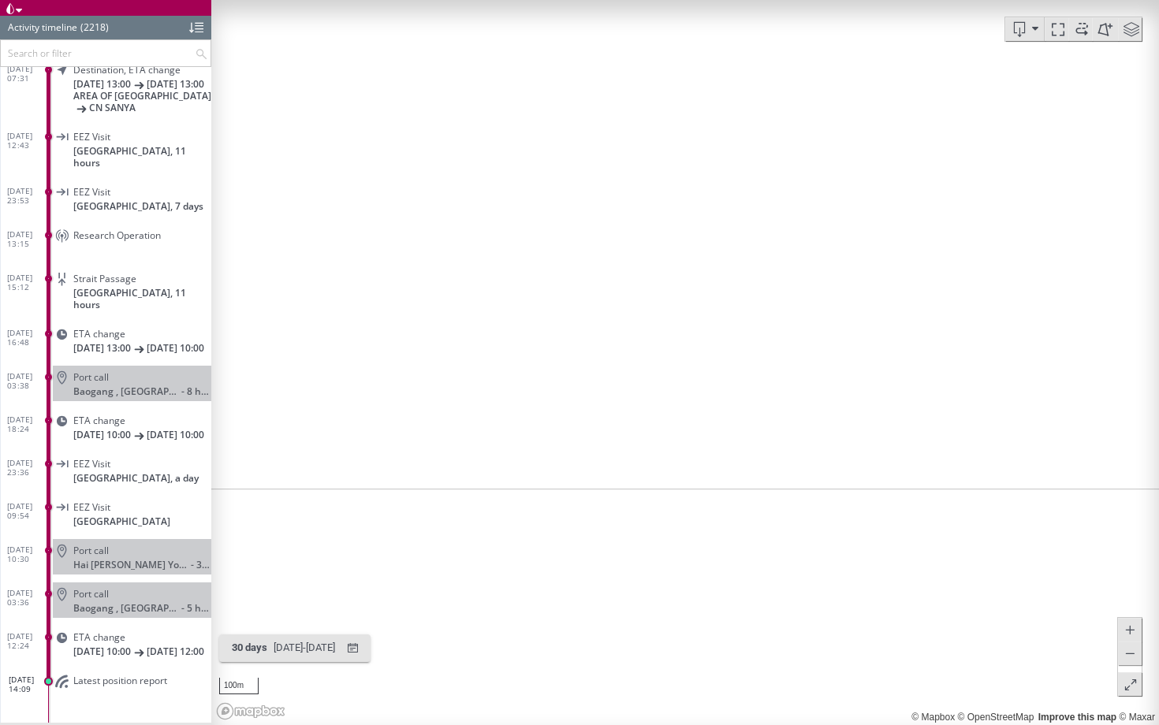
drag, startPoint x: 672, startPoint y: 285, endPoint x: 732, endPoint y: 133, distance: 163.5
click at [732, 133] on canvas "Map" at bounding box center [684, 362] width 947 height 725
drag, startPoint x: 631, startPoint y: 337, endPoint x: 548, endPoint y: 621, distance: 295.6
click at [548, 621] on canvas "Map" at bounding box center [684, 362] width 947 height 725
drag, startPoint x: 550, startPoint y: 340, endPoint x: 550, endPoint y: 629, distance: 289.3
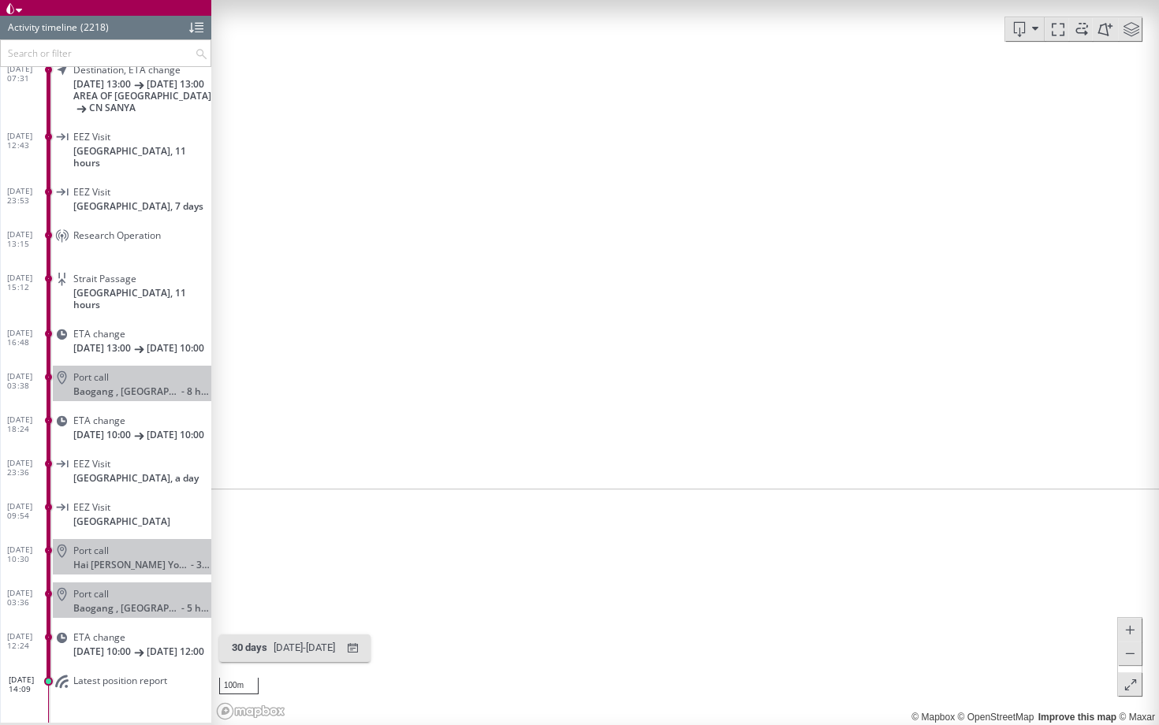
click at [550, 629] on canvas "Map" at bounding box center [684, 362] width 947 height 725
drag, startPoint x: 576, startPoint y: 248, endPoint x: 576, endPoint y: 668, distance: 420.1
click at [576, 655] on canvas "Map" at bounding box center [684, 362] width 947 height 725
drag, startPoint x: 772, startPoint y: 285, endPoint x: 716, endPoint y: 571, distance: 291.5
click at [716, 571] on canvas "Map" at bounding box center [684, 362] width 947 height 725
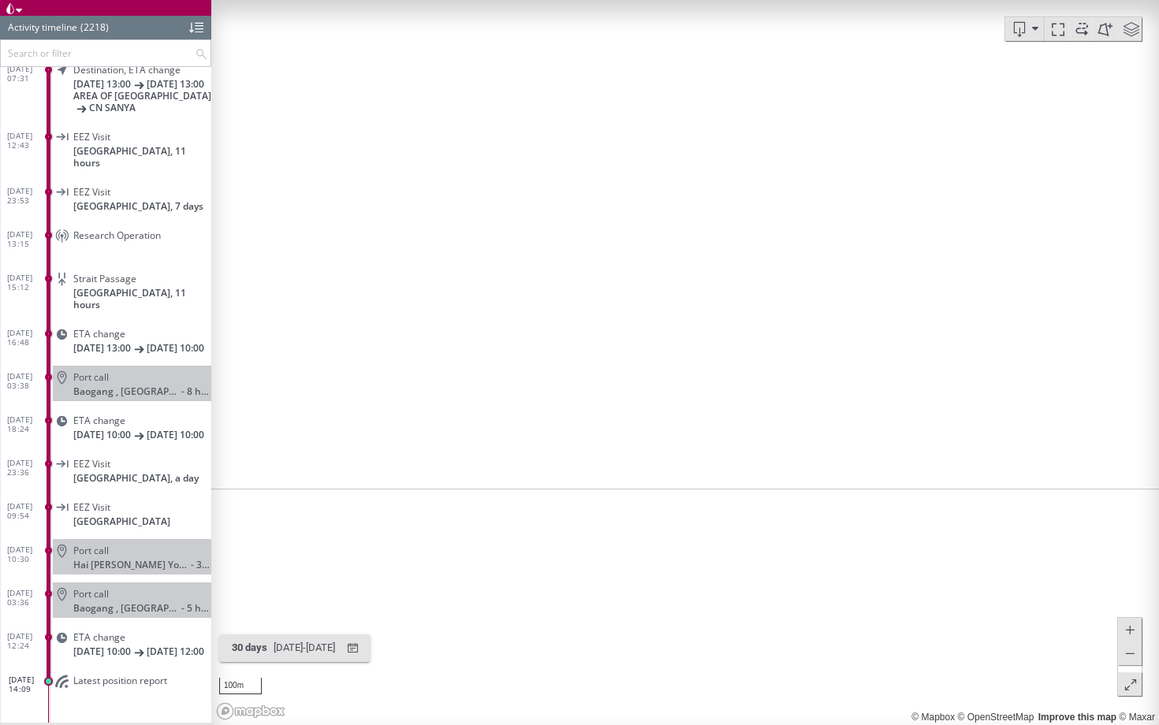
drag, startPoint x: 544, startPoint y: 333, endPoint x: 870, endPoint y: 402, distance: 333.6
click at [870, 403] on canvas "Map" at bounding box center [684, 362] width 947 height 725
drag, startPoint x: 573, startPoint y: 285, endPoint x: 914, endPoint y: 504, distance: 405.6
click at [914, 504] on canvas "Map" at bounding box center [684, 362] width 947 height 725
drag, startPoint x: 617, startPoint y: 258, endPoint x: 845, endPoint y: 176, distance: 242.1
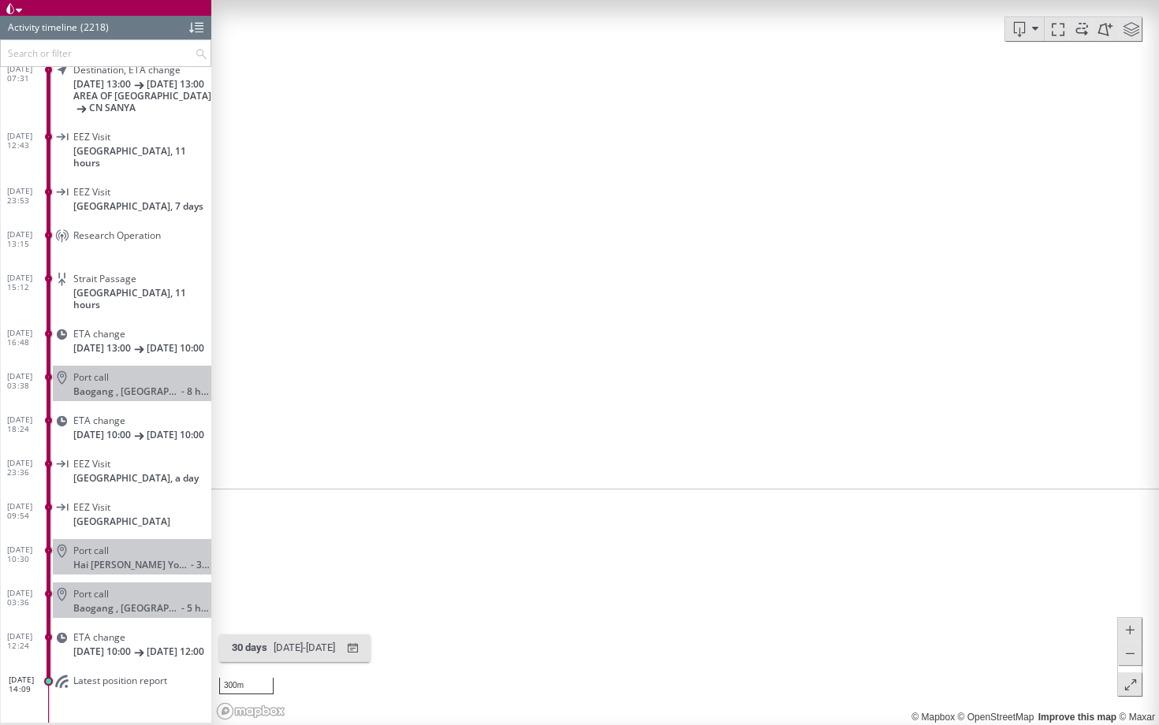
click at [850, 176] on canvas "Map" at bounding box center [684, 362] width 947 height 725
drag, startPoint x: 901, startPoint y: 228, endPoint x: 637, endPoint y: 283, distance: 269.7
click at [637, 283] on canvas "Map" at bounding box center [684, 362] width 947 height 725
drag, startPoint x: 720, startPoint y: 147, endPoint x: 726, endPoint y: 417, distance: 269.6
click at [726, 417] on canvas "Map" at bounding box center [684, 362] width 947 height 725
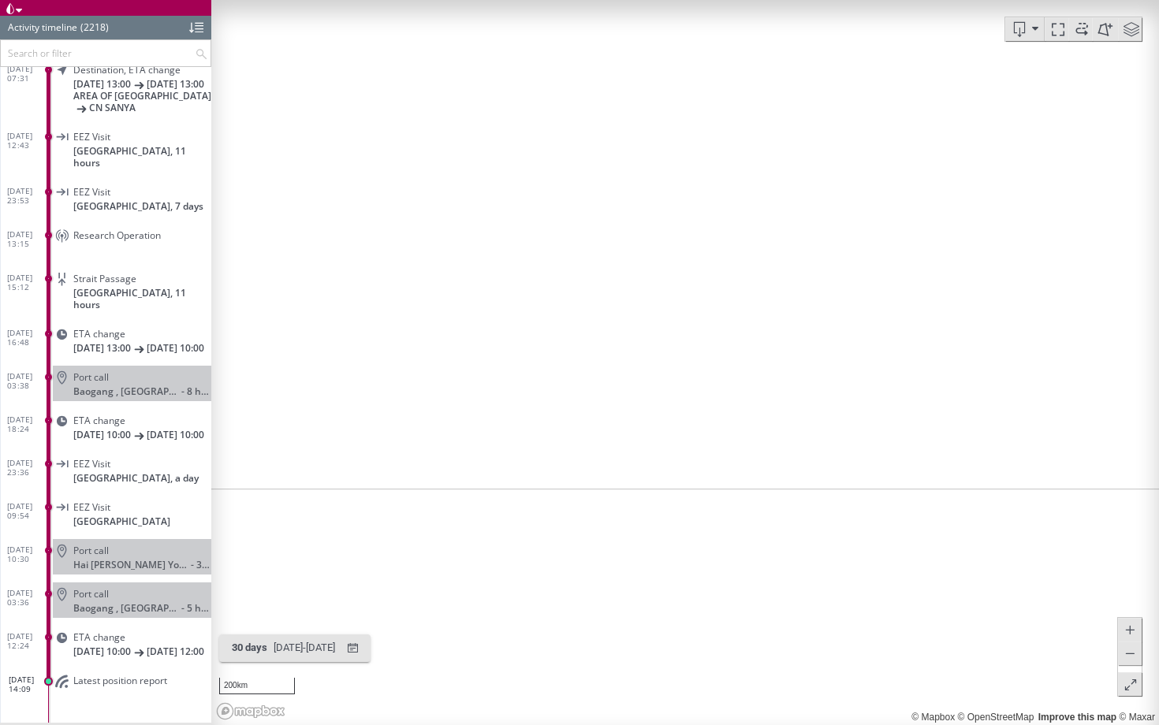
drag, startPoint x: 678, startPoint y: 490, endPoint x: 876, endPoint y: 303, distance: 272.1
click at [876, 303] on canvas "Map" at bounding box center [684, 362] width 947 height 725
drag, startPoint x: 820, startPoint y: 305, endPoint x: 792, endPoint y: 217, distance: 92.5
click at [791, 217] on canvas "Map" at bounding box center [684, 362] width 947 height 725
